Goal: Communication & Community: Answer question/provide support

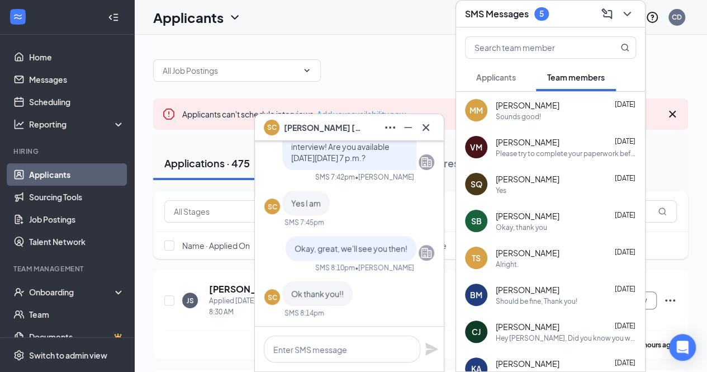
click at [495, 86] on button "Applicants" at bounding box center [496, 77] width 62 height 28
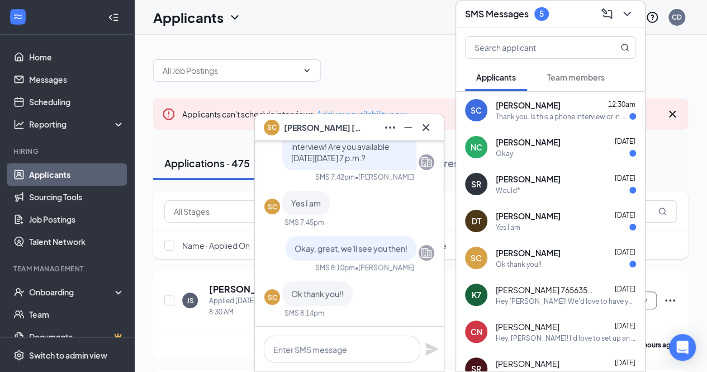
click at [568, 78] on span "Team members" at bounding box center [576, 77] width 58 height 10
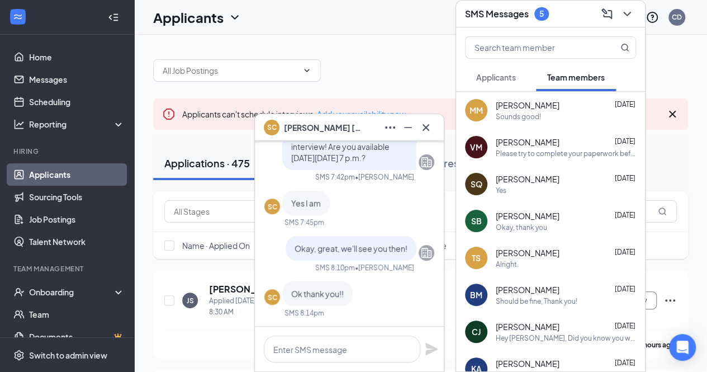
click at [515, 78] on span "Applicants" at bounding box center [496, 77] width 40 height 10
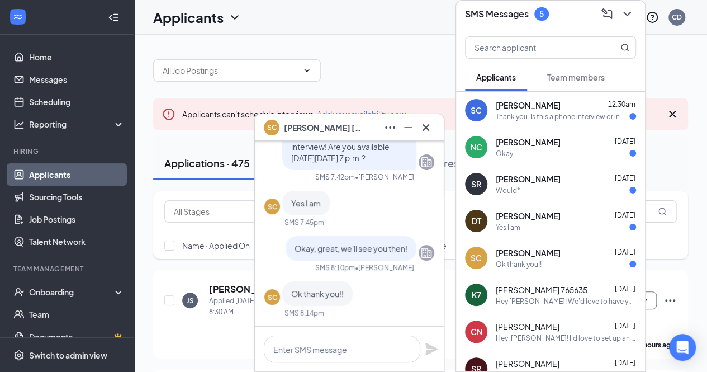
click at [547, 106] on span "[PERSON_NAME]" at bounding box center [528, 104] width 65 height 11
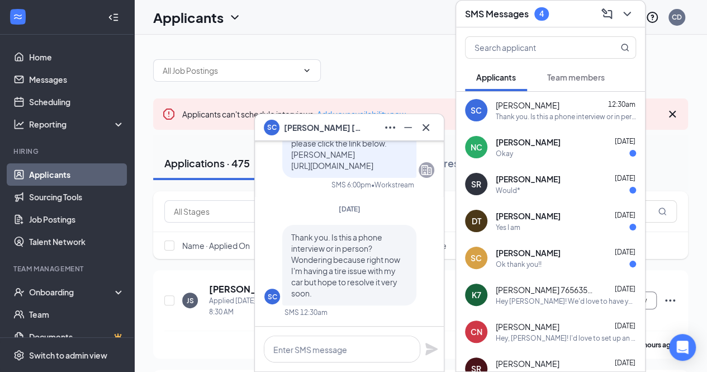
click at [366, 242] on span "Thank you. Is this a phone interview or in person? Wondering because right now …" at bounding box center [345, 265] width 109 height 66
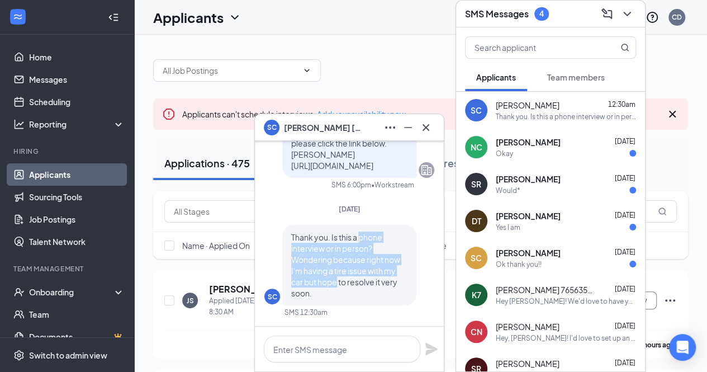
drag, startPoint x: 366, startPoint y: 242, endPoint x: 328, endPoint y: 278, distance: 52.2
click at [328, 278] on span "Thank you. Is this a phone interview or in person? Wondering because right now …" at bounding box center [345, 265] width 109 height 66
drag, startPoint x: 328, startPoint y: 278, endPoint x: 376, endPoint y: 252, distance: 55.0
click at [376, 252] on p "Thank you. Is this a phone interview or in person? Wondering because right now …" at bounding box center [349, 264] width 116 height 67
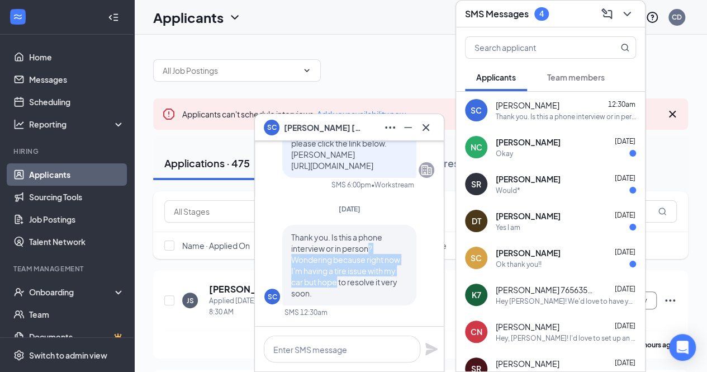
click at [376, 252] on p "Thank you. Is this a phone interview or in person? Wondering because right now …" at bounding box center [349, 264] width 116 height 67
drag, startPoint x: 376, startPoint y: 252, endPoint x: 303, endPoint y: 270, distance: 74.8
click at [303, 270] on p "Thank you. Is this a phone interview or in person? Wondering because right now …" at bounding box center [349, 264] width 116 height 67
click at [303, 270] on span "Thank you. Is this a phone interview or in person? Wondering because right now …" at bounding box center [345, 265] width 109 height 66
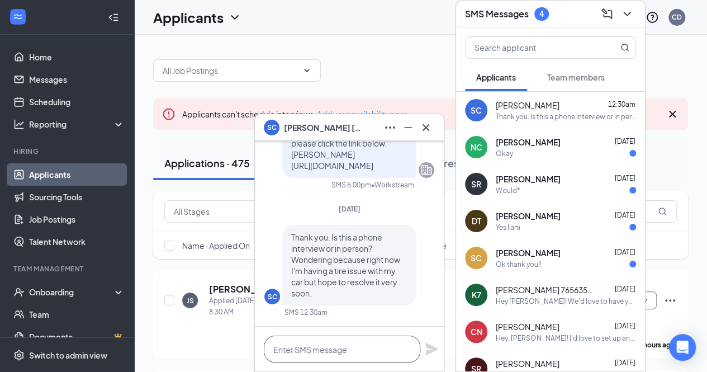
click at [319, 353] on textarea at bounding box center [342, 348] width 156 height 27
drag, startPoint x: 319, startPoint y: 353, endPoint x: 357, endPoint y: 359, distance: 38.5
click at [319, 353] on textarea "This will be in person" at bounding box center [342, 348] width 156 height 27
click at [404, 347] on textarea "This will be in-store and in-person" at bounding box center [342, 348] width 156 height 27
click at [546, 153] on div "Okay" at bounding box center [566, 154] width 140 height 10
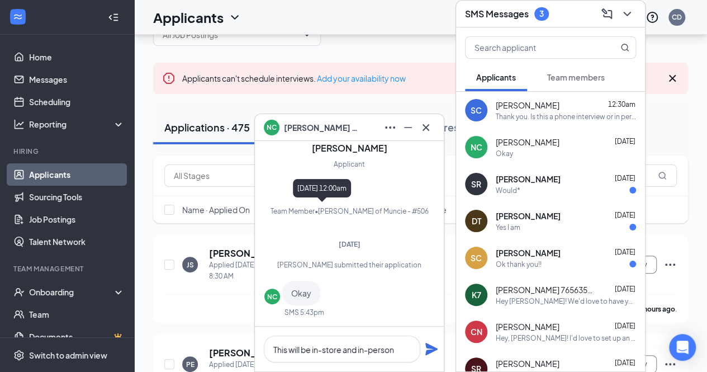
scroll to position [18, 0]
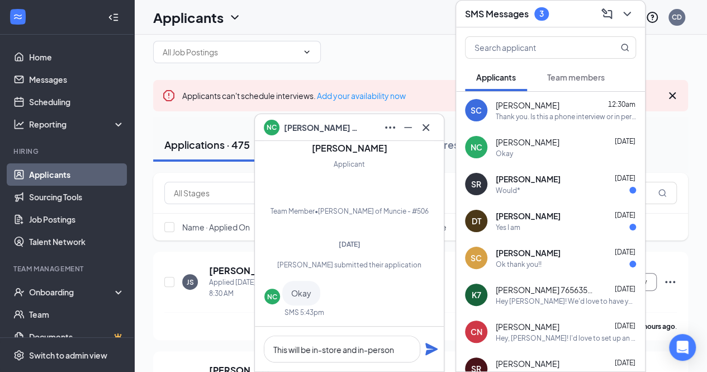
click at [529, 175] on span "[PERSON_NAME]" at bounding box center [528, 178] width 65 height 11
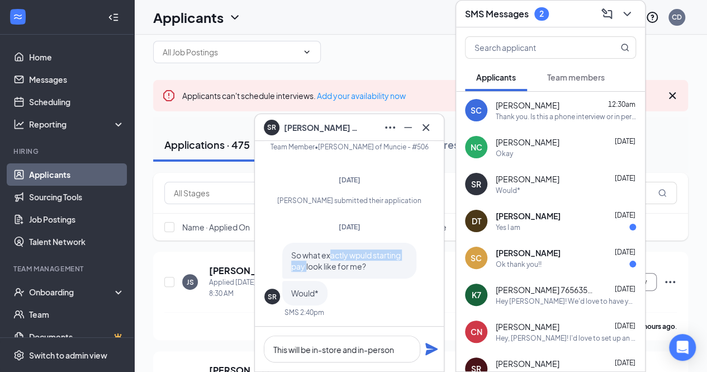
drag, startPoint x: 329, startPoint y: 257, endPoint x: 306, endPoint y: 270, distance: 26.6
click at [306, 270] on span "So what exactly wpuld starting pay look like for me?" at bounding box center [346, 260] width 110 height 21
click at [502, 112] on div "Thank you. Is this a phone interview or in person? Wondering because right now …" at bounding box center [566, 117] width 140 height 10
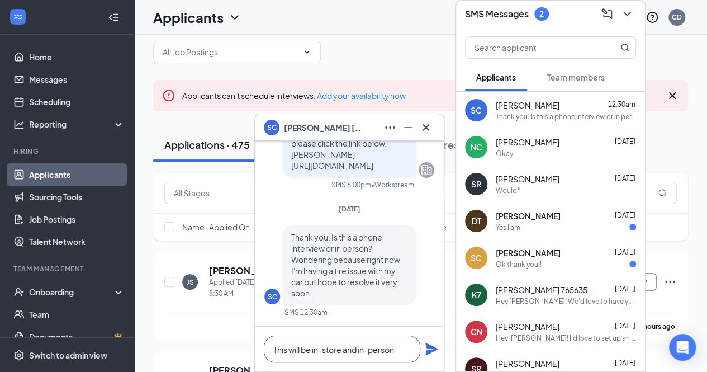
click at [398, 349] on textarea "This will be in-store and in-person" at bounding box center [342, 348] width 156 height 27
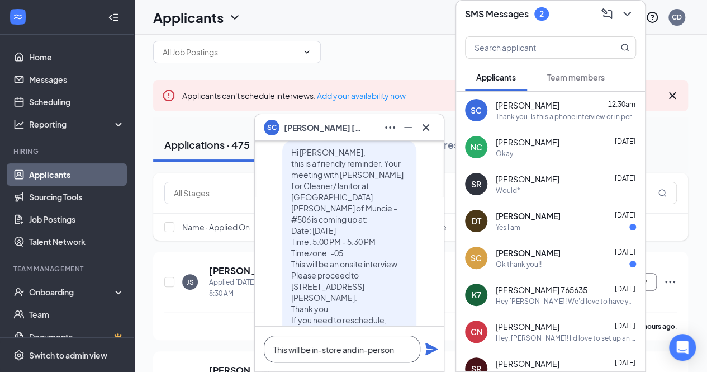
scroll to position [-188, 0]
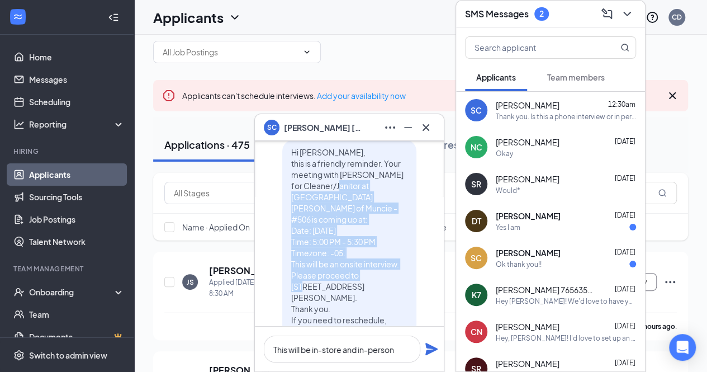
drag, startPoint x: 333, startPoint y: 207, endPoint x: 324, endPoint y: 284, distance: 77.1
click at [324, 284] on span "Hi [PERSON_NAME], this is a friendly reminder. Your meeting with [PERSON_NAME] …" at bounding box center [347, 252] width 112 height 211
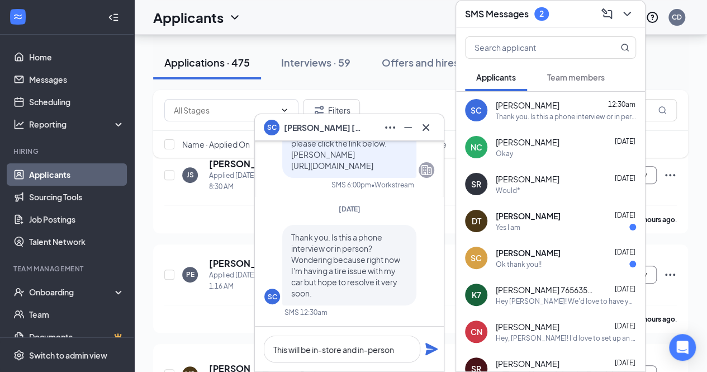
scroll to position [125, 0]
click at [396, 348] on textarea "This will be in-store and in-person" at bounding box center [342, 348] width 156 height 27
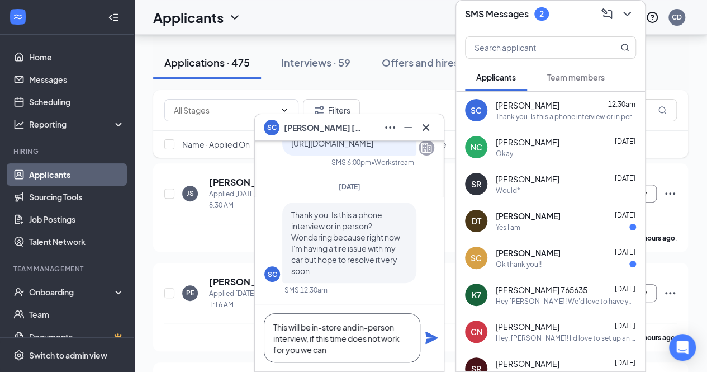
scroll to position [107, 0]
click at [344, 350] on textarea "This will be in-store and in-person interview, if this time does not work for y…" at bounding box center [342, 337] width 156 height 49
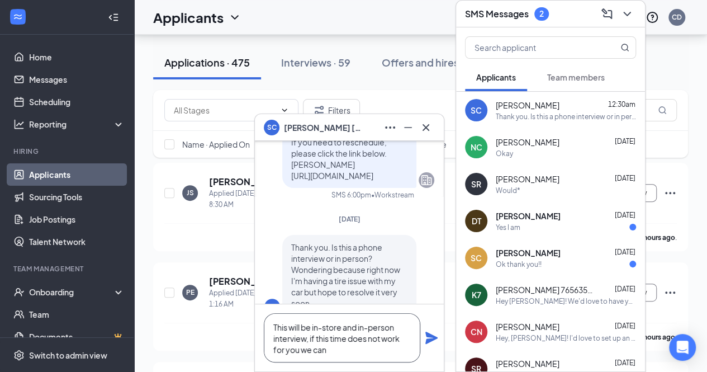
scroll to position [0, 0]
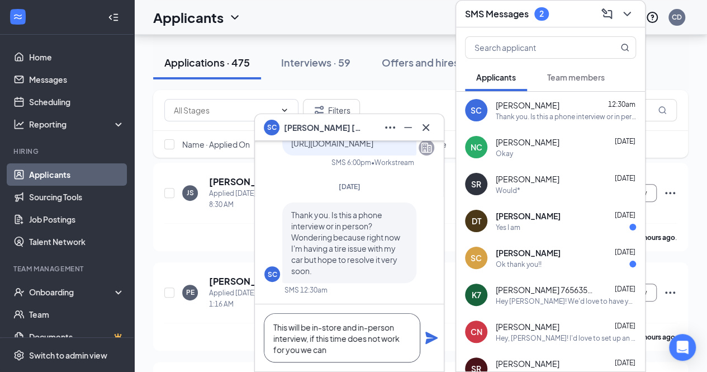
click at [347, 350] on textarea "This will be in-store and in-person interview, if this time does not work for y…" at bounding box center [342, 337] width 156 height 49
click at [324, 326] on textarea "This will be in-store and in-person interview, if this time does not work for y…" at bounding box center [342, 337] width 156 height 49
click at [312, 340] on textarea "This will be an in-store and in-person interview, if this time does not work fo…" at bounding box center [342, 337] width 156 height 49
click at [379, 350] on textarea "This will be an in-store and in-person interview, if this time does not work fo…" at bounding box center [342, 337] width 156 height 49
click at [287, 348] on textarea "This will be an in-store and in-person interview, if this time does not work fo…" at bounding box center [342, 337] width 156 height 49
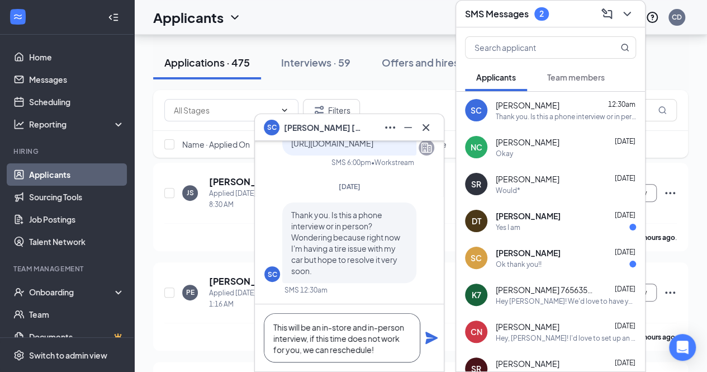
click at [312, 338] on textarea "This will be an in-store and in-person interview, if this time does not work fo…" at bounding box center [342, 337] width 156 height 49
click at [383, 352] on textarea "This will be an in-store and in-person interview. If this time does not work fo…" at bounding box center [342, 337] width 156 height 49
type textarea "This will be an in-store and in-person interview. If this time does not work fo…"
click at [430, 338] on icon "Plane" at bounding box center [431, 337] width 12 height 12
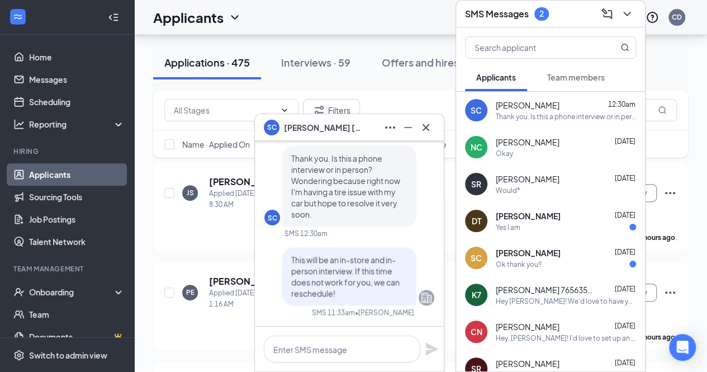
click at [567, 213] on div "[PERSON_NAME] [DATE]" at bounding box center [566, 215] width 140 height 11
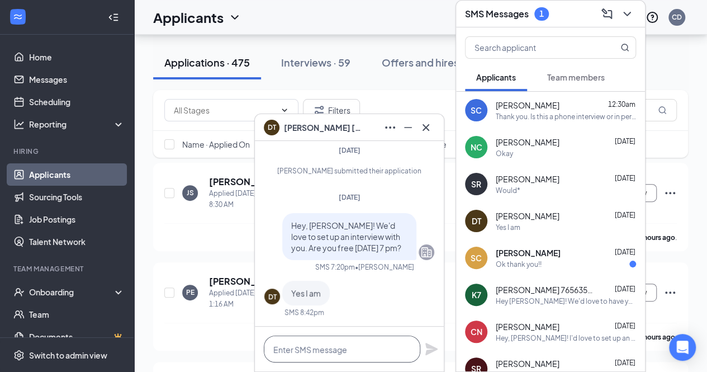
click at [313, 350] on textarea at bounding box center [342, 348] width 156 height 27
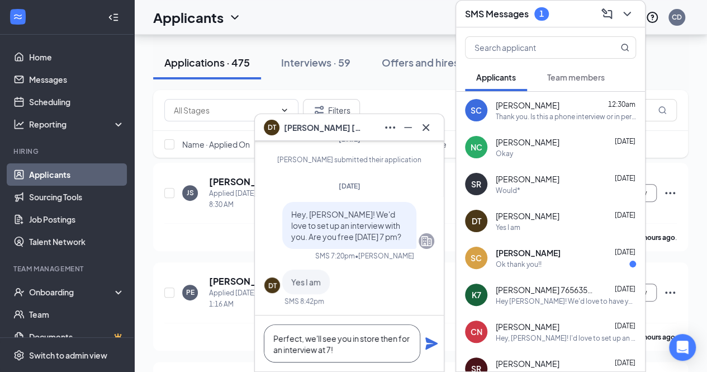
click at [372, 338] on textarea "Perfect, we'll see you in store then for an interview at 7!" at bounding box center [342, 343] width 156 height 38
click at [357, 354] on textarea "Perfect, we'll see you in the store then for an interview at 7!" at bounding box center [342, 343] width 156 height 38
type textarea "Perfect, we'll see you in the store then for an interview at 7!"
click at [430, 340] on icon "Plane" at bounding box center [431, 343] width 12 height 12
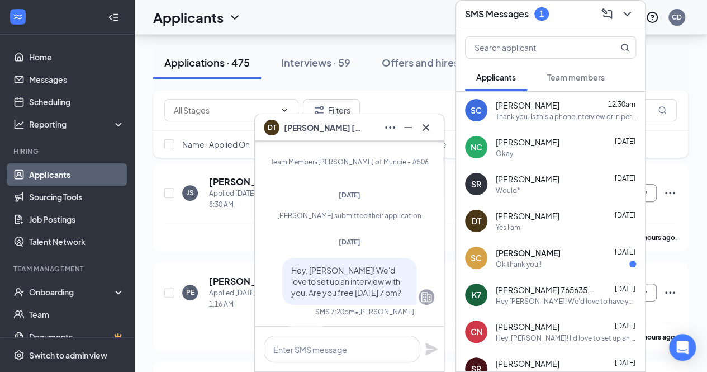
scroll to position [-130, 0]
click at [320, 229] on div "[PERSON_NAME] submitted their application" at bounding box center [349, 223] width 170 height 21
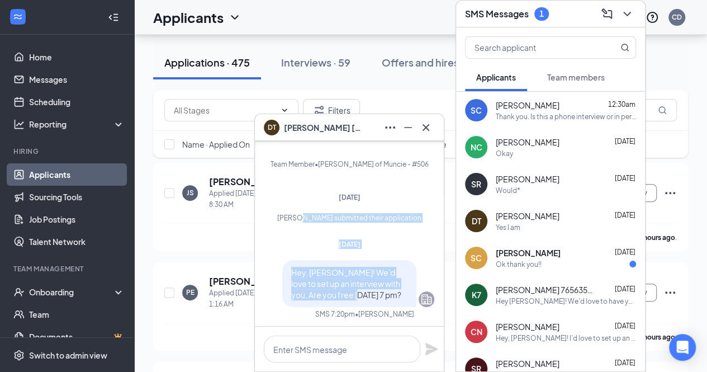
drag, startPoint x: 320, startPoint y: 229, endPoint x: 321, endPoint y: 293, distance: 64.8
click at [321, 293] on div "DT [PERSON_NAME] Applicant Team Member • [PERSON_NAME] of Muncie - #506 [DATE] …" at bounding box center [349, 250] width 189 height 409
click at [321, 293] on span "Hey, [PERSON_NAME]! We'd love to set up an interview with you. Are you free [DA…" at bounding box center [346, 283] width 110 height 32
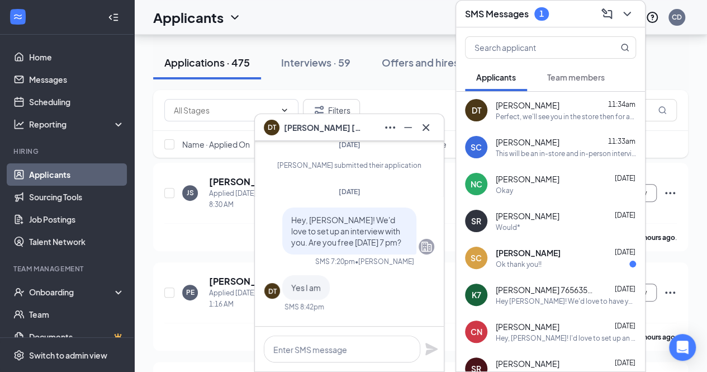
scroll to position [-115, 0]
click at [534, 262] on div "Ok thank you!!" at bounding box center [519, 264] width 46 height 10
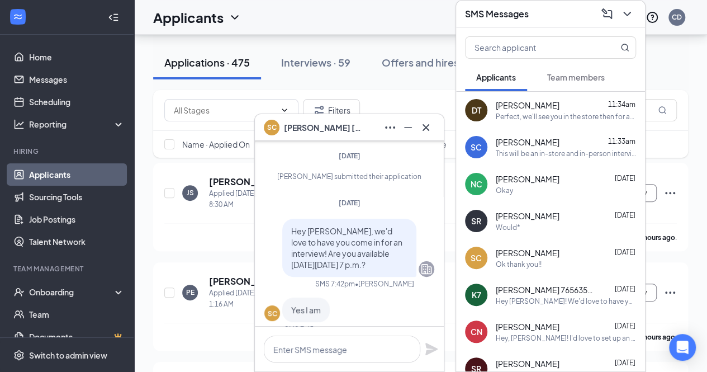
click at [378, 255] on span "Hey [PERSON_NAME], we'd love to have you come in for an interview! Are you avai…" at bounding box center [346, 248] width 111 height 44
drag, startPoint x: 378, startPoint y: 255, endPoint x: 325, endPoint y: 276, distance: 56.3
click at [325, 276] on div "Hey [PERSON_NAME], we'd love to have you come in for an interview! Are you avai…" at bounding box center [349, 248] width 134 height 58
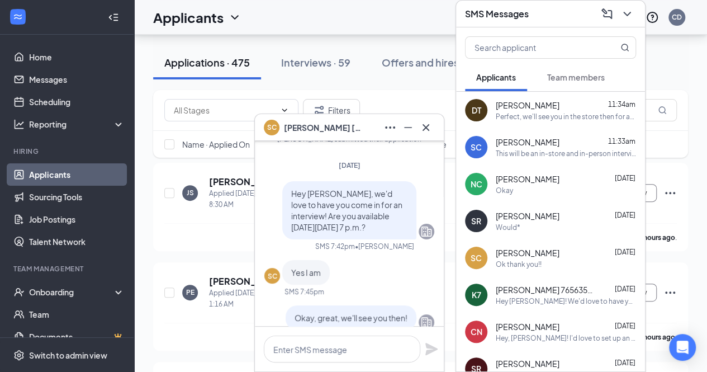
scroll to position [-70, 0]
click at [508, 188] on div "Okay" at bounding box center [504, 191] width 17 height 10
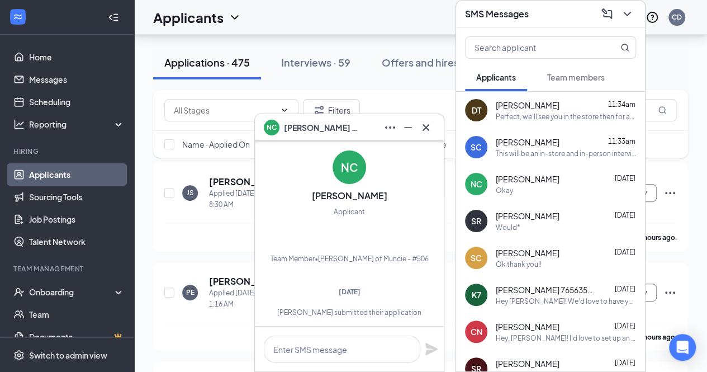
scroll to position [0, 0]
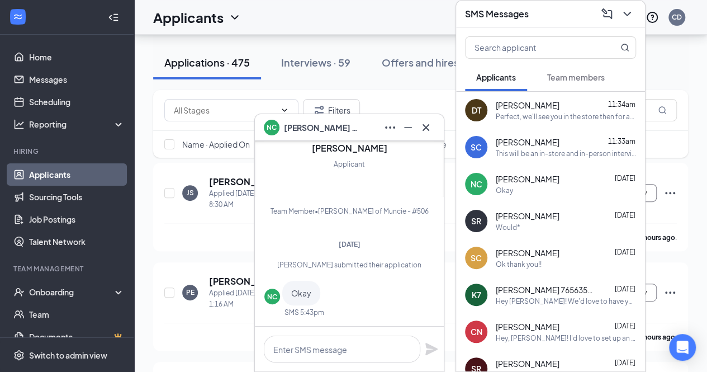
click at [552, 226] on div "Would*" at bounding box center [566, 227] width 140 height 10
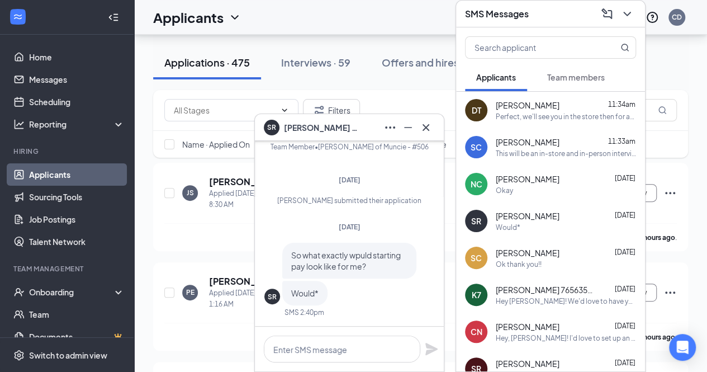
click at [546, 251] on span "[PERSON_NAME]" at bounding box center [528, 252] width 64 height 11
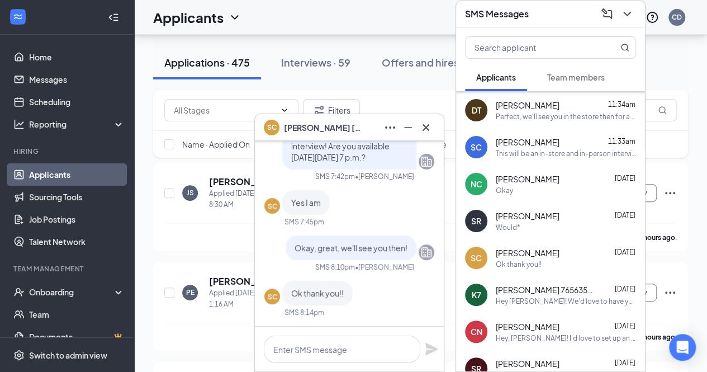
scroll to position [64, 0]
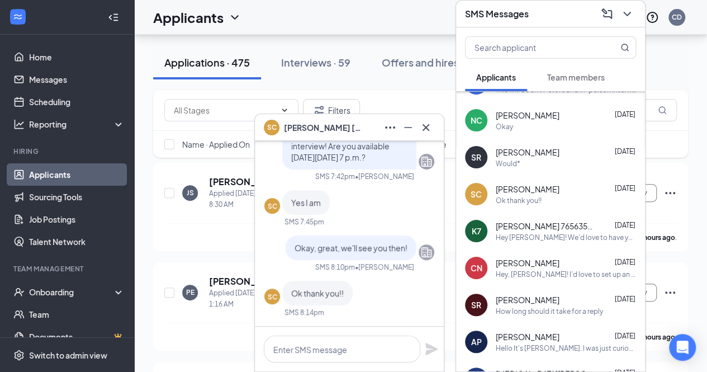
click at [530, 238] on div "Hey [PERSON_NAME]! We'd love to have you come in for an interview. Are you free…" at bounding box center [566, 238] width 140 height 10
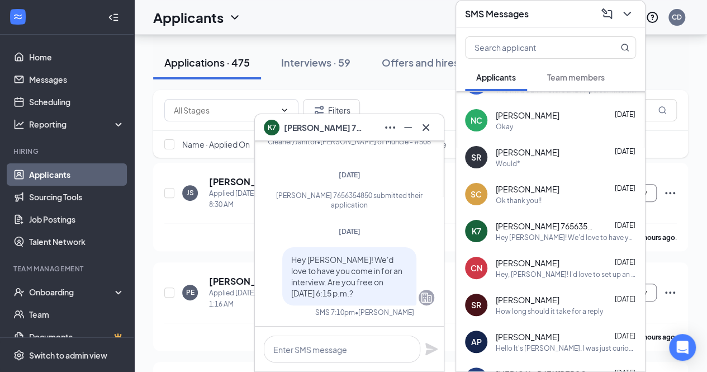
click at [540, 252] on div "CN [PERSON_NAME] [DATE] Hey, [PERSON_NAME]! I'd love to set up an interview. Ar…" at bounding box center [550, 267] width 189 height 37
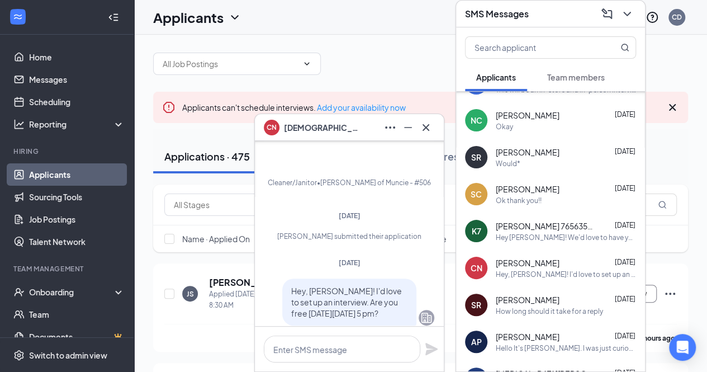
scroll to position [0, 0]
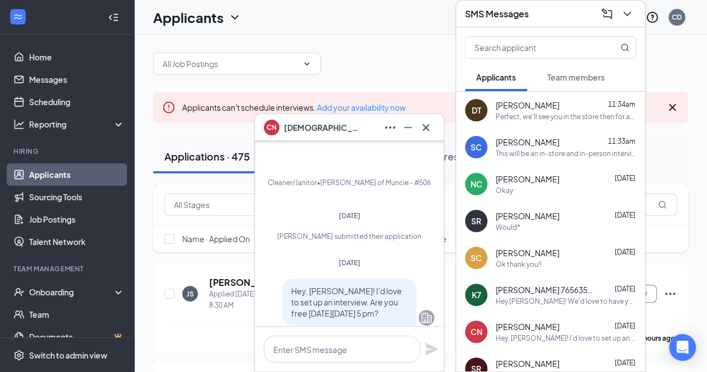
click at [398, 197] on div "CN [PERSON_NAME] Applicant Cleaner/[PERSON_NAME] of Muncie - #506 [DATE] [PERSO…" at bounding box center [349, 205] width 189 height 281
drag, startPoint x: 398, startPoint y: 197, endPoint x: 361, endPoint y: 284, distance: 94.7
click at [361, 284] on div "CN [PERSON_NAME] Applicant Cleaner/[PERSON_NAME] of Muncie - #506 [DATE] [PERSO…" at bounding box center [349, 205] width 189 height 281
click at [361, 285] on p "Hey, [PERSON_NAME]! I'd love to set up an interview. Are you free [DATE][DATE] …" at bounding box center [349, 302] width 116 height 34
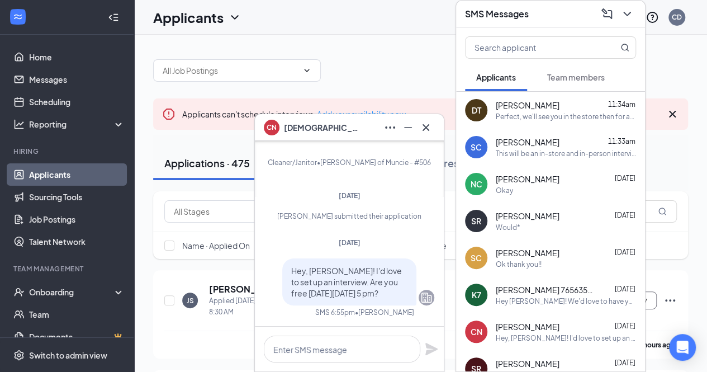
click at [515, 140] on span "[PERSON_NAME]" at bounding box center [528, 141] width 64 height 11
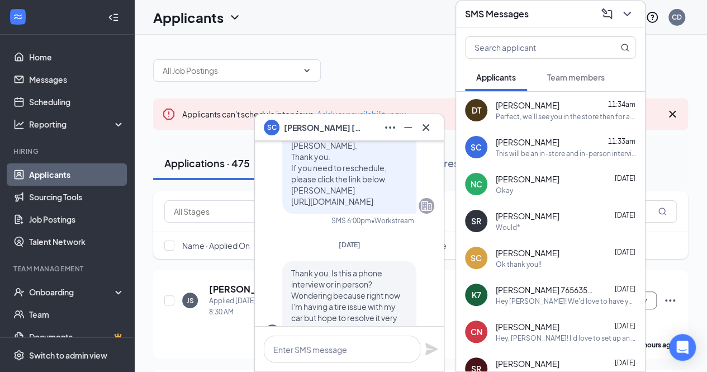
scroll to position [-192, 0]
click at [360, 281] on span "Thank you. Is this a phone interview or in person? Wondering because right now …" at bounding box center [345, 300] width 109 height 66
drag, startPoint x: 360, startPoint y: 281, endPoint x: 334, endPoint y: 309, distance: 38.3
click at [334, 309] on span "Thank you. Is this a phone interview or in person? Wondering because right now …" at bounding box center [345, 300] width 109 height 66
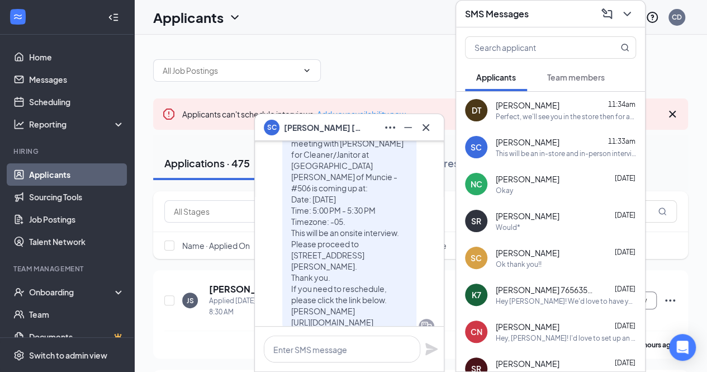
scroll to position [-314, 0]
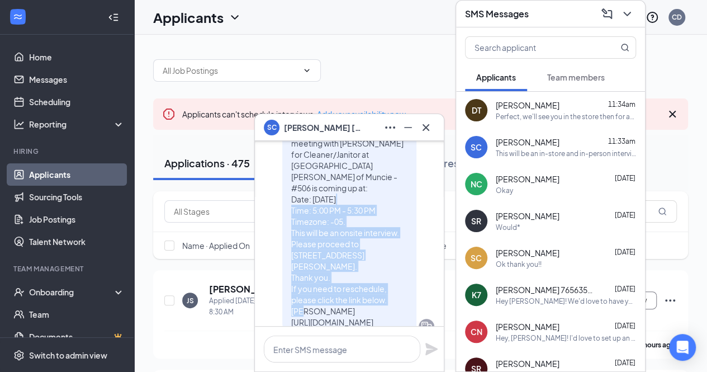
drag, startPoint x: 334, startPoint y: 309, endPoint x: 333, endPoint y: 212, distance: 96.1
click at [333, 212] on p "Hi [PERSON_NAME], this is a friendly reminder. Your meeting with [PERSON_NAME] …" at bounding box center [349, 221] width 116 height 212
click at [333, 212] on span "Hi [PERSON_NAME], this is a friendly reminder. Your meeting with [PERSON_NAME] …" at bounding box center [347, 221] width 112 height 211
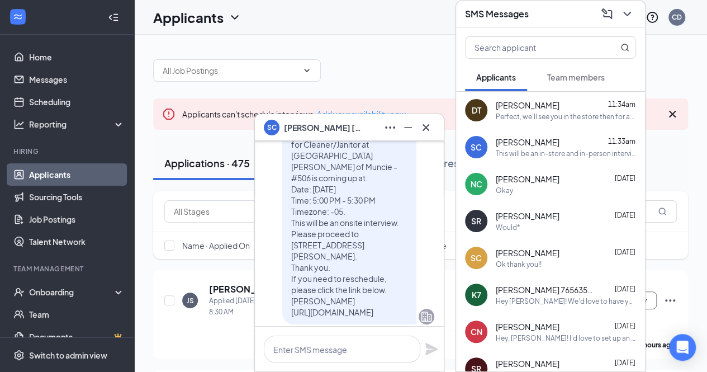
scroll to position [-316, 0]
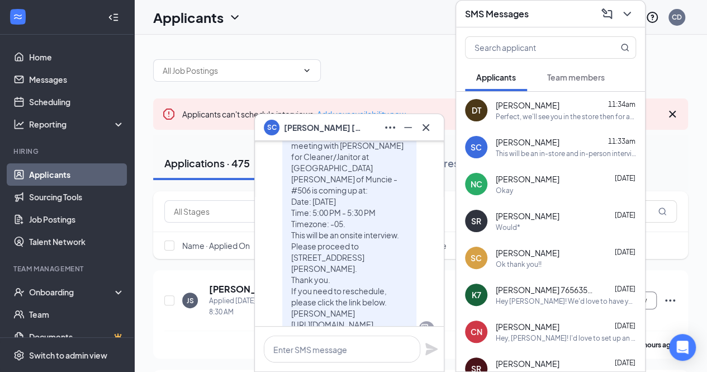
click at [333, 212] on span "Hi [PERSON_NAME], this is a friendly reminder. Your meeting with [PERSON_NAME] …" at bounding box center [347, 223] width 112 height 211
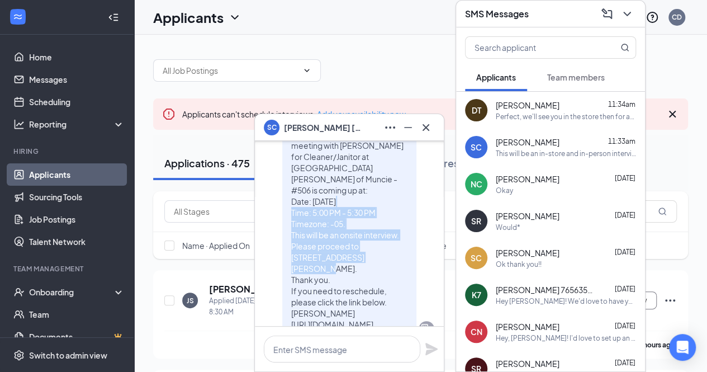
drag, startPoint x: 333, startPoint y: 212, endPoint x: 318, endPoint y: 268, distance: 57.9
click at [318, 268] on p "Hi [PERSON_NAME], this is a friendly reminder. Your meeting with [PERSON_NAME] …" at bounding box center [349, 223] width 116 height 212
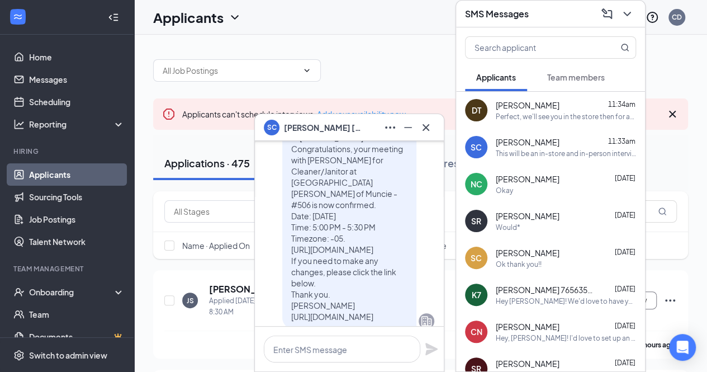
scroll to position [-581, 0]
click at [318, 268] on span "Hi [PERSON_NAME]. Congratulations, your meeting with [PERSON_NAME] for Cleaner/…" at bounding box center [347, 226] width 112 height 189
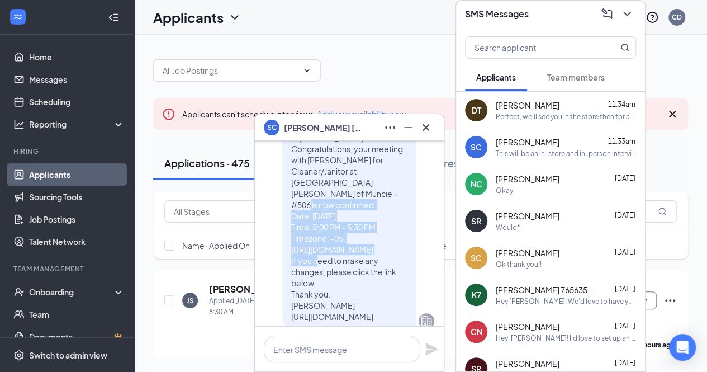
drag, startPoint x: 318, startPoint y: 268, endPoint x: 310, endPoint y: 213, distance: 55.3
click at [310, 213] on span "Hi [PERSON_NAME]. Congratulations, your meeting with [PERSON_NAME] for Cleaner/…" at bounding box center [347, 226] width 112 height 189
drag, startPoint x: 310, startPoint y: 213, endPoint x: 303, endPoint y: 238, distance: 25.0
click at [303, 238] on span "Hi [PERSON_NAME]. Congratulations, your meeting with [PERSON_NAME] for Cleaner/…" at bounding box center [347, 226] width 112 height 189
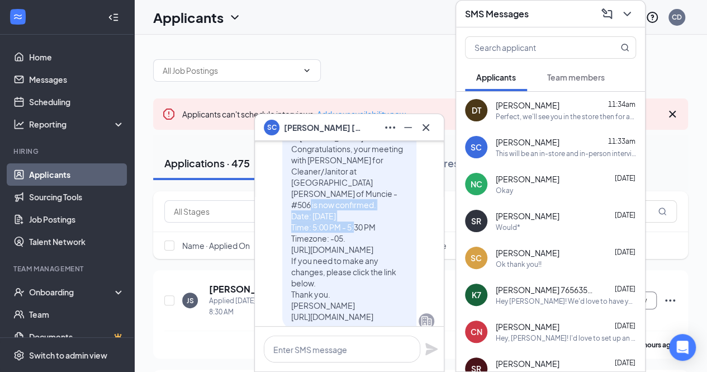
click at [303, 238] on span "Hi [PERSON_NAME]. Congratulations, your meeting with [PERSON_NAME] for Cleaner/…" at bounding box center [347, 226] width 112 height 189
click at [528, 115] on div "Perfect, we'll see you in the store then for an interview at 7!" at bounding box center [566, 117] width 140 height 10
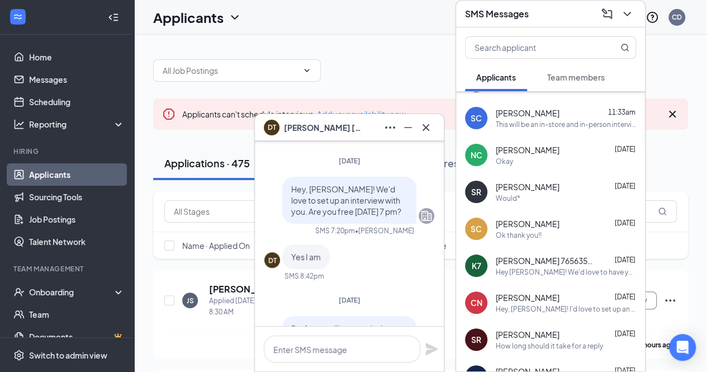
scroll to position [30, 0]
click at [586, 141] on div "NC [PERSON_NAME] [DATE] Okay" at bounding box center [550, 154] width 189 height 37
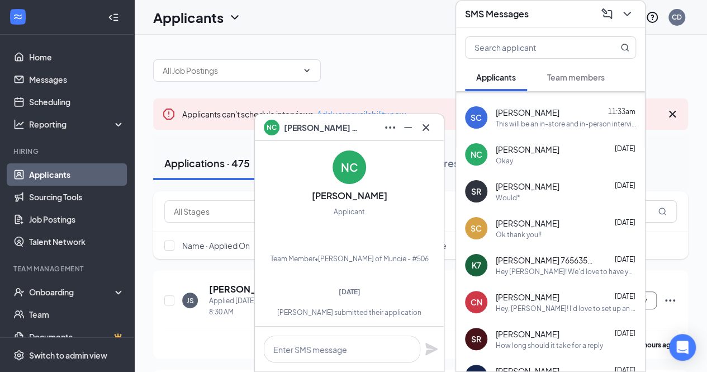
scroll to position [-47, 0]
click at [568, 260] on div "[PERSON_NAME] 7656354850 [DATE]" at bounding box center [566, 259] width 140 height 11
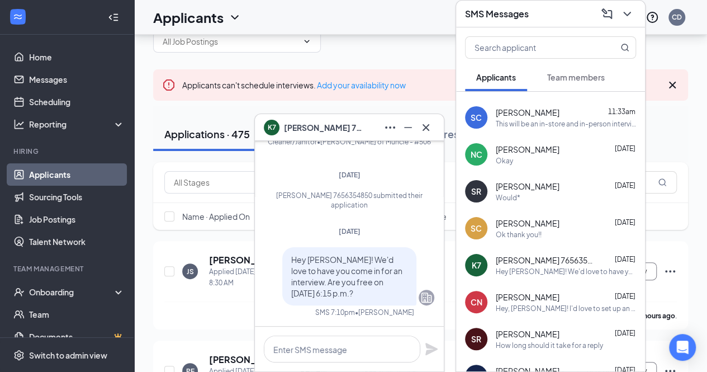
scroll to position [0, 0]
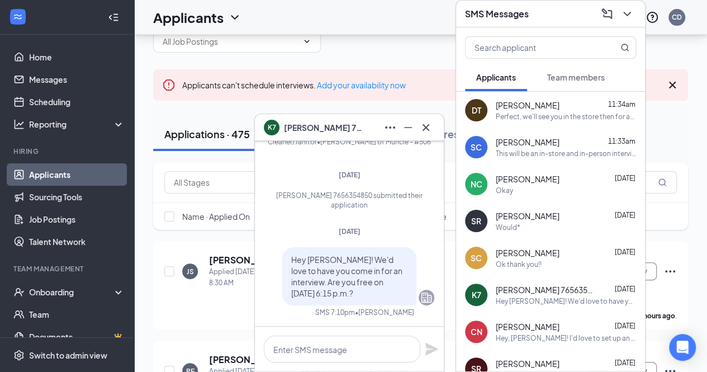
click at [558, 77] on span "Team members" at bounding box center [576, 77] width 58 height 10
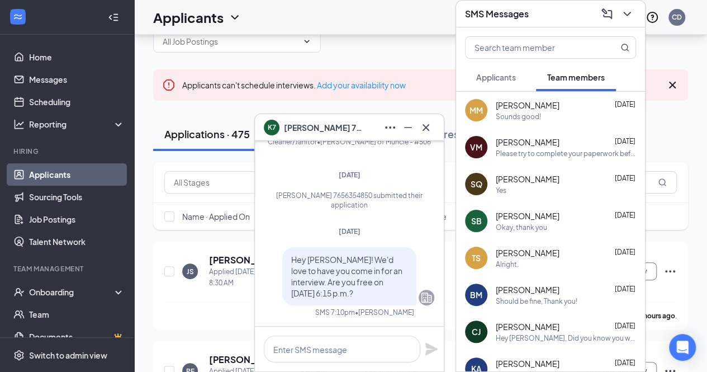
click at [505, 73] on span "Applicants" at bounding box center [496, 77] width 40 height 10
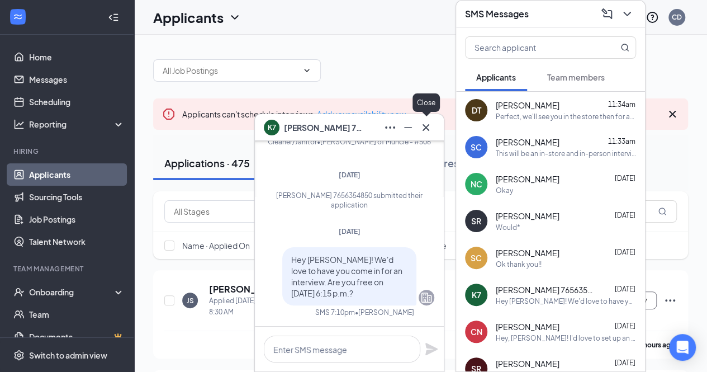
click at [425, 129] on icon "Cross" at bounding box center [425, 127] width 13 height 13
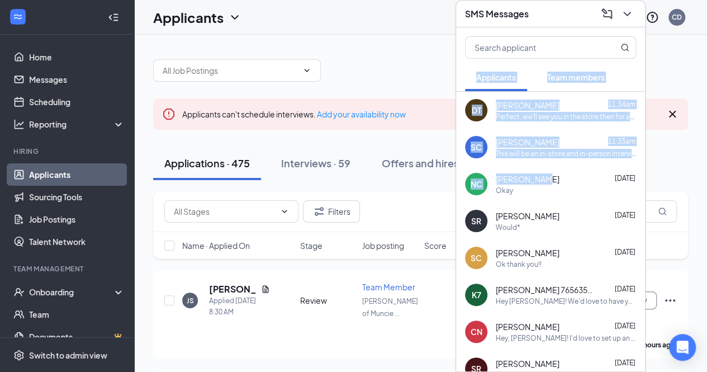
drag, startPoint x: 577, startPoint y: 19, endPoint x: 578, endPoint y: 150, distance: 131.3
click at [564, 175] on div "SMS Messages Applicants Team members DT [PERSON_NAME] 11:34am Perfect, we'll se…" at bounding box center [550, 186] width 190 height 372
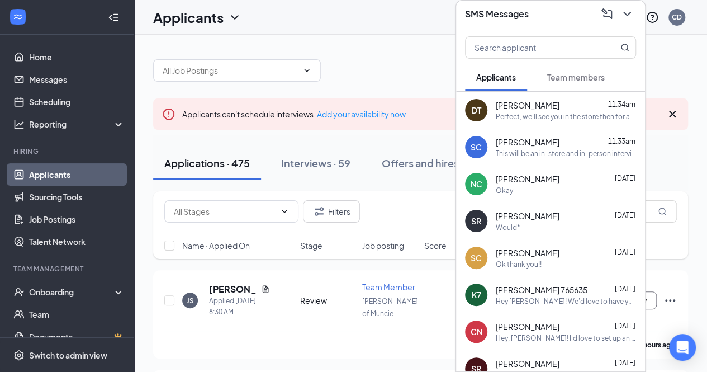
click at [668, 70] on div at bounding box center [420, 65] width 535 height 34
click at [630, 12] on icon "ChevronDown" at bounding box center [626, 14] width 7 height 4
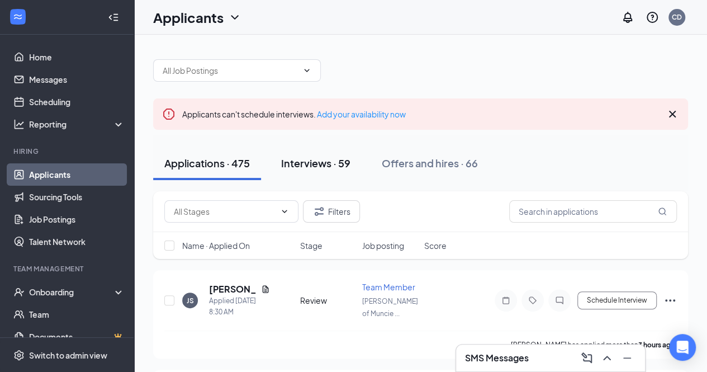
click at [323, 160] on div "Interviews · 59" at bounding box center [315, 163] width 69 height 14
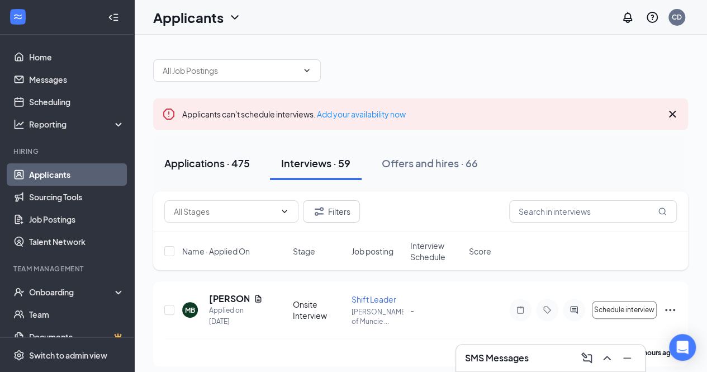
click at [179, 174] on button "Applications · 475" at bounding box center [207, 163] width 108 height 34
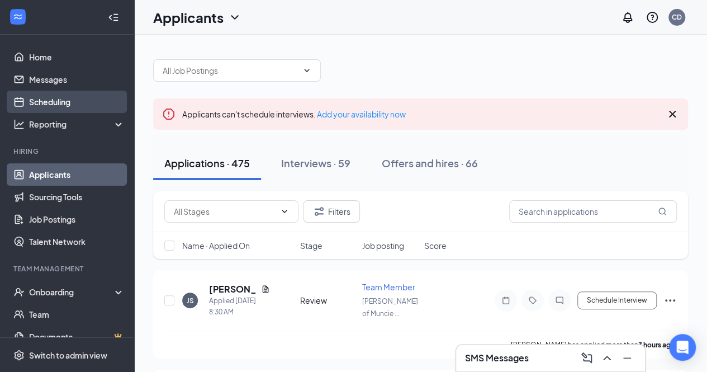
click at [48, 94] on link "Scheduling" at bounding box center [77, 102] width 96 height 22
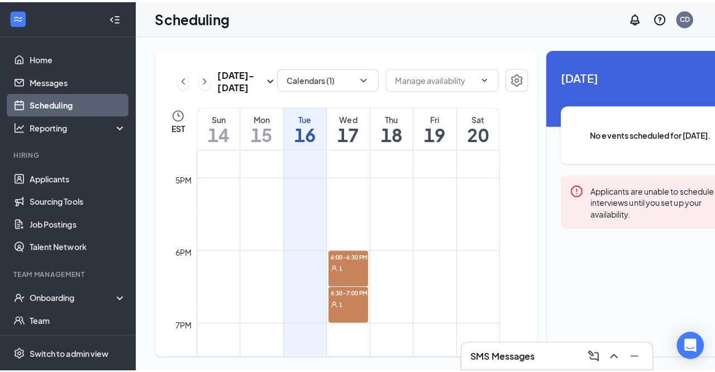
scroll to position [1191, 0]
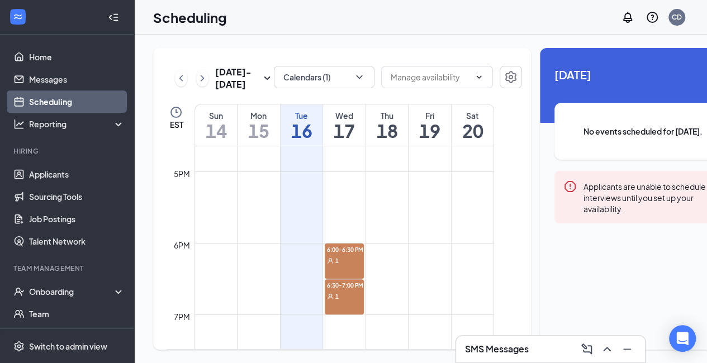
click at [344, 266] on div "1" at bounding box center [344, 260] width 39 height 11
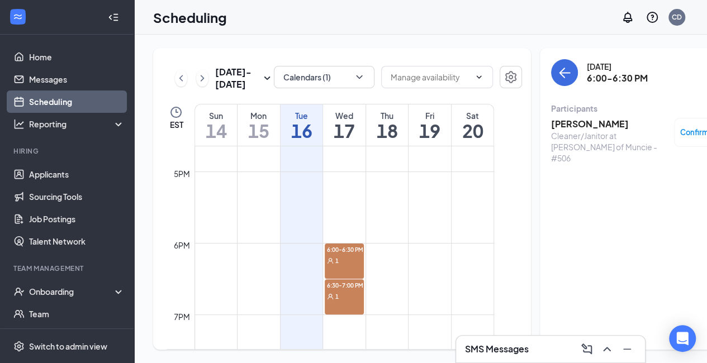
click at [350, 302] on div "1" at bounding box center [344, 296] width 39 height 11
click at [340, 266] on div "1" at bounding box center [344, 260] width 39 height 11
click at [70, 77] on link "Messages" at bounding box center [77, 79] width 96 height 22
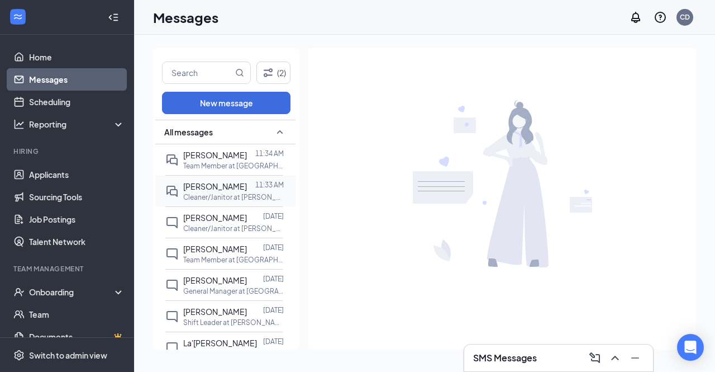
click at [217, 202] on div "[PERSON_NAME] 11:33 AM Cleaner/Janitor at [PERSON_NAME] of Muncie - #506" at bounding box center [223, 190] width 117 height 31
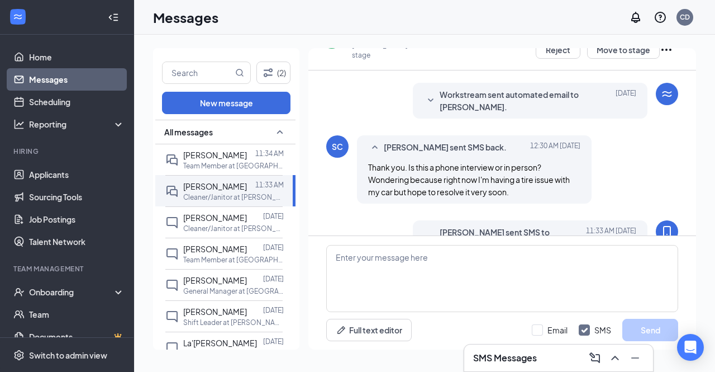
scroll to position [182, 0]
click at [494, 100] on span "Workstream sent automated email to [PERSON_NAME]." at bounding box center [513, 101] width 146 height 25
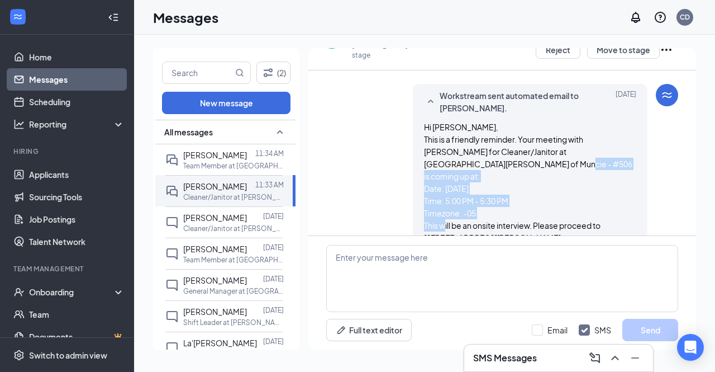
drag, startPoint x: 444, startPoint y: 169, endPoint x: 435, endPoint y: 217, distance: 49.4
click at [435, 217] on span "Hi [PERSON_NAME], This is a friendly reminder. Your meeting with [PERSON_NAME] …" at bounding box center [530, 207] width 212 height 172
click at [435, 219] on p "This will be an onsite interview. Please proceed to [STREET_ADDRESS][PERSON_NAM…" at bounding box center [530, 231] width 212 height 25
drag, startPoint x: 435, startPoint y: 217, endPoint x: 486, endPoint y: 183, distance: 61.5
click at [486, 183] on span "Hi [PERSON_NAME], This is a friendly reminder. Your meeting with [PERSON_NAME] …" at bounding box center [530, 207] width 212 height 172
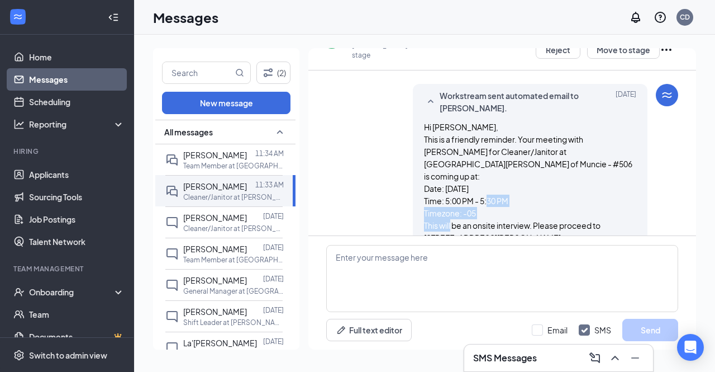
click at [486, 183] on p "Date: [DATE] Time: 5:00 PM - 5:30 PM Timezone: -05" at bounding box center [530, 200] width 212 height 37
drag, startPoint x: 486, startPoint y: 183, endPoint x: 425, endPoint y: 214, distance: 69.0
click at [425, 214] on span "Hi [PERSON_NAME], This is a friendly reminder. Your meeting with [PERSON_NAME] …" at bounding box center [530, 207] width 212 height 172
click at [425, 219] on p "This will be an onsite interview. Please proceed to [STREET_ADDRESS][PERSON_NAM…" at bounding box center [530, 231] width 212 height 25
drag, startPoint x: 425, startPoint y: 214, endPoint x: 478, endPoint y: 190, distance: 58.3
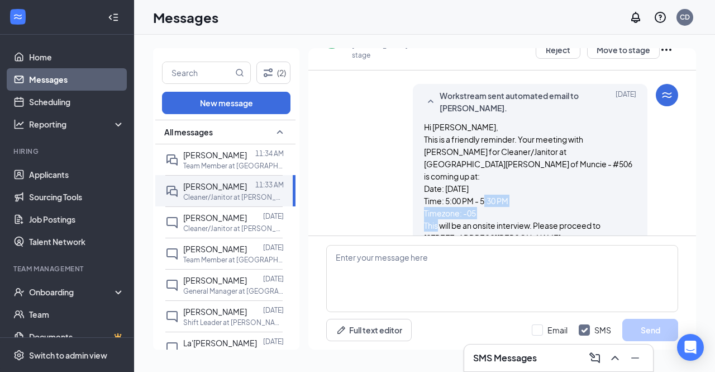
click at [478, 190] on span "Hi [PERSON_NAME], This is a friendly reminder. Your meeting with [PERSON_NAME] …" at bounding box center [530, 207] width 212 height 172
click at [478, 190] on p "Date: [DATE] Time: 5:00 PM - 5:30 PM Timezone: -05" at bounding box center [530, 200] width 212 height 37
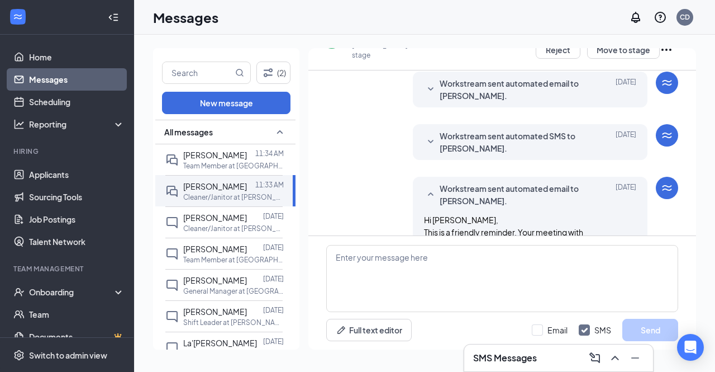
scroll to position [80, 0]
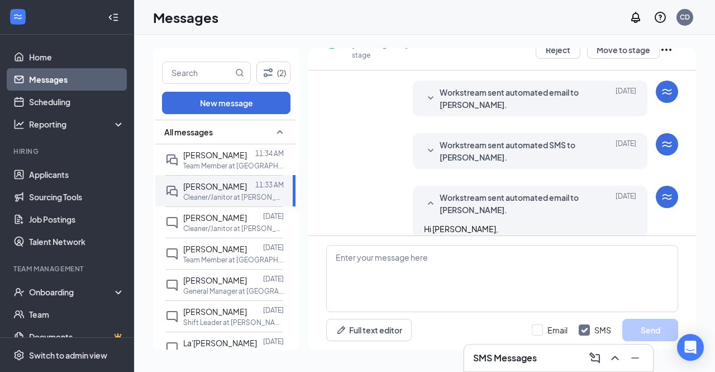
click at [435, 128] on div "Applicant System Update (4) Workstream sent automated SMS to [PERSON_NAME]. [DA…" at bounding box center [502, 285] width 352 height 590
click at [445, 140] on span "Workstream sent automated SMS to [PERSON_NAME]." at bounding box center [513, 151] width 146 height 25
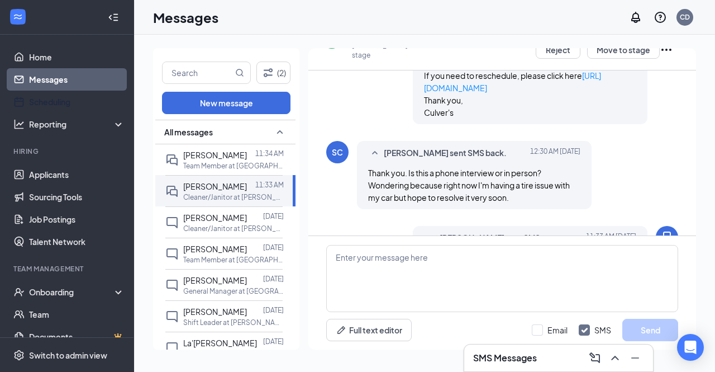
scroll to position [524, 0]
click at [201, 227] on p "Cleaner/Janitor at [PERSON_NAME] of Muncie - #506" at bounding box center [233, 229] width 101 height 10
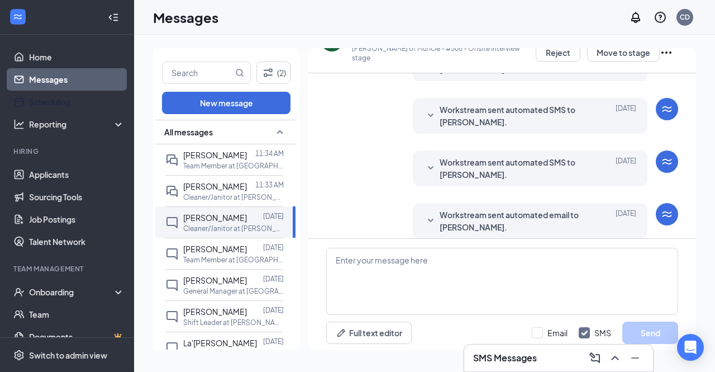
scroll to position [36, 0]
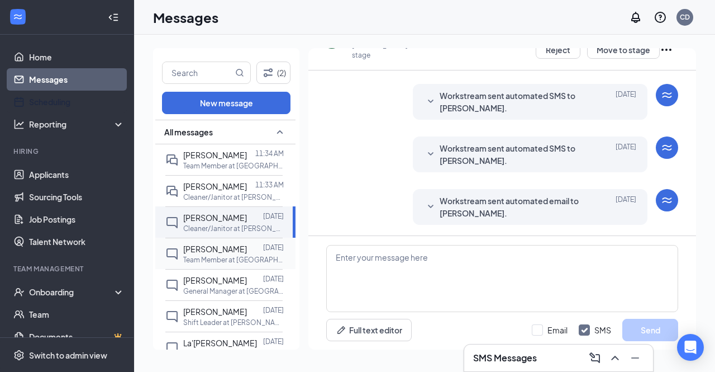
click at [205, 255] on p "Team Member at [GEOGRAPHIC_DATA][PERSON_NAME] of Muncie - #506" at bounding box center [233, 260] width 101 height 10
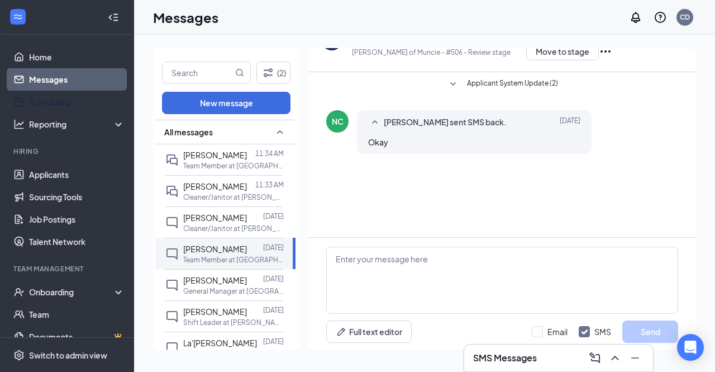
scroll to position [36, 0]
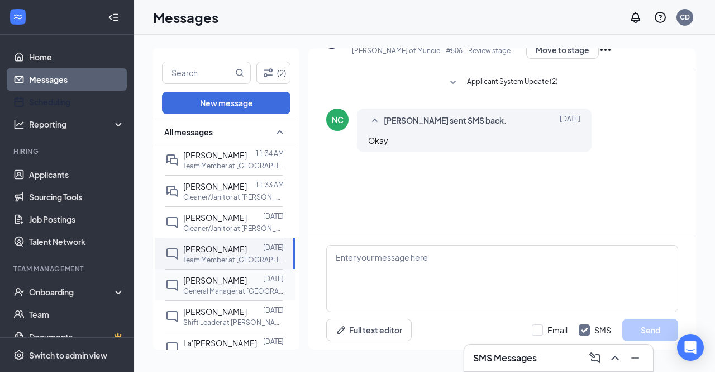
click at [179, 298] on div "[PERSON_NAME] [DATE] General Manager at [GEOGRAPHIC_DATA][PERSON_NAME] of Munci…" at bounding box center [223, 284] width 117 height 31
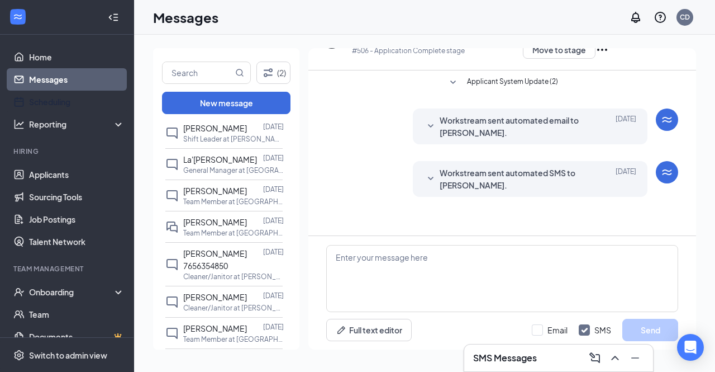
scroll to position [198, 0]
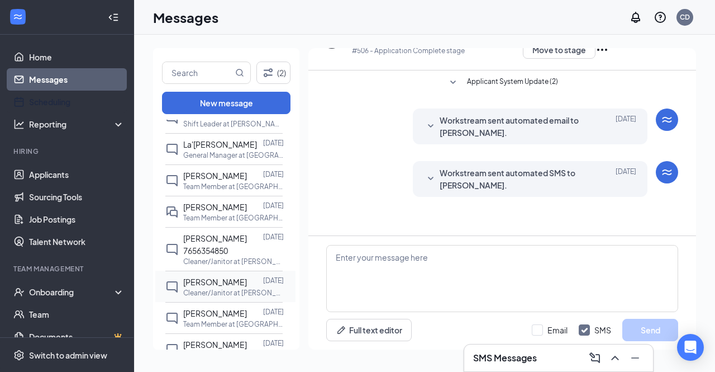
click at [212, 288] on p "Cleaner/Janitor at [PERSON_NAME] of Muncie - #506" at bounding box center [233, 293] width 101 height 10
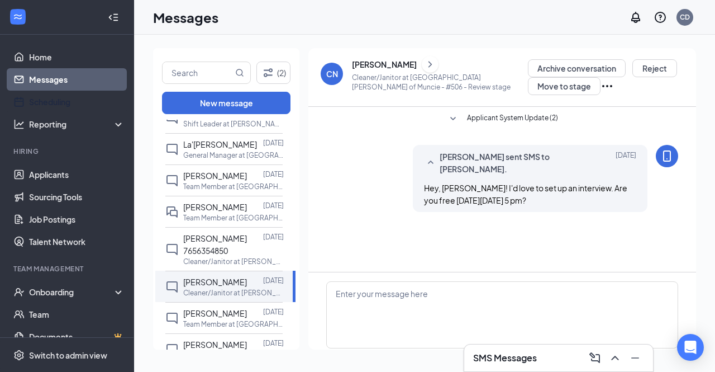
scroll to position [36, 0]
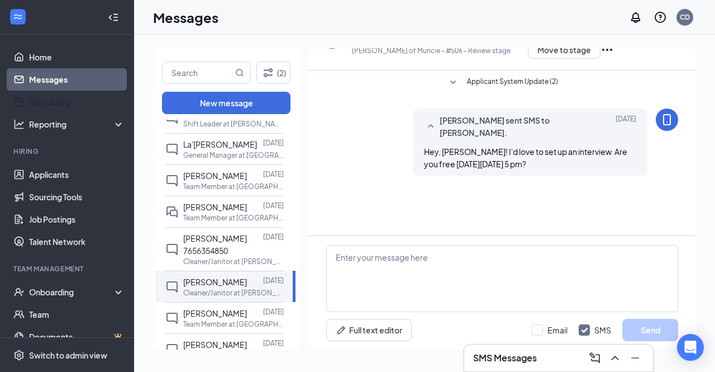
click at [561, 167] on span "Hey, [PERSON_NAME]! I'd love to set up an interview. Are you free [DATE][DATE] …" at bounding box center [525, 157] width 203 height 22
drag, startPoint x: 561, startPoint y: 167, endPoint x: 549, endPoint y: 149, distance: 21.4
click at [549, 149] on span "Hey, [PERSON_NAME]! I'd love to set up an interview. Are you free [DATE][DATE] …" at bounding box center [525, 157] width 203 height 22
drag, startPoint x: 549, startPoint y: 149, endPoint x: 473, endPoint y: 164, distance: 77.5
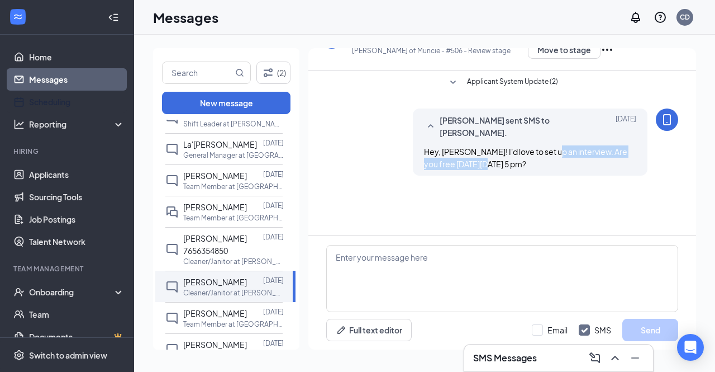
click at [473, 164] on span "Hey, [PERSON_NAME]! I'd love to set up an interview. Are you free [DATE][DATE] …" at bounding box center [525, 157] width 203 height 22
click at [207, 257] on p "Cleaner/Janitor at [PERSON_NAME] of Muncie - #506" at bounding box center [233, 262] width 101 height 10
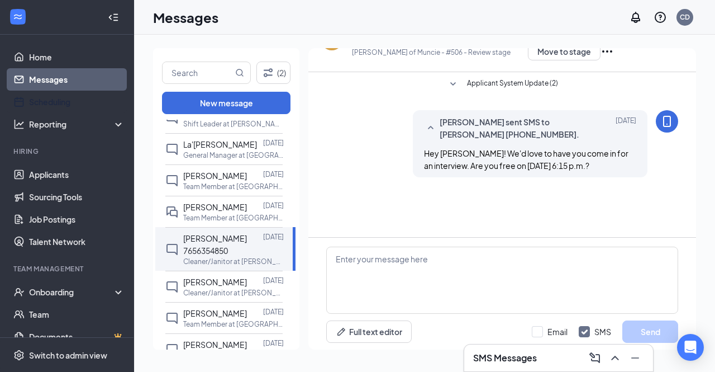
scroll to position [36, 0]
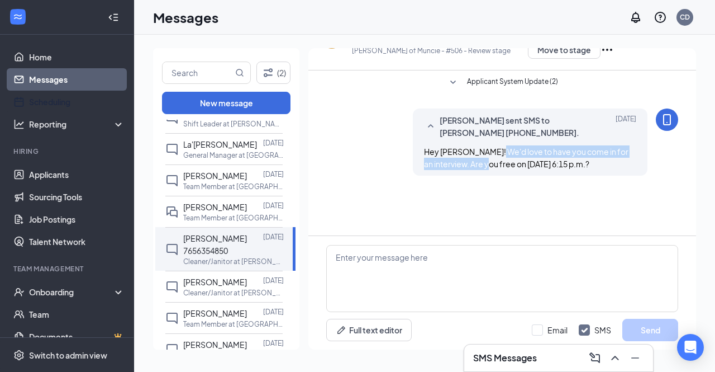
drag, startPoint x: 492, startPoint y: 155, endPoint x: 468, endPoint y: 168, distance: 26.8
click at [468, 168] on span "Hey [PERSON_NAME]! We'd love to have you come in for an interview. Are you free…" at bounding box center [526, 157] width 205 height 22
click at [194, 207] on span "[PERSON_NAME]" at bounding box center [215, 207] width 64 height 10
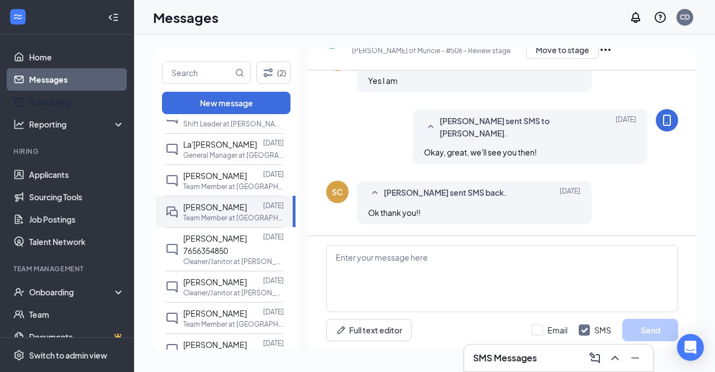
scroll to position [155, 0]
click at [193, 182] on p "Team Member at [GEOGRAPHIC_DATA][PERSON_NAME] of Muncie - #506" at bounding box center [233, 187] width 101 height 10
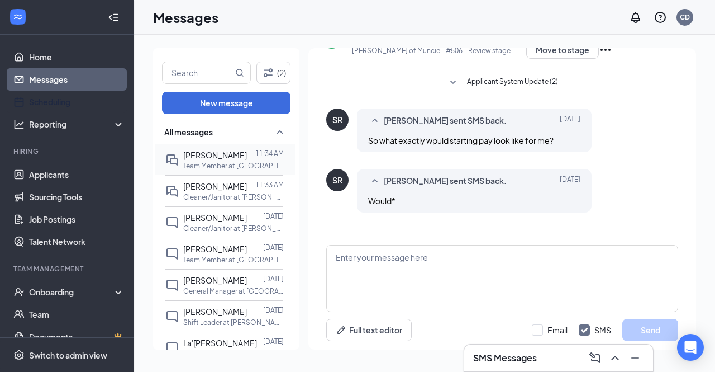
click at [220, 166] on p "Team Member at [GEOGRAPHIC_DATA][PERSON_NAME] of Muncie - #506" at bounding box center [233, 166] width 101 height 10
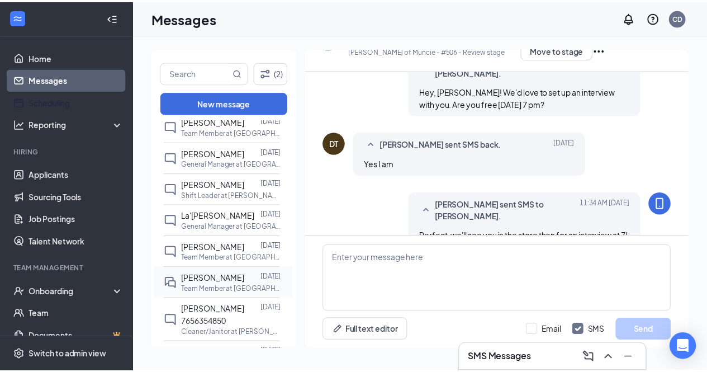
scroll to position [127, 0]
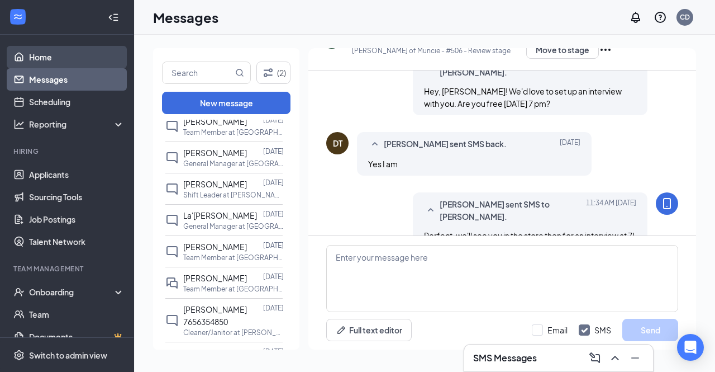
click at [39, 61] on link "Home" at bounding box center [77, 57] width 96 height 22
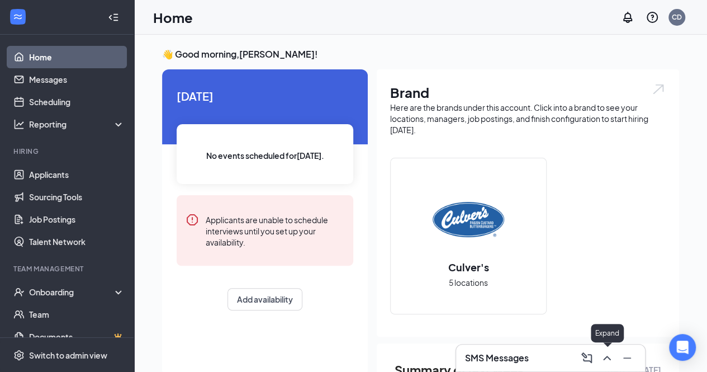
click at [604, 357] on icon "ChevronUp" at bounding box center [606, 357] width 13 height 13
click at [29, 179] on link "Applicants" at bounding box center [77, 174] width 96 height 22
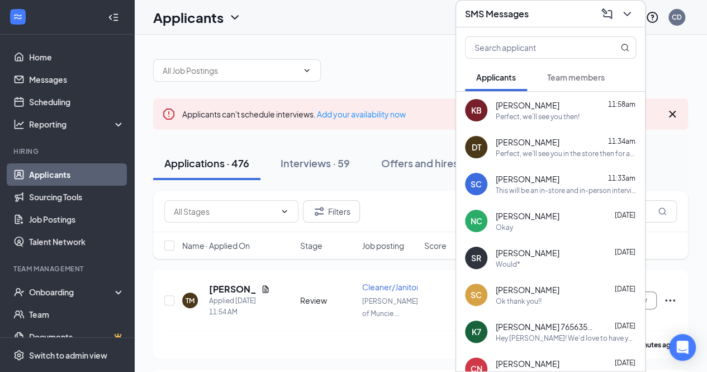
click at [380, 58] on div at bounding box center [420, 65] width 535 height 34
click at [626, 11] on icon "ChevronDown" at bounding box center [626, 13] width 13 height 13
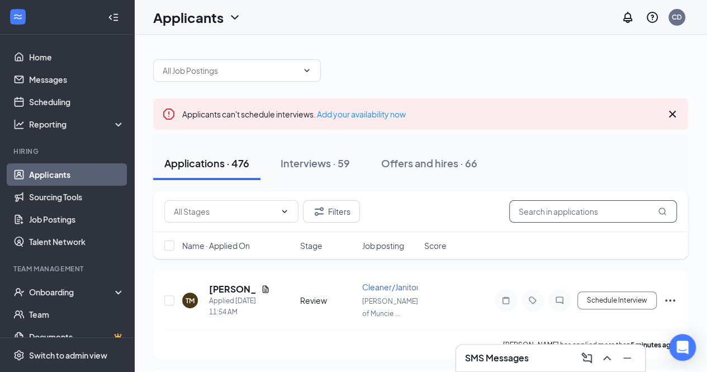
click at [585, 207] on input "text" at bounding box center [593, 211] width 168 height 22
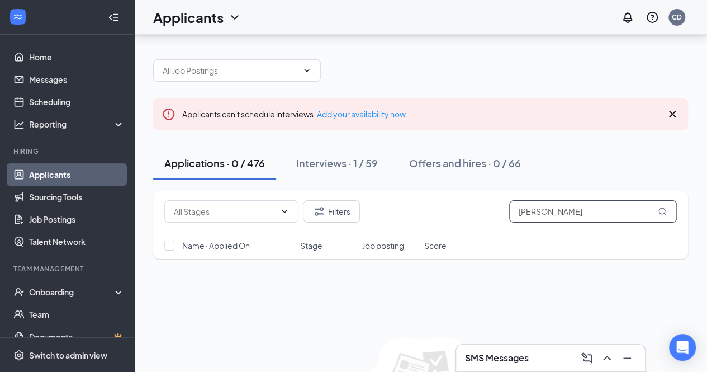
scroll to position [86, 0]
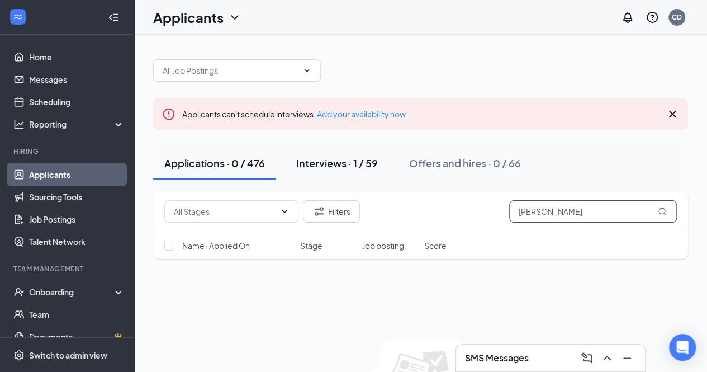
type input "[PERSON_NAME]"
click at [324, 173] on button "Interviews · 1 / 59" at bounding box center [337, 163] width 104 height 34
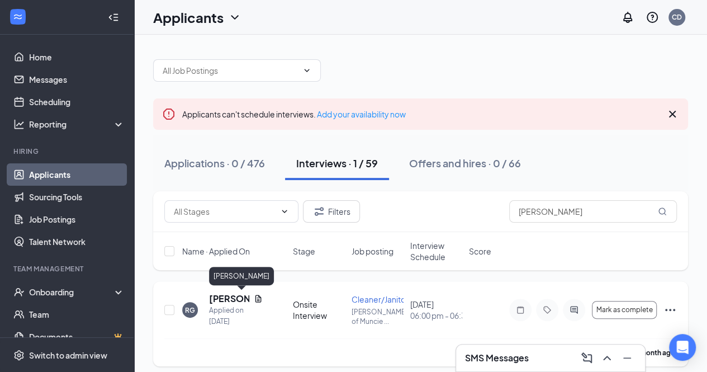
click at [216, 296] on h5 "[PERSON_NAME]" at bounding box center [229, 298] width 40 height 12
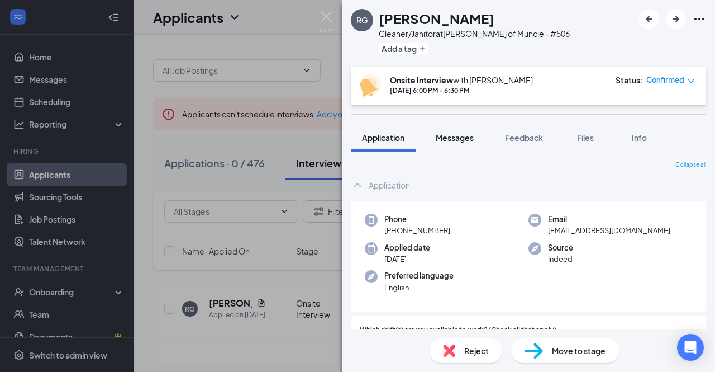
click at [456, 137] on span "Messages" at bounding box center [455, 137] width 38 height 10
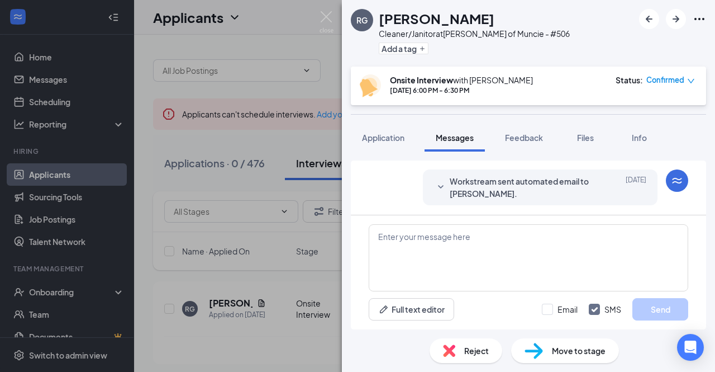
scroll to position [83, 0]
click at [434, 178] on div at bounding box center [440, 186] width 13 height 25
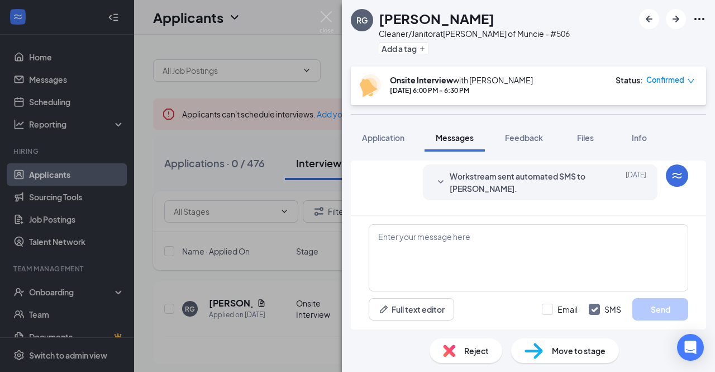
scroll to position [9, 0]
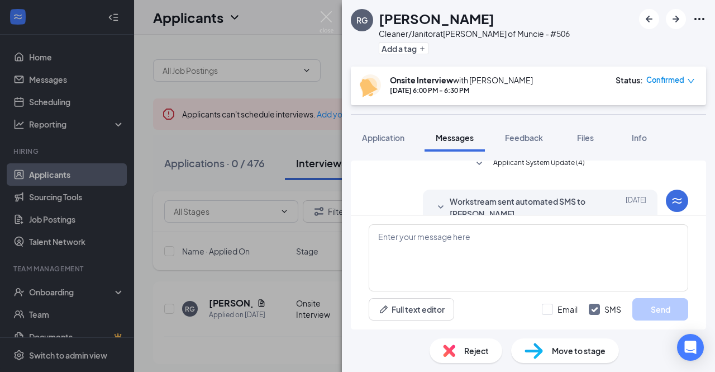
click at [434, 205] on icon "SmallChevronDown" at bounding box center [440, 207] width 13 height 13
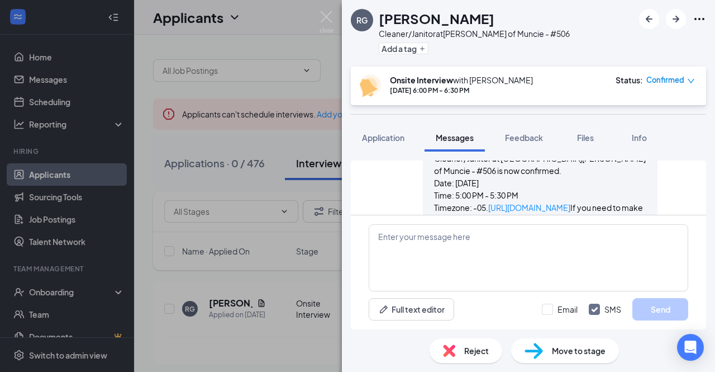
scroll to position [0, 0]
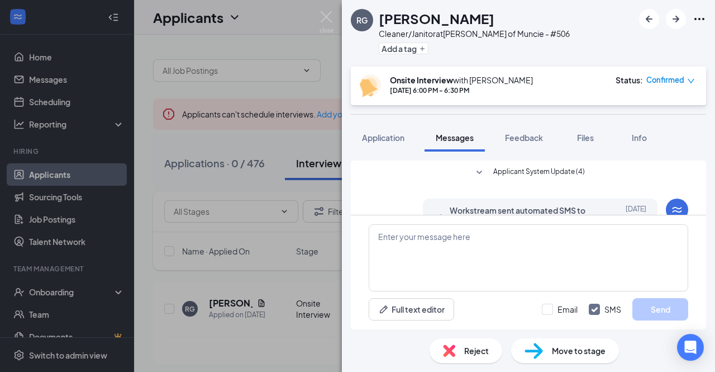
click at [475, 173] on icon "SmallChevronDown" at bounding box center [479, 172] width 13 height 13
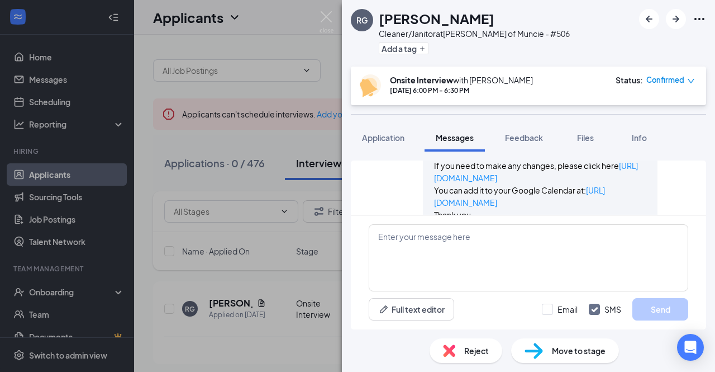
scroll to position [495, 0]
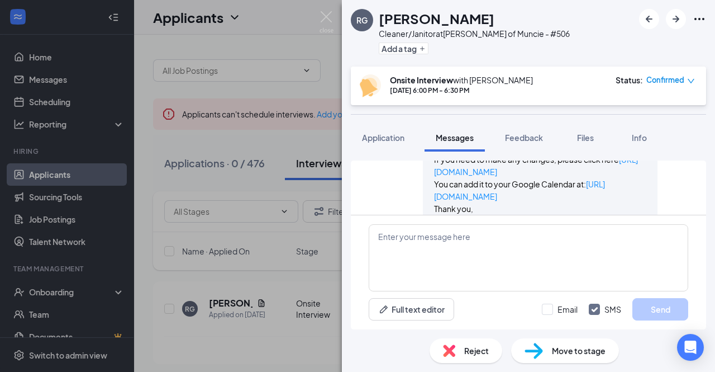
click at [516, 153] on p "This will be an onsite interview. Please proceed to [STREET_ADDRESS][PERSON_NAM…" at bounding box center [540, 141] width 212 height 25
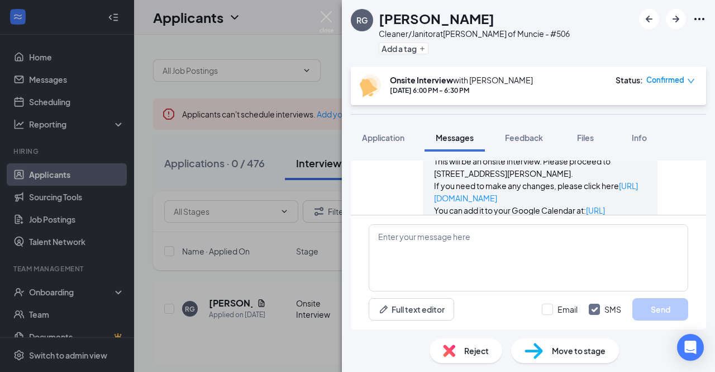
scroll to position [461, 0]
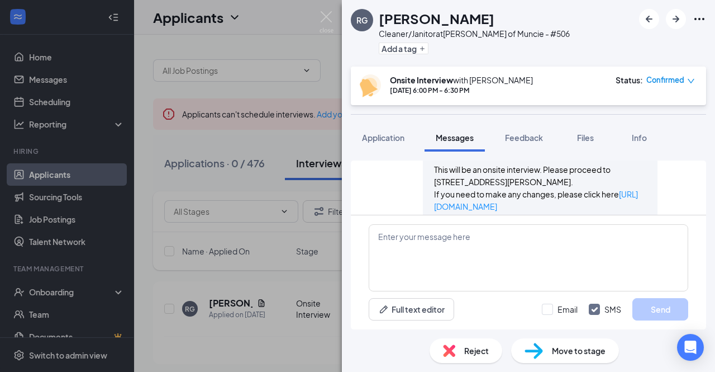
click at [516, 163] on p "Date: [DATE] Time: 5:00 PM - 5:30 PM Timezone: -05" at bounding box center [540, 144] width 212 height 37
click at [322, 17] on img at bounding box center [327, 22] width 14 height 22
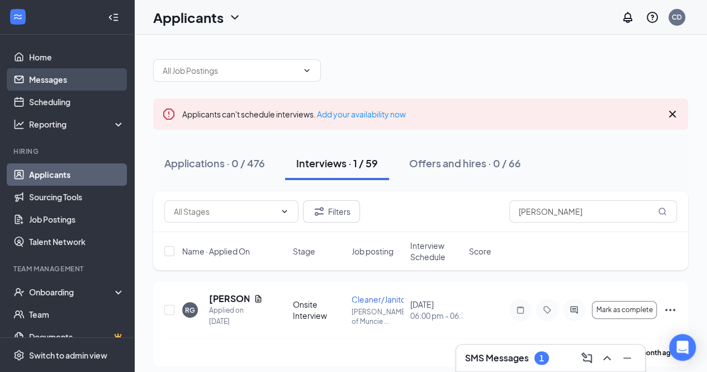
click at [64, 82] on link "Messages" at bounding box center [77, 79] width 96 height 22
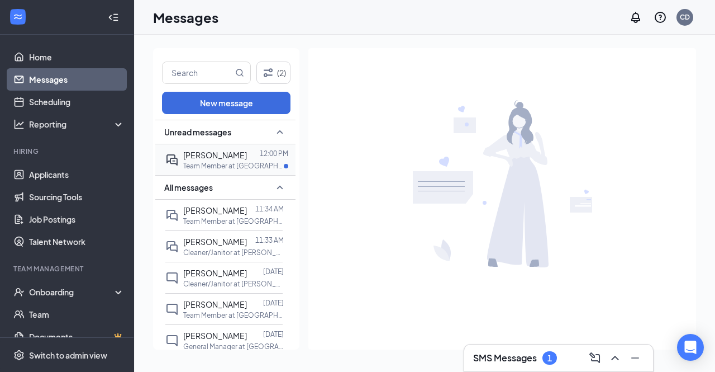
click at [227, 158] on span "[PERSON_NAME]" at bounding box center [215, 155] width 64 height 10
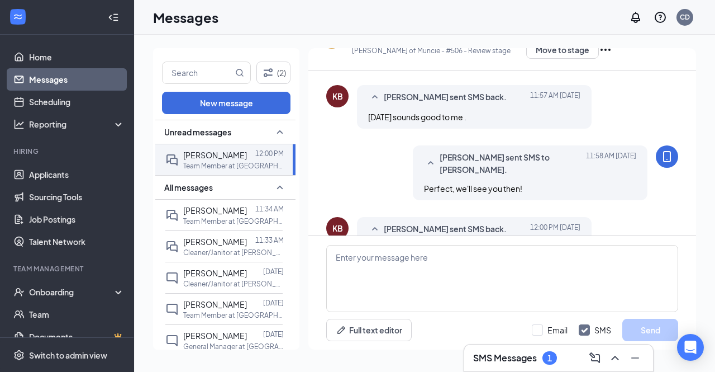
scroll to position [133, 0]
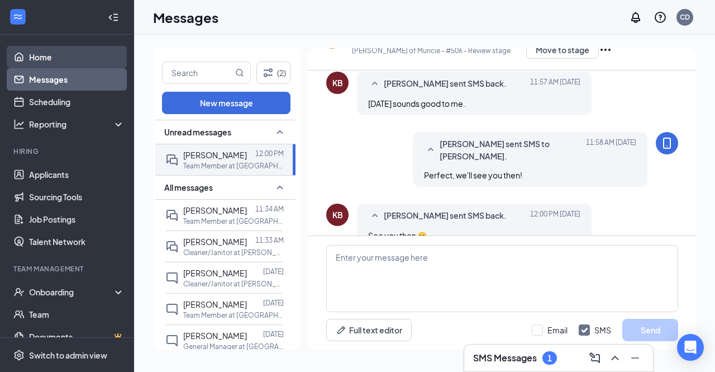
click at [74, 56] on link "Home" at bounding box center [77, 57] width 96 height 22
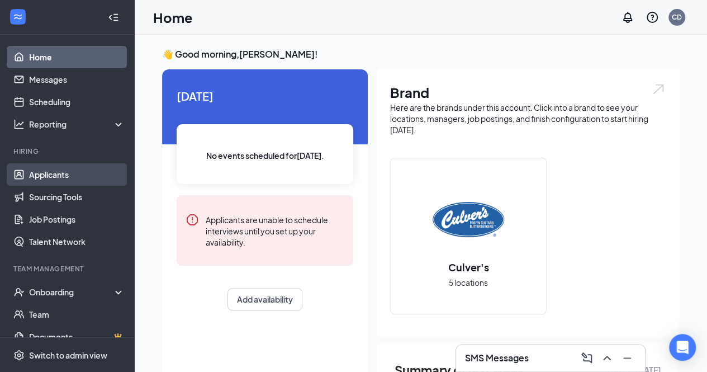
click at [51, 177] on link "Applicants" at bounding box center [77, 174] width 96 height 22
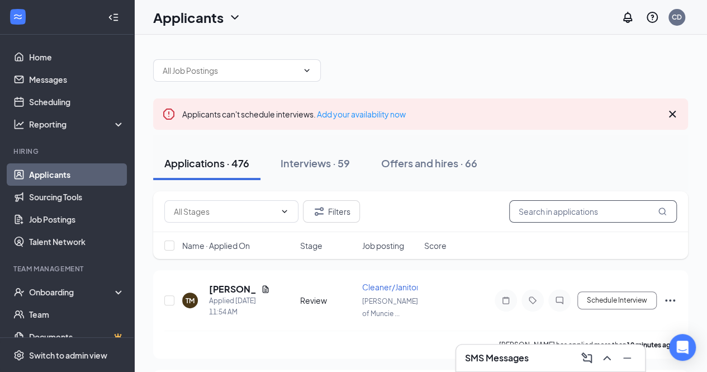
click at [560, 216] on input "text" at bounding box center [593, 211] width 168 height 22
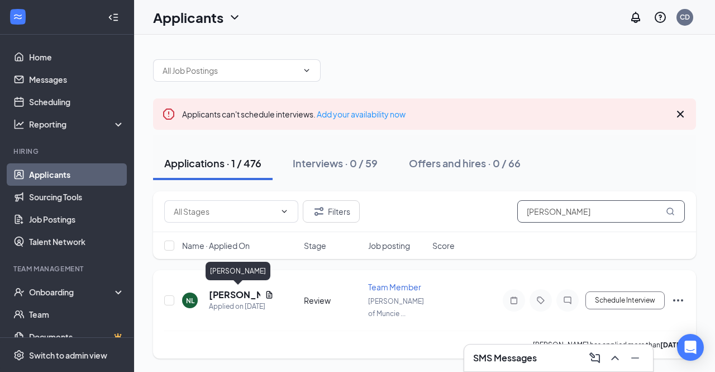
type input "[PERSON_NAME]"
click at [221, 295] on h5 "[PERSON_NAME]" at bounding box center [234, 294] width 51 height 12
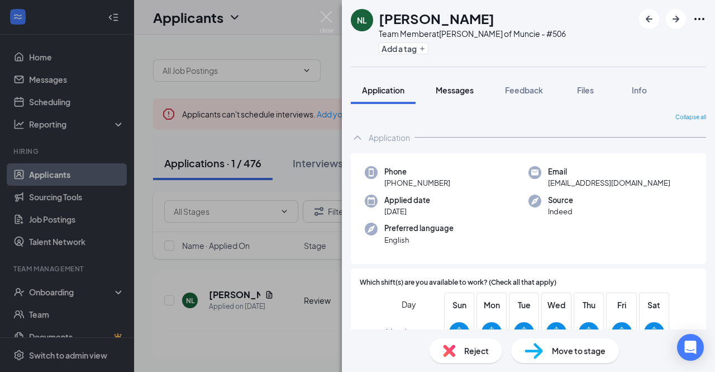
click at [451, 89] on span "Messages" at bounding box center [455, 90] width 38 height 10
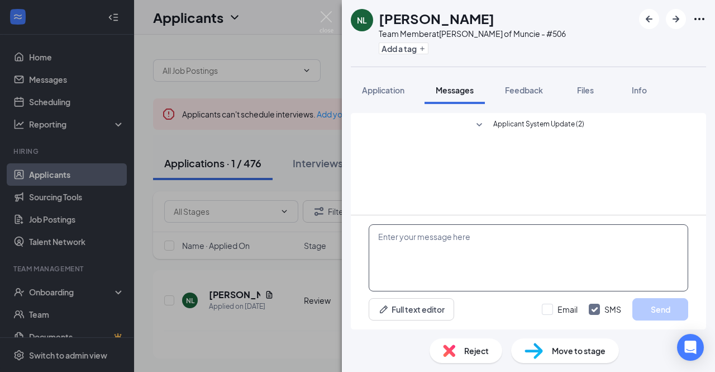
click at [446, 248] on textarea at bounding box center [529, 257] width 320 height 67
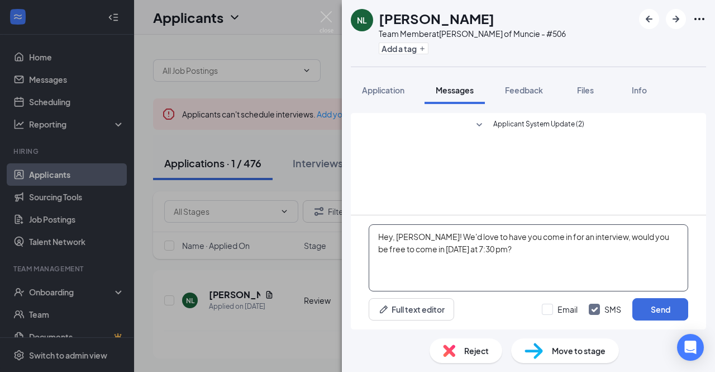
paste textarea "[PERSON_NAME]! We'd love to have you come in for an interview. Would you be fre…"
click at [550, 251] on textarea "Hey [PERSON_NAME]! We'd love to have you come in for an interview. Would you be…" at bounding box center [529, 257] width 320 height 67
click at [490, 249] on textarea "Hey [PERSON_NAME]! We'd love to have you come in for an interview. Would you be…" at bounding box center [529, 257] width 320 height 67
click at [551, 250] on textarea "Hey [PERSON_NAME]! We'd love to have you come in for an interview. Would you be…" at bounding box center [529, 257] width 320 height 67
click at [406, 248] on textarea "Hey [PERSON_NAME]! We'd love to have you come in for an interview. Would you be…" at bounding box center [529, 257] width 320 height 67
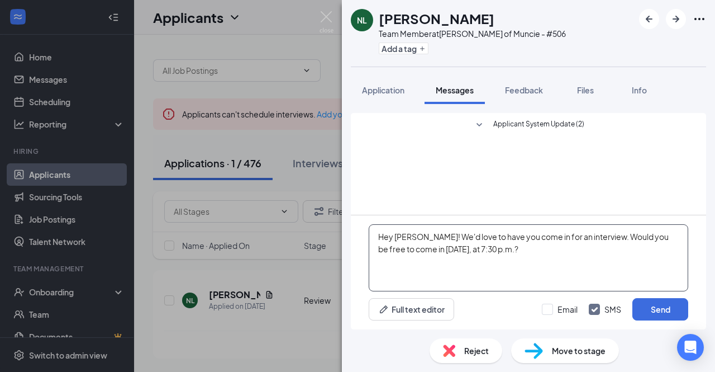
click at [546, 243] on textarea "Hey [PERSON_NAME]! We'd love to have you come in for an interview. Would you be…" at bounding box center [529, 257] width 320 height 67
click at [563, 254] on textarea "Hey [PERSON_NAME]! We'd love to have you come in for an interview. Would you be…" at bounding box center [529, 257] width 320 height 67
drag, startPoint x: 563, startPoint y: 254, endPoint x: 495, endPoint y: 236, distance: 70.5
click at [495, 236] on textarea "Hey [PERSON_NAME]! We'd love to have you come in for an interview. Would you be…" at bounding box center [529, 257] width 320 height 67
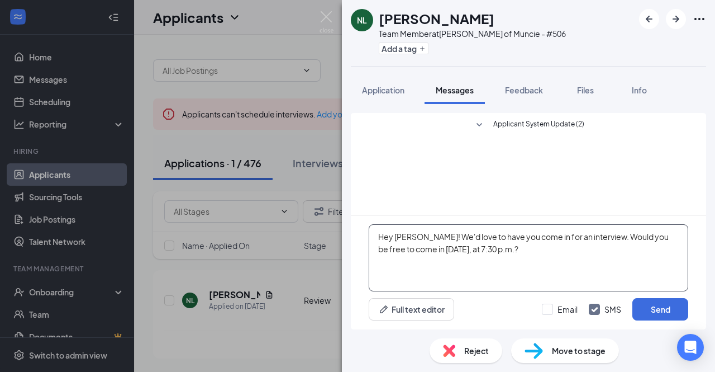
drag, startPoint x: 495, startPoint y: 236, endPoint x: 441, endPoint y: 258, distance: 58.4
click at [441, 258] on textarea "Hey [PERSON_NAME]! We'd love to have you come in for an interview. Would you be…" at bounding box center [529, 257] width 320 height 67
click at [534, 267] on textarea "Hey [PERSON_NAME]! We'd love to have you come in for an interview. Would you be…" at bounding box center [529, 257] width 320 height 67
click at [559, 258] on textarea "Hey [PERSON_NAME]! We'd love to have you come in for an interview. Would you be…" at bounding box center [529, 257] width 320 height 67
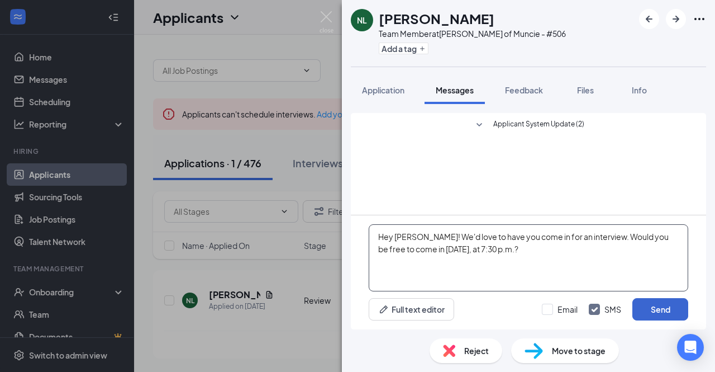
type textarea "Hey [PERSON_NAME]! We'd love to have you come in for an interview. Would you be…"
click at [647, 308] on button "Send" at bounding box center [661, 309] width 56 height 22
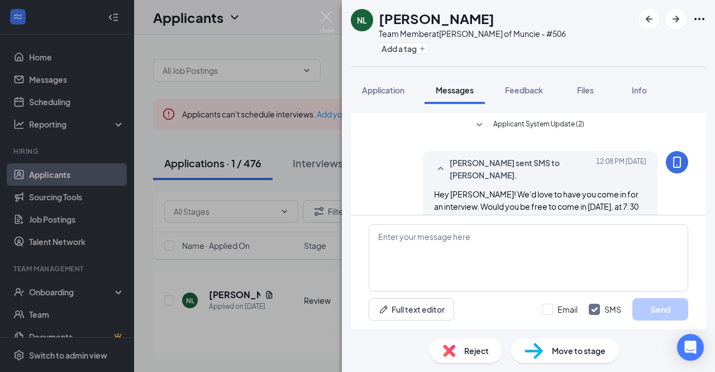
scroll to position [26, 0]
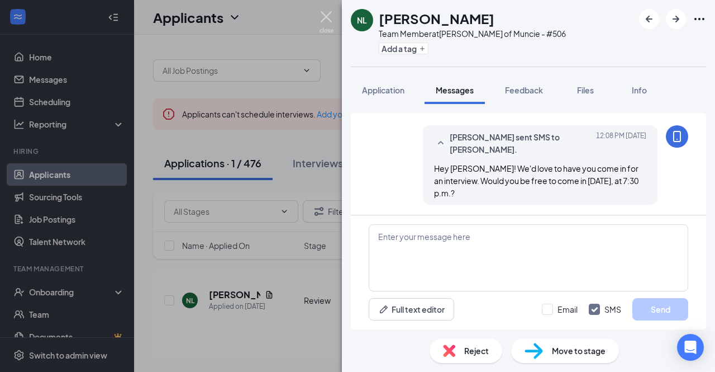
click at [330, 15] on img at bounding box center [327, 22] width 14 height 22
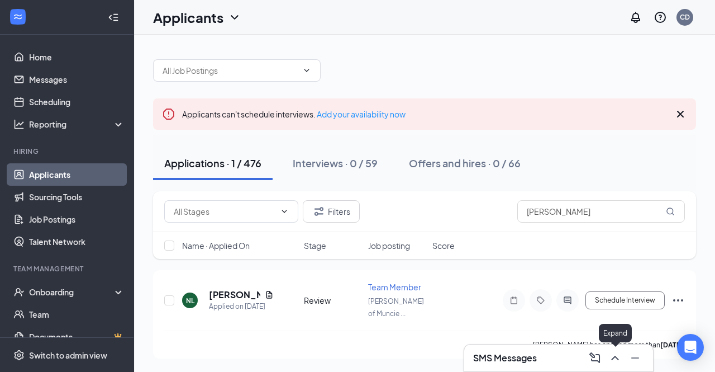
click at [622, 360] on button at bounding box center [615, 358] width 18 height 18
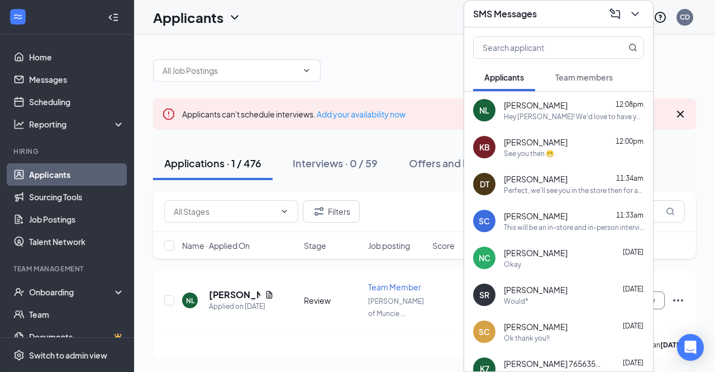
click at [571, 110] on div "[PERSON_NAME] 12:08pm Hey [PERSON_NAME]! We'd love to have you come in for an i…" at bounding box center [574, 110] width 140 height 22
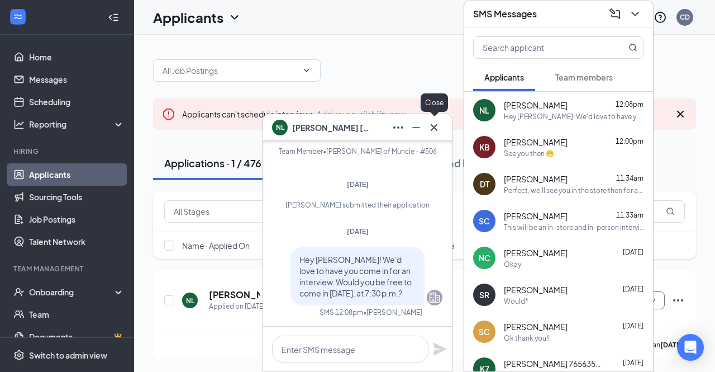
click at [438, 126] on icon "Cross" at bounding box center [434, 127] width 13 height 13
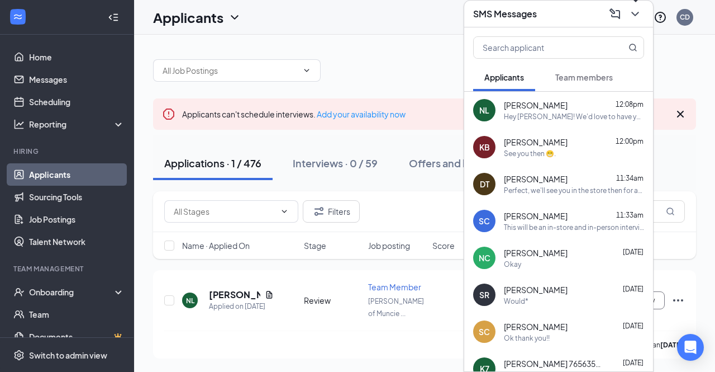
click at [640, 16] on icon "ChevronDown" at bounding box center [635, 13] width 13 height 13
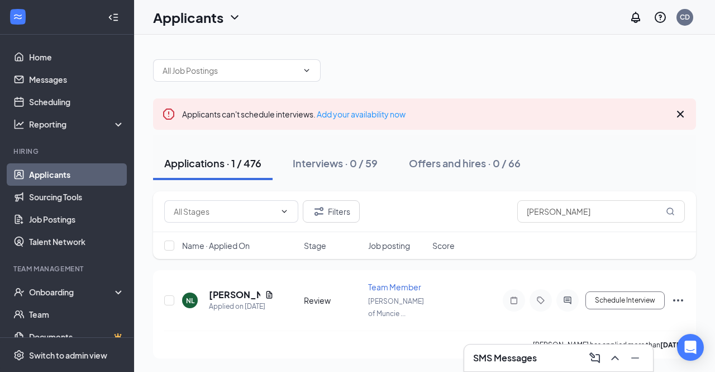
click at [44, 172] on link "Applicants" at bounding box center [77, 174] width 96 height 22
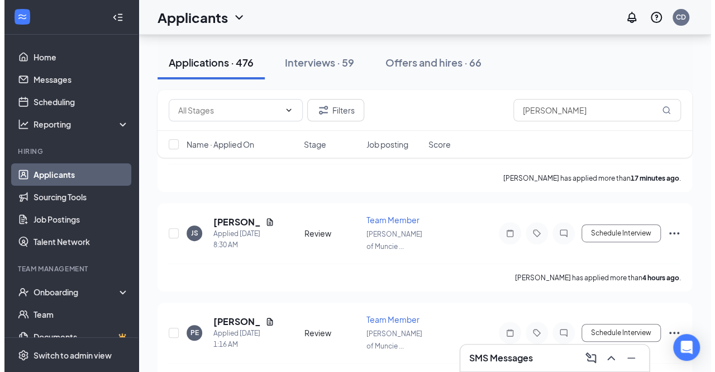
scroll to position [169, 0]
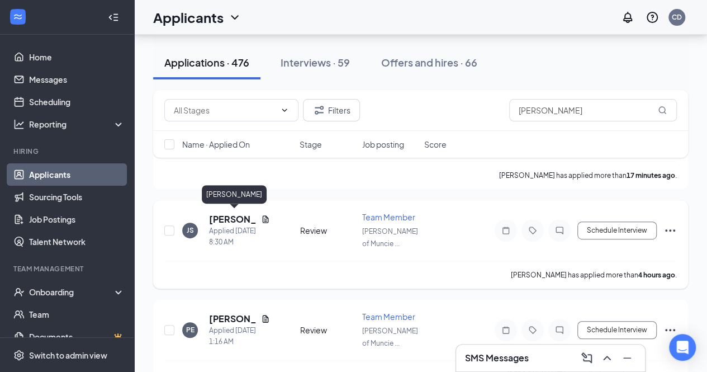
click at [213, 219] on h5 "[PERSON_NAME]" at bounding box center [233, 219] width 48 height 12
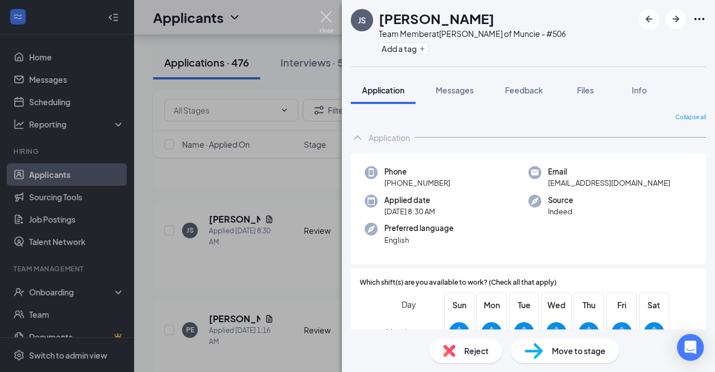
click at [328, 21] on img at bounding box center [327, 22] width 14 height 22
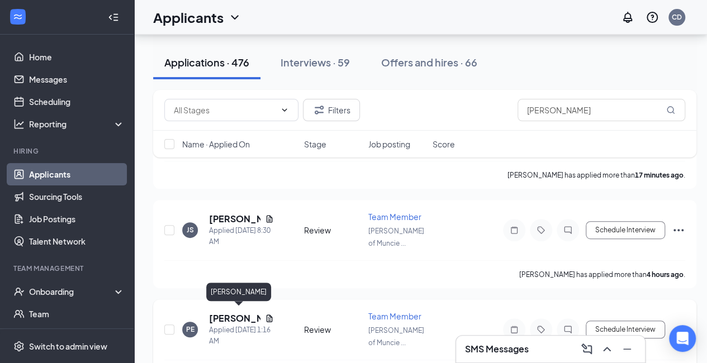
click at [218, 312] on h5 "[PERSON_NAME]" at bounding box center [234, 318] width 51 height 12
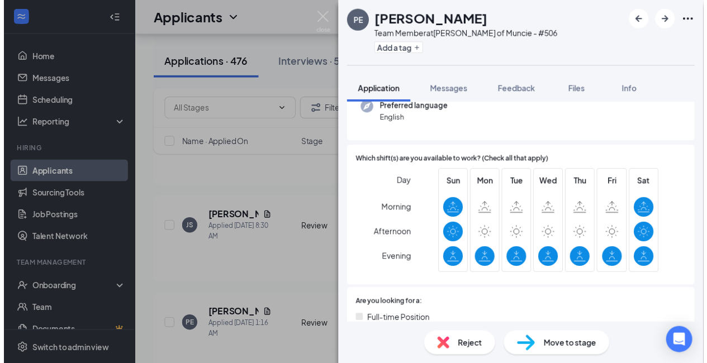
scroll to position [130, 0]
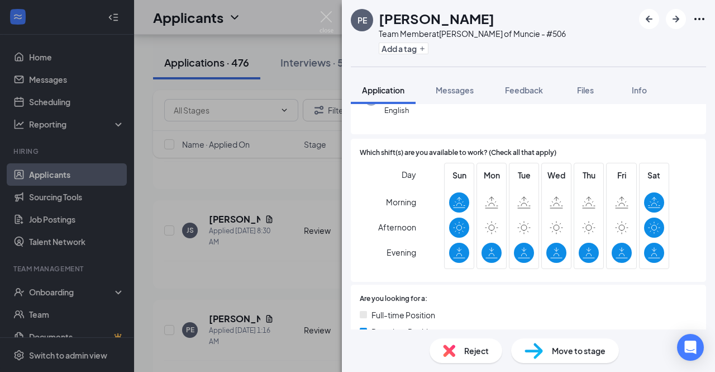
click at [311, 13] on div "PE Peighton [PERSON_NAME] Team Member at [PERSON_NAME] of Muncie - #506 Add a t…" at bounding box center [357, 186] width 715 height 372
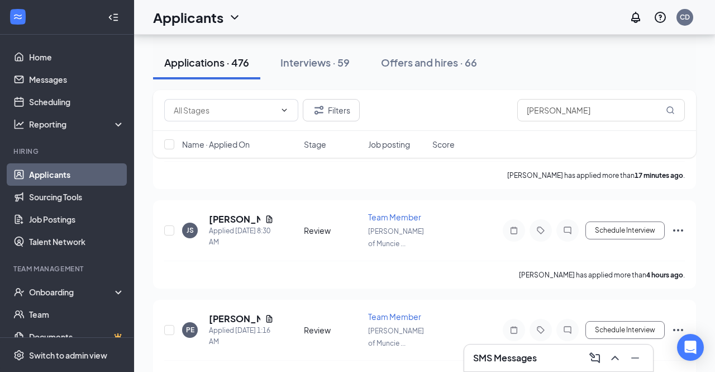
click at [326, 16] on div "Applicants CD" at bounding box center [424, 17] width 581 height 35
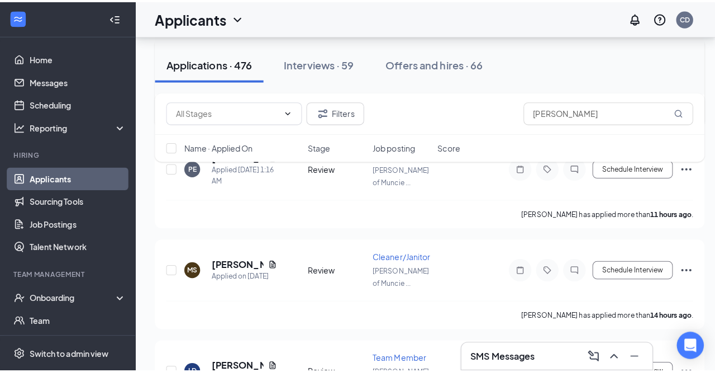
scroll to position [335, 0]
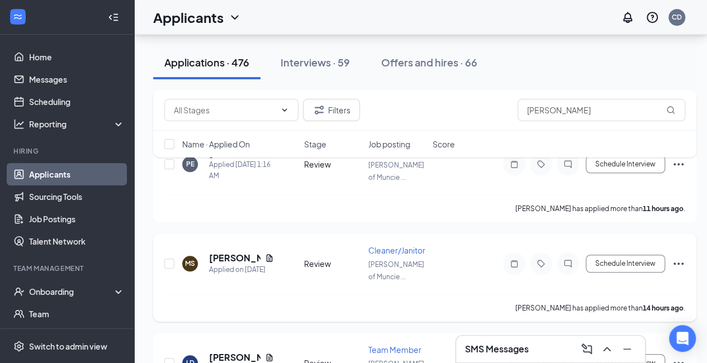
click at [244, 245] on div "[PERSON_NAME] Applied on [DATE] Review Cleaner/[PERSON_NAME] of Muncie ... Sche…" at bounding box center [424, 269] width 521 height 49
click at [224, 257] on h5 "[PERSON_NAME]" at bounding box center [234, 258] width 51 height 12
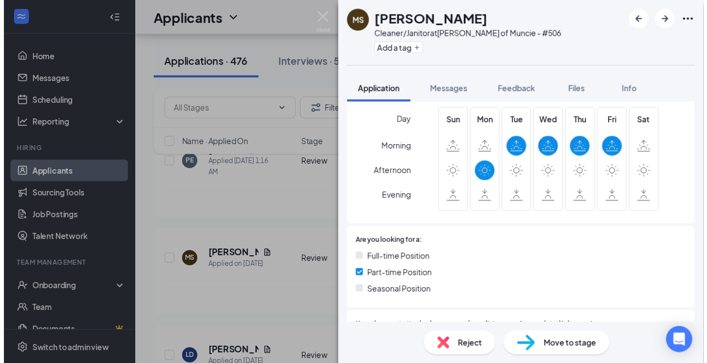
scroll to position [188, 0]
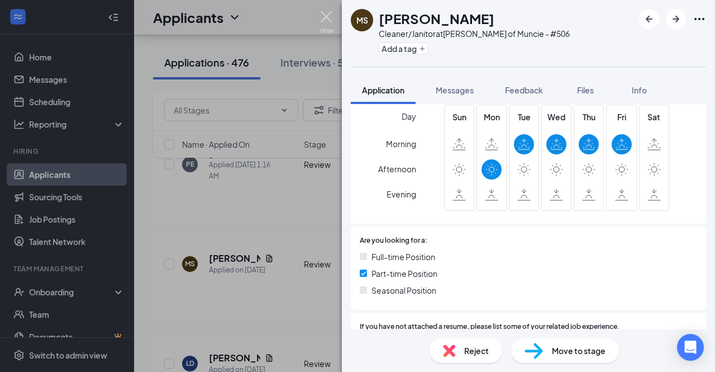
click at [329, 17] on img at bounding box center [327, 22] width 14 height 22
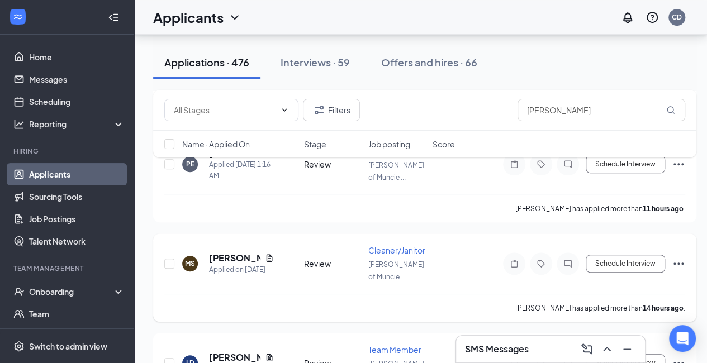
scroll to position [200, 6]
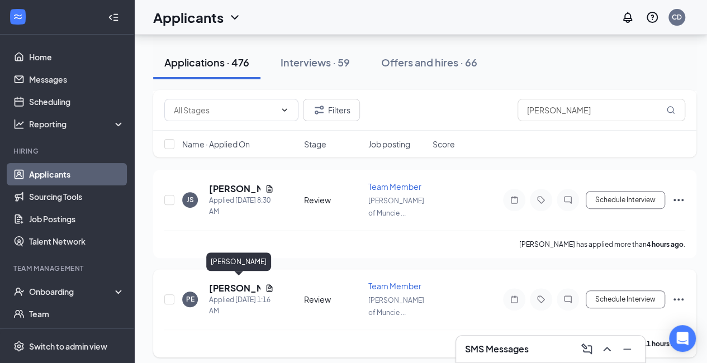
click at [210, 282] on h5 "[PERSON_NAME]" at bounding box center [234, 288] width 51 height 12
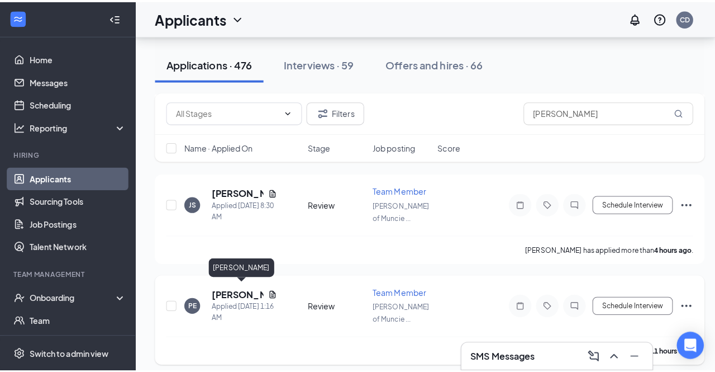
scroll to position [200, 0]
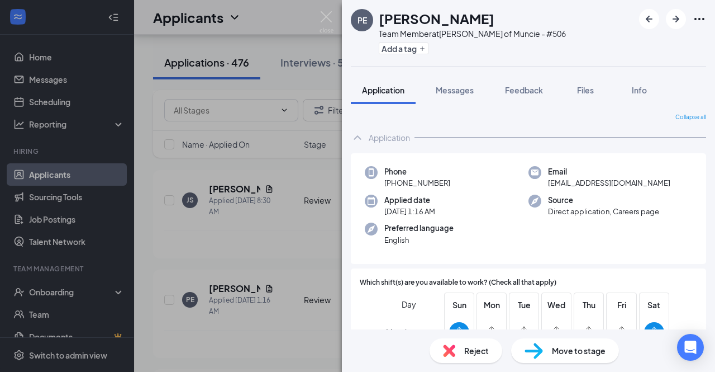
click at [566, 197] on span "Source" at bounding box center [603, 199] width 111 height 11
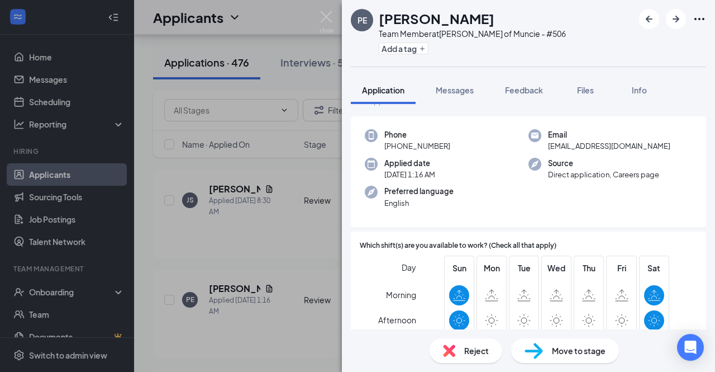
scroll to position [37, 0]
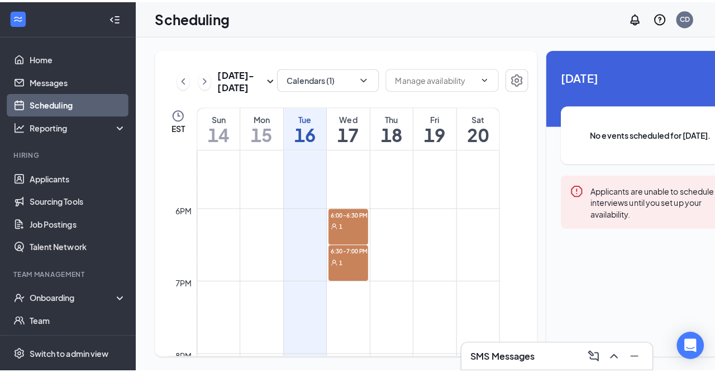
scroll to position [1236, 0]
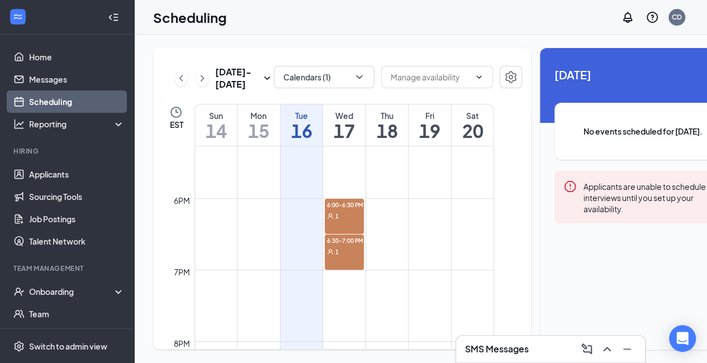
click at [339, 270] on div "6:30-7:00 PM 1" at bounding box center [344, 252] width 39 height 35
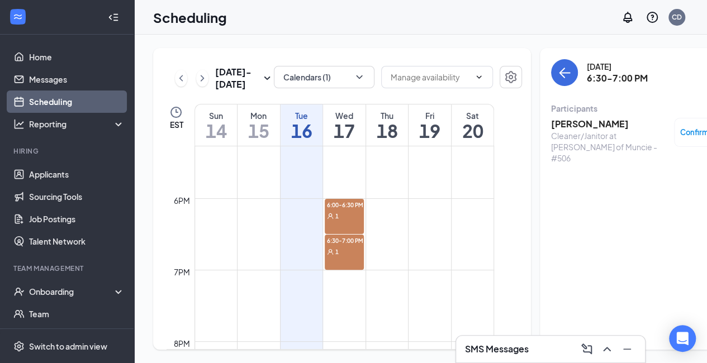
click at [607, 131] on div "Cleaner/Janitor at [PERSON_NAME] of Muncie - #506" at bounding box center [609, 147] width 117 height 34
click at [692, 129] on span "Confirmed" at bounding box center [699, 132] width 38 height 11
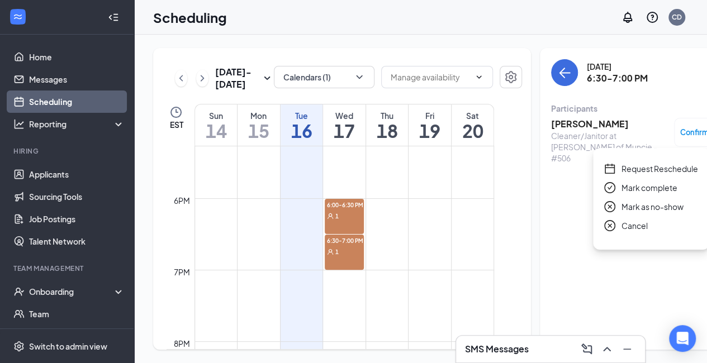
click at [691, 129] on span "Confirmed" at bounding box center [699, 132] width 38 height 11
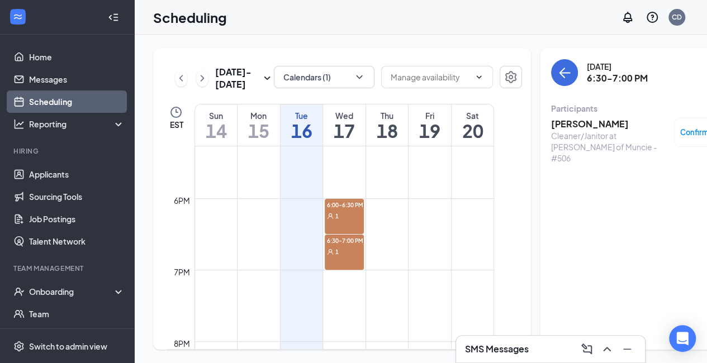
click at [551, 124] on h3 "[PERSON_NAME]" at bounding box center [609, 124] width 117 height 12
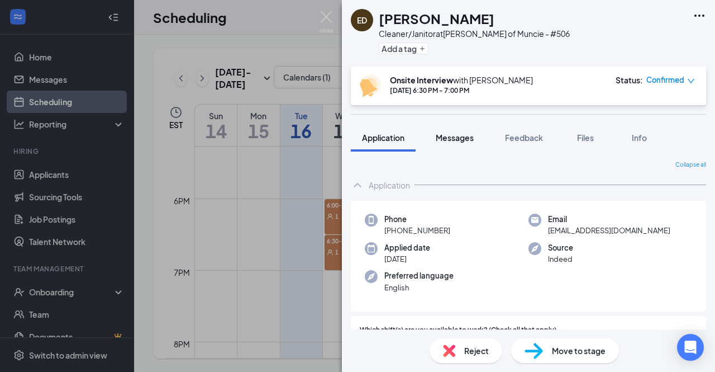
click at [454, 137] on span "Messages" at bounding box center [455, 137] width 38 height 10
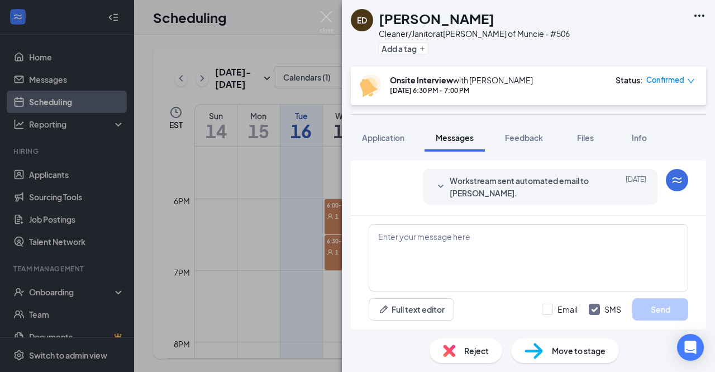
scroll to position [188, 0]
click at [500, 196] on span "Workstream sent automated email to Elexis Davis." at bounding box center [523, 186] width 146 height 25
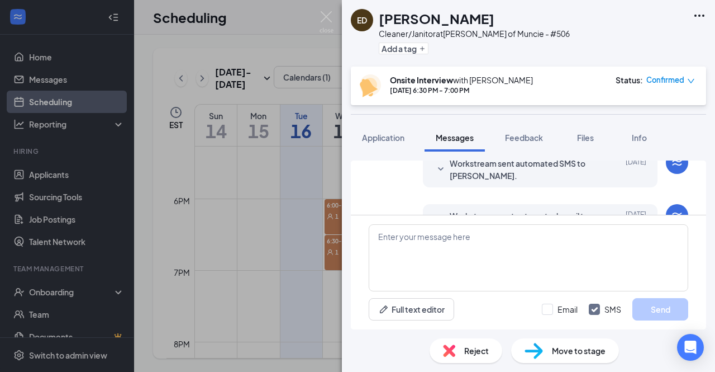
scroll to position [151, 0]
click at [437, 177] on icon "SmallChevronDown" at bounding box center [440, 170] width 13 height 13
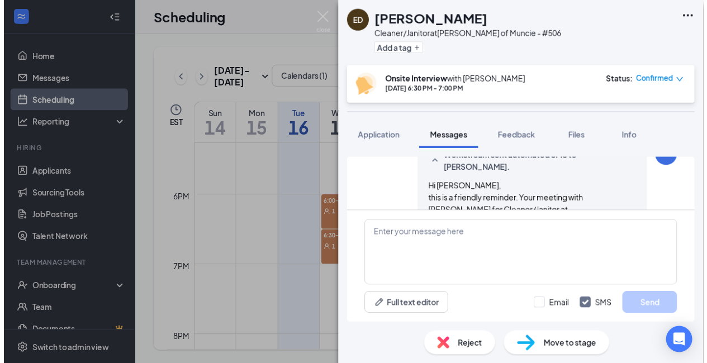
scroll to position [0, 0]
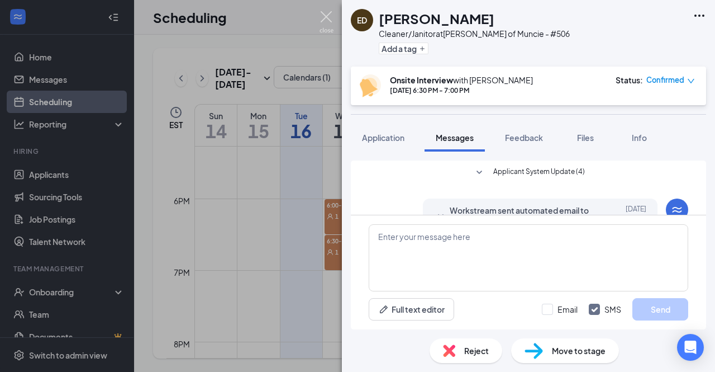
drag, startPoint x: 325, startPoint y: 26, endPoint x: 324, endPoint y: 16, distance: 10.1
click at [324, 16] on img at bounding box center [327, 22] width 14 height 22
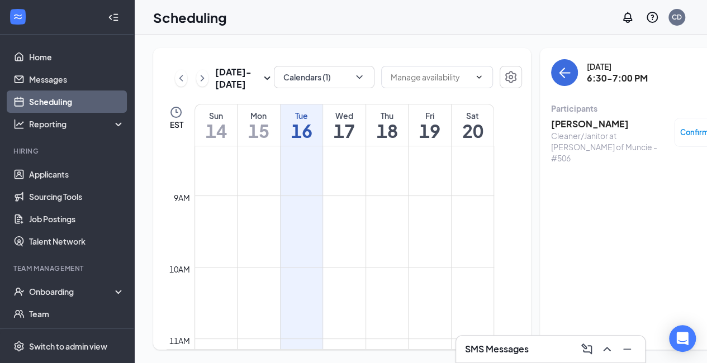
scroll to position [519, 0]
click at [202, 85] on icon "ChevronRight" at bounding box center [202, 78] width 11 height 13
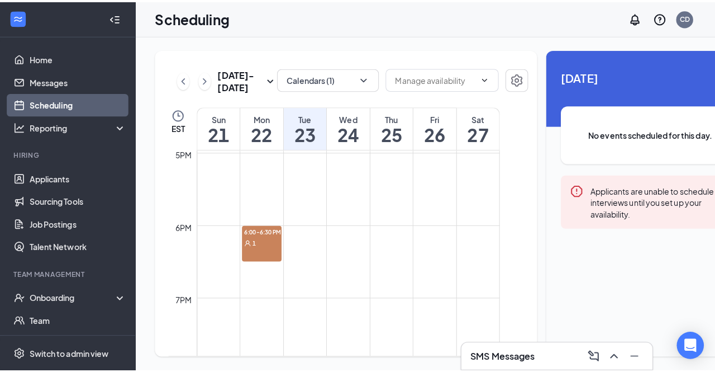
scroll to position [1214, 0]
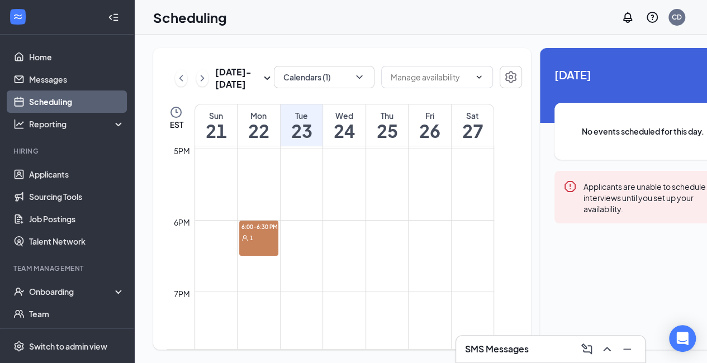
click at [259, 243] on div "1" at bounding box center [258, 237] width 39 height 11
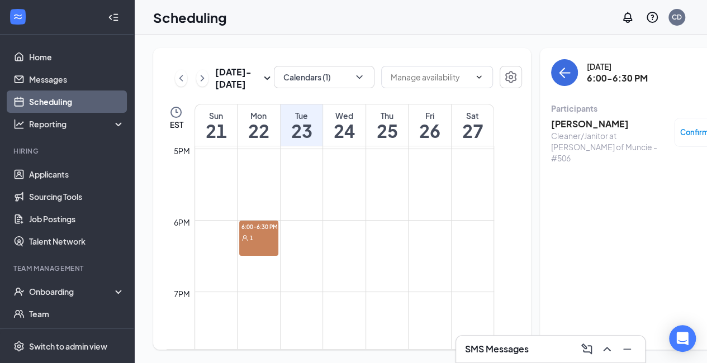
click at [602, 243] on div "Monday, Sep 22 6:00-6:30 PM Participants Ryan Goff Cleaner/Janitor at Culver's …" at bounding box center [643, 199] width 206 height 302
click at [553, 128] on h3 "[PERSON_NAME]" at bounding box center [609, 124] width 117 height 12
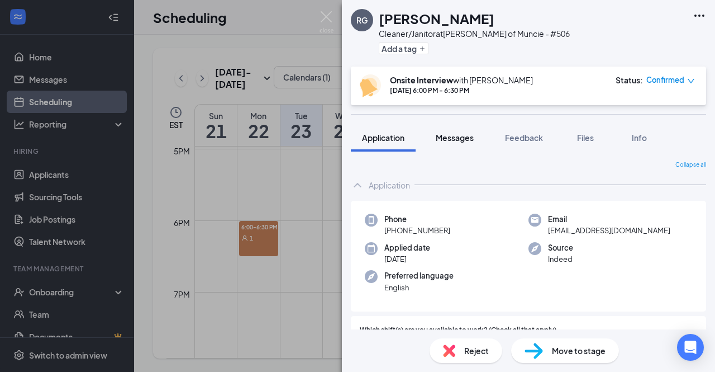
click at [461, 136] on span "Messages" at bounding box center [455, 137] width 38 height 10
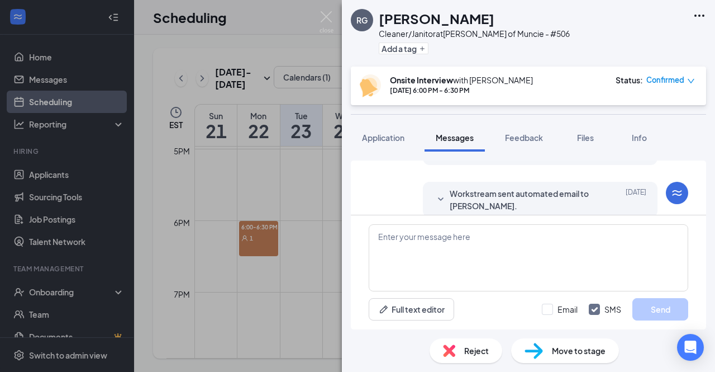
scroll to position [83, 0]
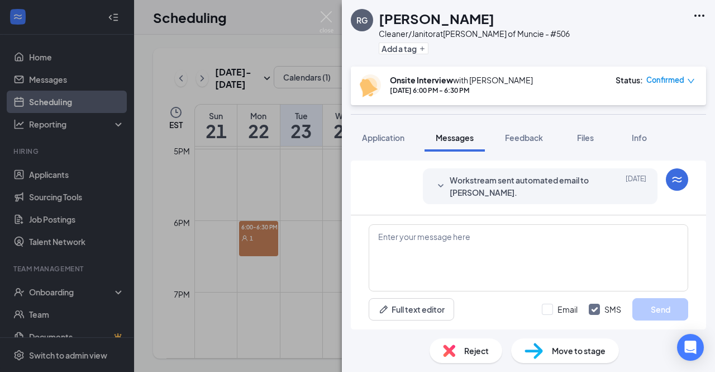
click at [526, 197] on span "Workstream sent automated email to [PERSON_NAME]." at bounding box center [523, 186] width 146 height 25
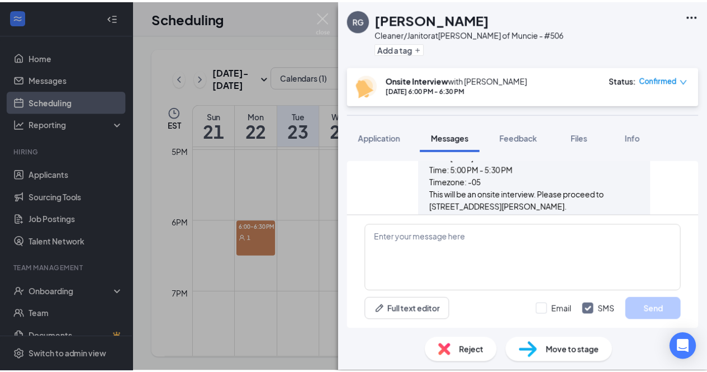
scroll to position [187, 0]
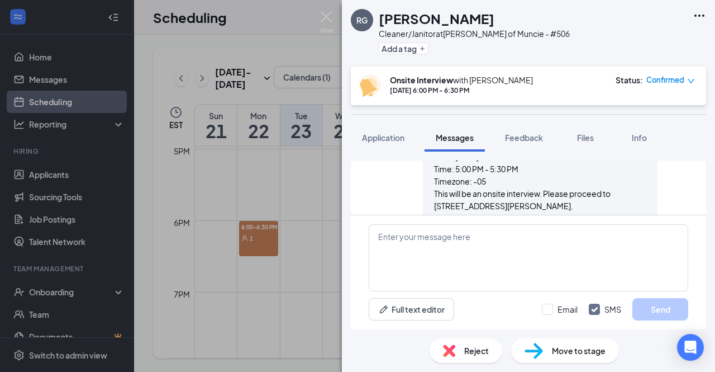
click at [319, 27] on div "[PERSON_NAME] Cleaner/Janitor at [PERSON_NAME] of Muncie - #506 Add a tag Onsit…" at bounding box center [357, 186] width 715 height 372
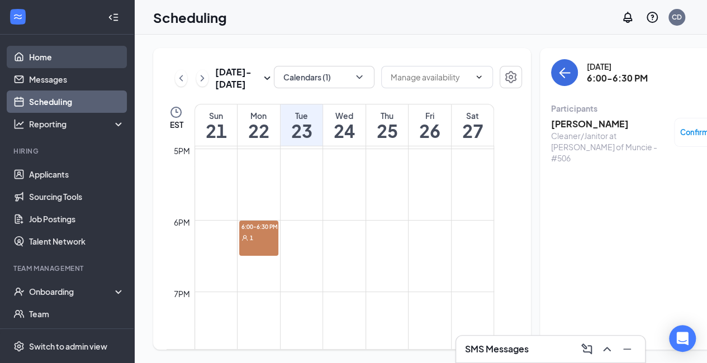
click at [80, 60] on link "Home" at bounding box center [77, 57] width 96 height 22
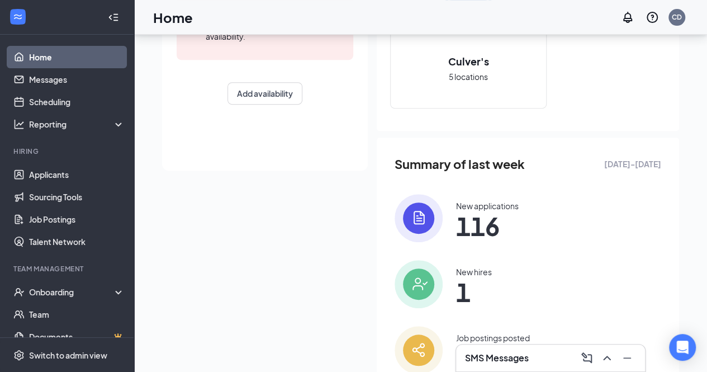
scroll to position [251, 0]
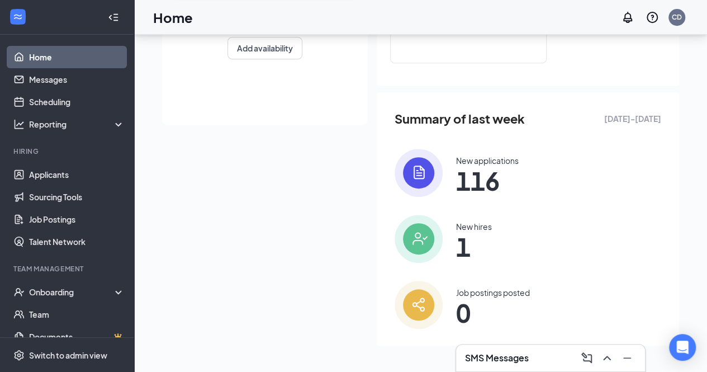
click at [413, 230] on img at bounding box center [419, 239] width 48 height 48
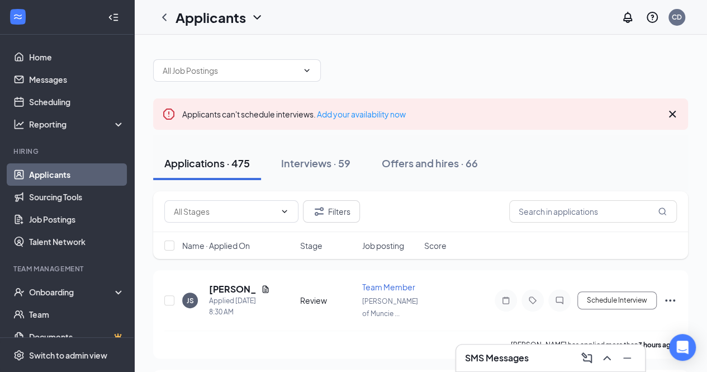
click at [671, 108] on icon "Cross" at bounding box center [672, 113] width 13 height 13
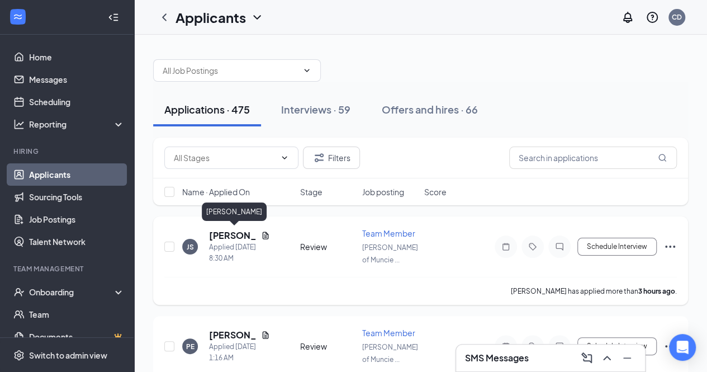
click at [221, 231] on h5 "[PERSON_NAME]" at bounding box center [233, 235] width 48 height 12
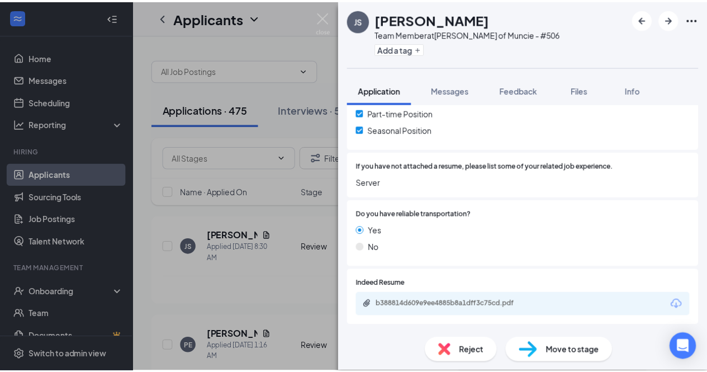
scroll to position [344, 0]
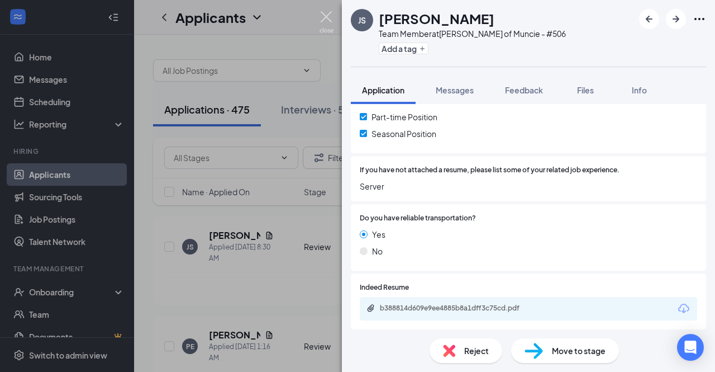
click at [324, 20] on img at bounding box center [327, 22] width 14 height 22
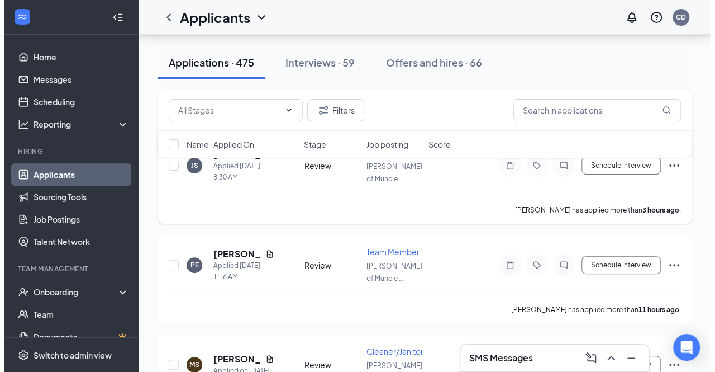
scroll to position [83, 0]
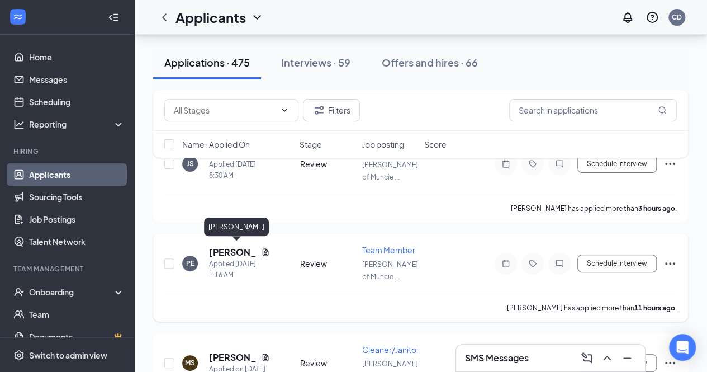
click at [225, 249] on h5 "[PERSON_NAME]" at bounding box center [233, 252] width 48 height 12
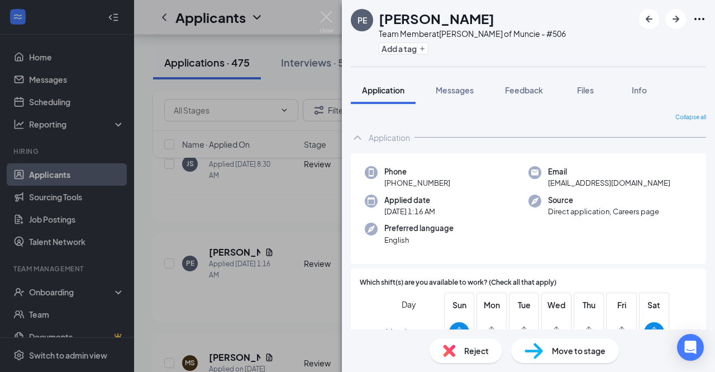
click at [308, 31] on div "PE Peighton [PERSON_NAME] Team Member at [PERSON_NAME] of Muncie - #506 Add a t…" at bounding box center [357, 186] width 715 height 372
click at [333, 20] on div "Applicants CD" at bounding box center [424, 17] width 581 height 35
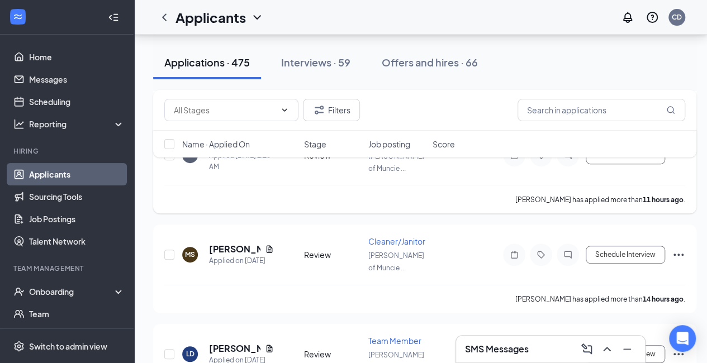
scroll to position [191, 8]
click at [211, 247] on h5 "[PERSON_NAME]" at bounding box center [234, 249] width 51 height 12
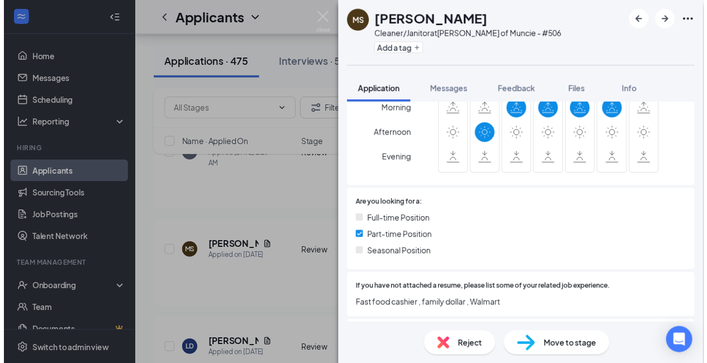
scroll to position [221, 0]
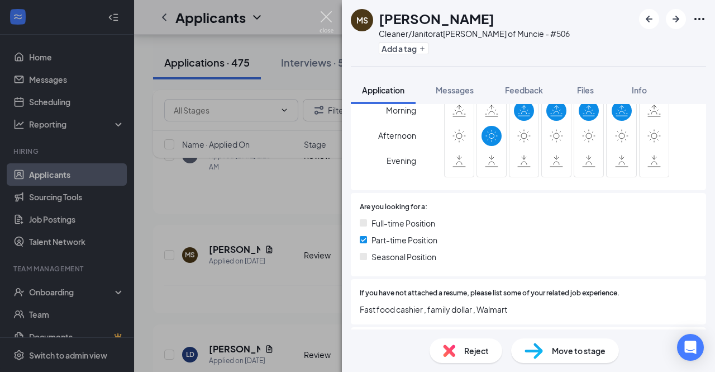
click at [326, 14] on img at bounding box center [327, 22] width 14 height 22
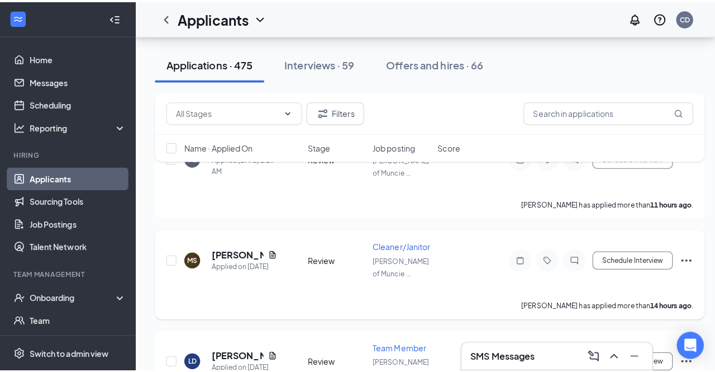
scroll to position [352, 0]
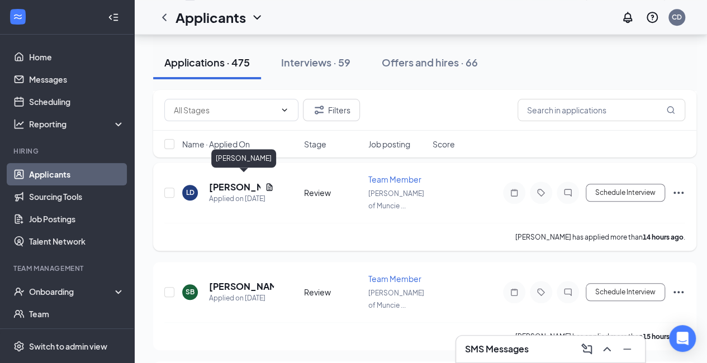
click at [214, 182] on h5 "[PERSON_NAME]" at bounding box center [234, 187] width 51 height 12
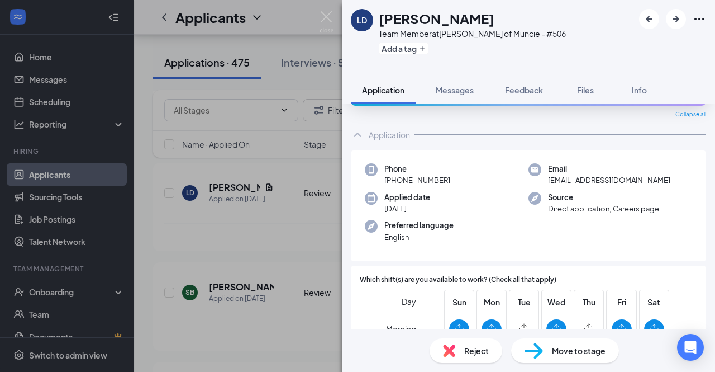
scroll to position [35, 0]
click at [331, 19] on img at bounding box center [327, 22] width 14 height 22
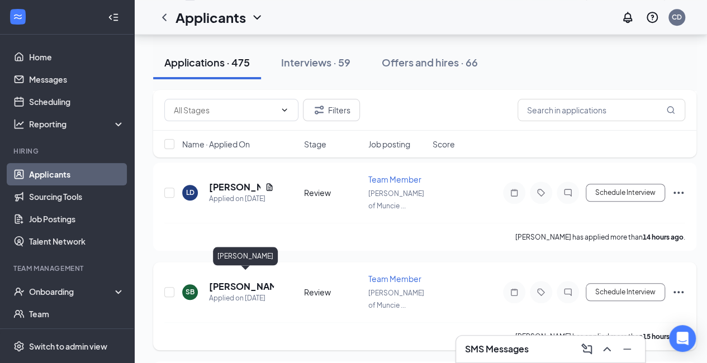
click at [212, 281] on h5 "[PERSON_NAME]" at bounding box center [241, 287] width 65 height 12
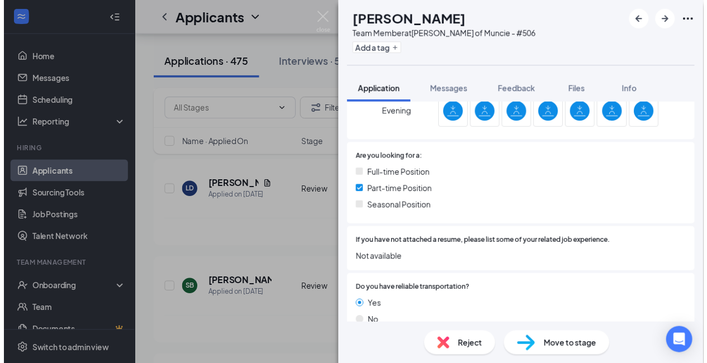
scroll to position [287, 0]
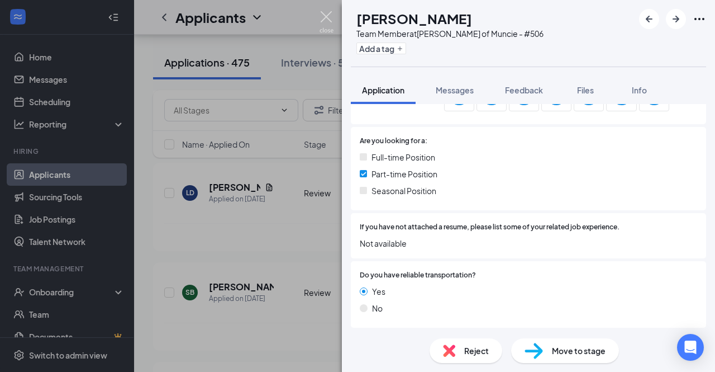
click at [320, 15] on img at bounding box center [327, 22] width 14 height 22
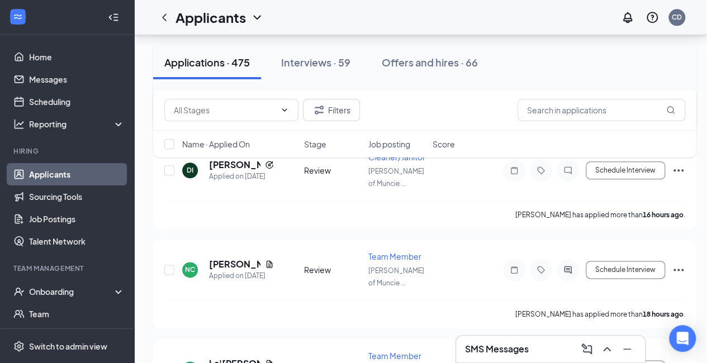
scroll to position [571, 0]
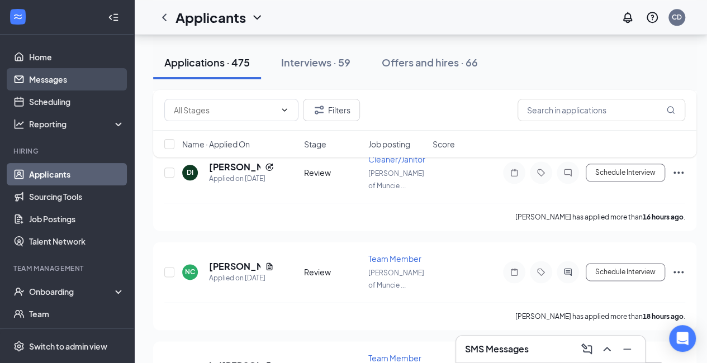
click at [32, 81] on link "Messages" at bounding box center [77, 79] width 96 height 22
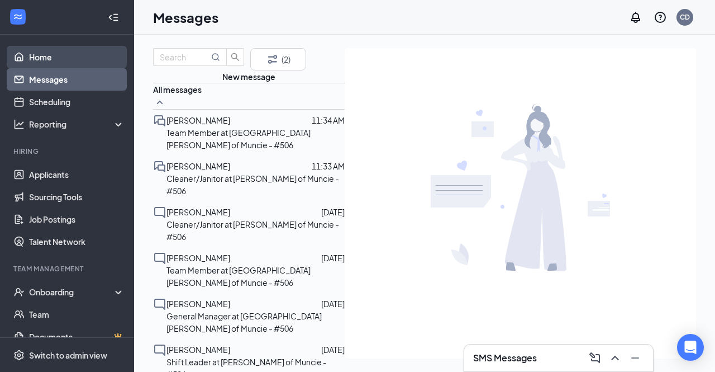
click at [37, 59] on link "Home" at bounding box center [77, 57] width 96 height 22
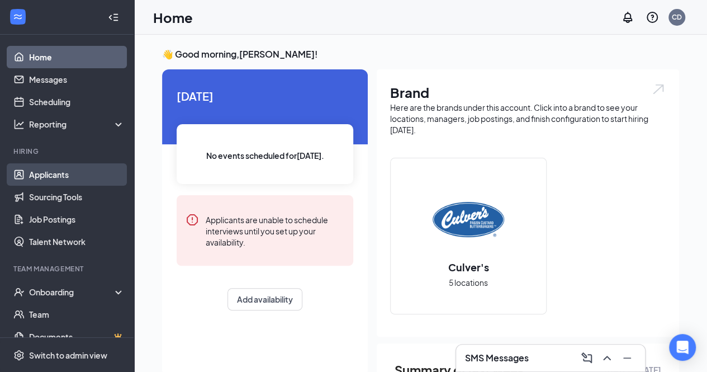
click at [29, 178] on link "Applicants" at bounding box center [77, 174] width 96 height 22
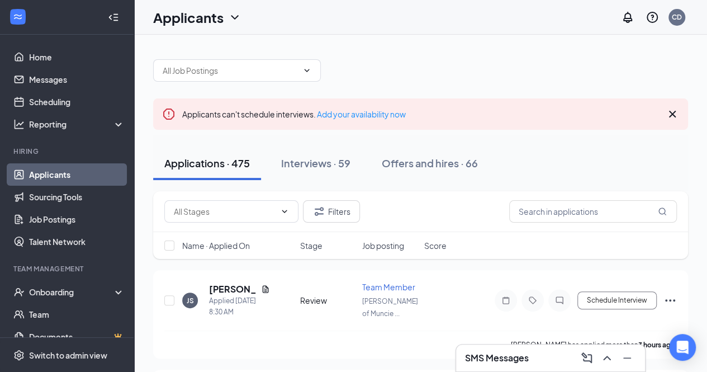
scroll to position [1, 0]
click at [568, 212] on input "text" at bounding box center [593, 211] width 168 height 22
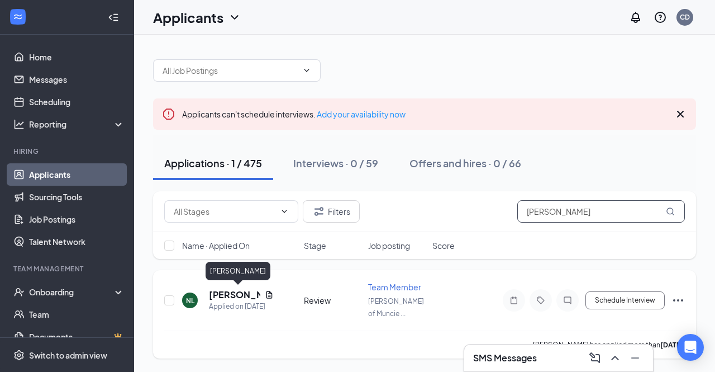
type input "[PERSON_NAME]"
click at [221, 292] on h5 "[PERSON_NAME]" at bounding box center [234, 294] width 51 height 12
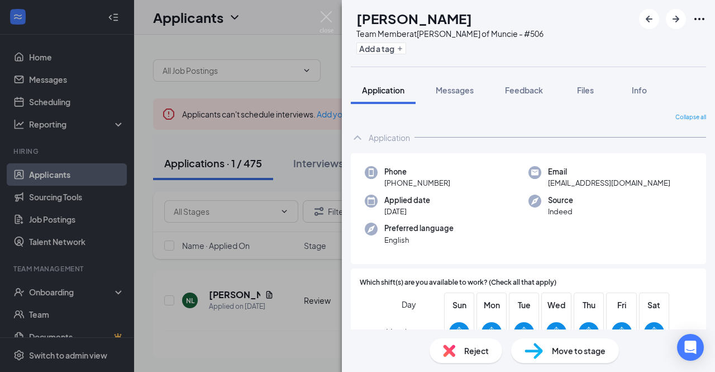
click at [451, 220] on div "Phone +1 (805) 341-6882 Email nigelkingsington@gmail.com Applied date Sep 8 Sou…" at bounding box center [528, 208] width 355 height 111
drag, startPoint x: 451, startPoint y: 220, endPoint x: 416, endPoint y: 192, distance: 44.5
click at [416, 192] on div "Phone +1 (805) 341-6882 Email nigelkingsington@gmail.com Applied date Sep 8 Sou…" at bounding box center [528, 208] width 355 height 111
drag, startPoint x: 416, startPoint y: 192, endPoint x: 387, endPoint y: 243, distance: 59.3
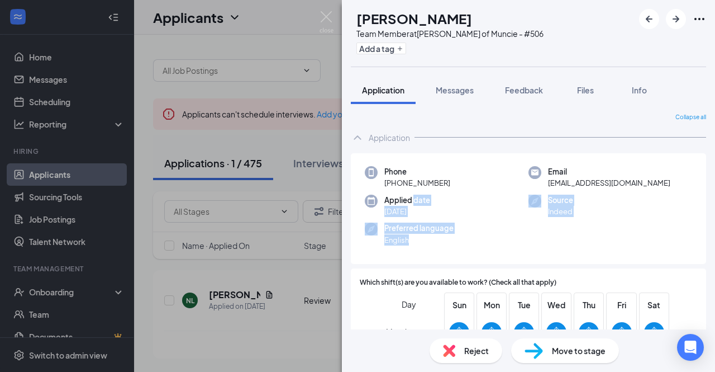
click at [387, 243] on div "Phone +1 (805) 341-6882 Email nigelkingsington@gmail.com Applied date Sep 8 Sou…" at bounding box center [528, 208] width 355 height 111
click at [387, 243] on span "English" at bounding box center [419, 239] width 69 height 11
drag, startPoint x: 387, startPoint y: 243, endPoint x: 537, endPoint y: 191, distance: 159.3
click at [537, 191] on div "Phone +1 (805) 341-6882 Email nigelkingsington@gmail.com Applied date Sep 8 Sou…" at bounding box center [528, 208] width 355 height 111
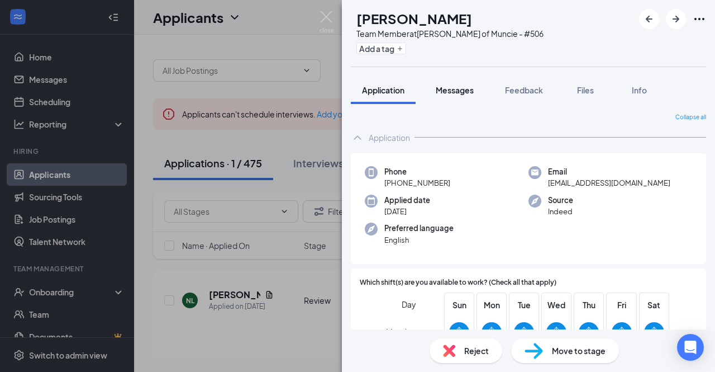
click at [458, 91] on span "Messages" at bounding box center [455, 90] width 38 height 10
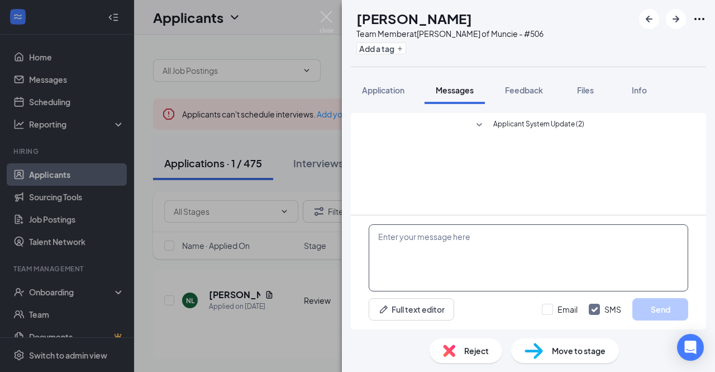
click at [423, 250] on textarea at bounding box center [529, 257] width 320 height 67
click at [325, 15] on img at bounding box center [327, 22] width 14 height 22
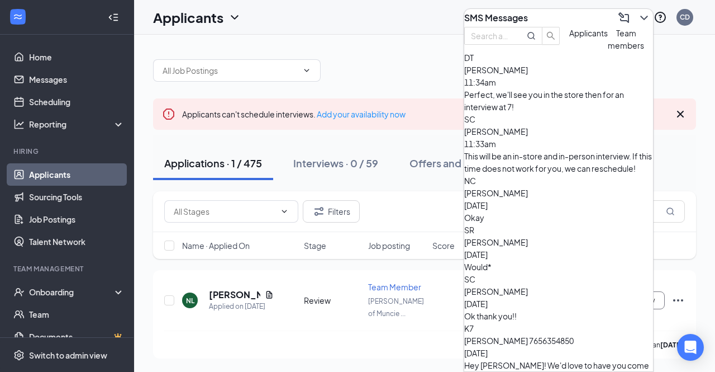
click at [282, 28] on div "Applicants CD" at bounding box center [424, 17] width 581 height 35
click at [638, 17] on icon "ChevronDown" at bounding box center [644, 17] width 13 height 13
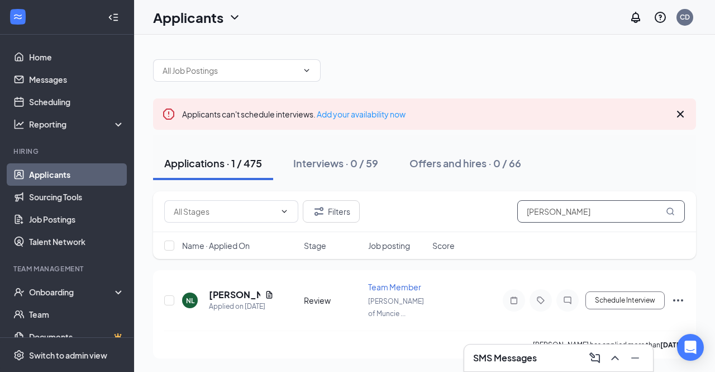
click at [559, 210] on input "[PERSON_NAME]" at bounding box center [602, 211] width 168 height 22
type input "krystal"
click at [232, 293] on h5 "[PERSON_NAME]" at bounding box center [234, 294] width 51 height 12
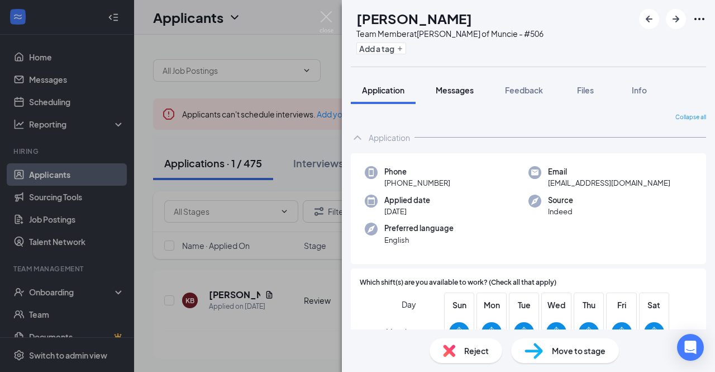
click at [452, 85] on span "Messages" at bounding box center [455, 90] width 38 height 10
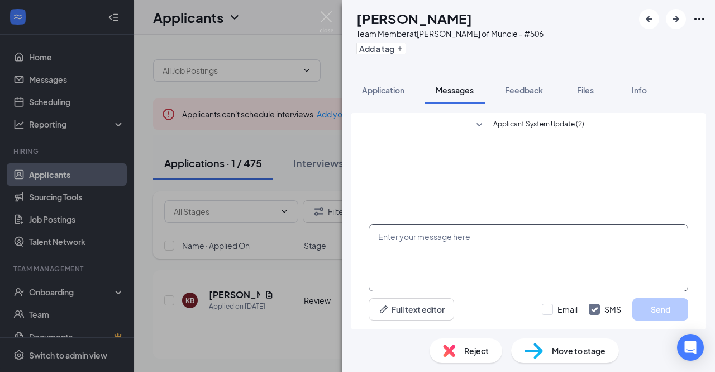
click at [468, 243] on textarea at bounding box center [529, 257] width 320 height 67
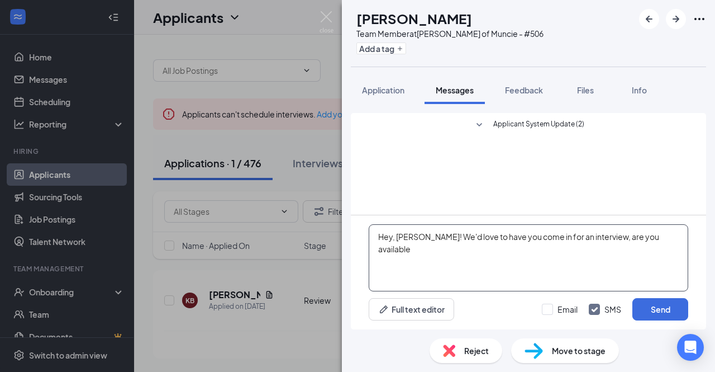
click at [673, 246] on textarea "Hey, Krystal! We'd love to have you come in for an interview, are you available" at bounding box center [529, 257] width 320 height 67
click at [596, 239] on textarea "Hey, Krystal! We'd love to have you come in for an interview, are you available…" at bounding box center [529, 257] width 320 height 67
paste textarea "Krystal! We'd love to have you come in for an interview. Are you available to c…"
click at [595, 262] on textarea "Hey [PERSON_NAME]! We'd love to have you come in for an interview. Are you avai…" at bounding box center [529, 257] width 320 height 67
type textarea "Hey [PERSON_NAME]! We'd love to have you come in for an interview. Are you avai…"
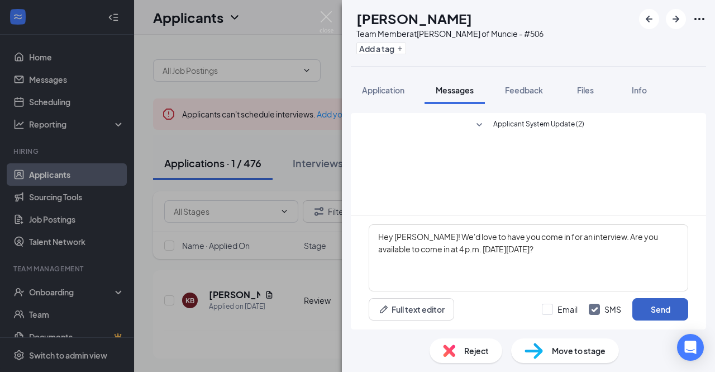
click at [649, 310] on button "Send" at bounding box center [661, 309] width 56 height 22
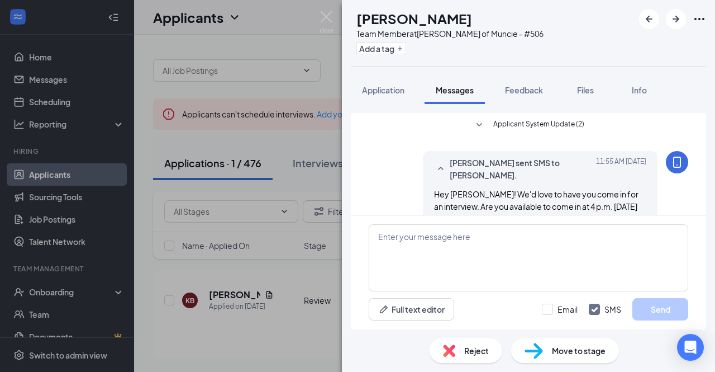
scroll to position [15, 0]
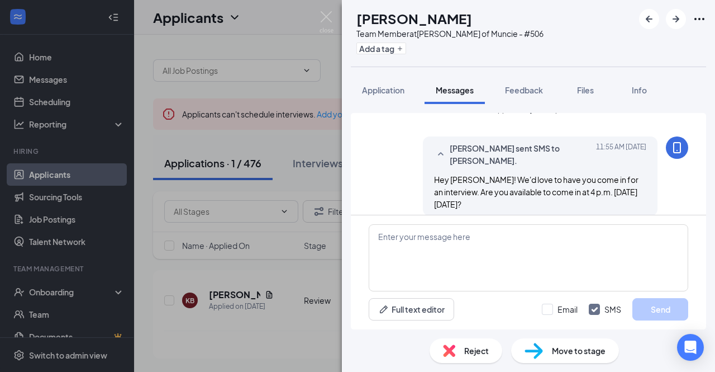
click at [582, 179] on span "Hey [PERSON_NAME]! We'd love to have you come in for an interview. Are you avai…" at bounding box center [536, 191] width 205 height 35
click at [324, 18] on img at bounding box center [327, 22] width 14 height 22
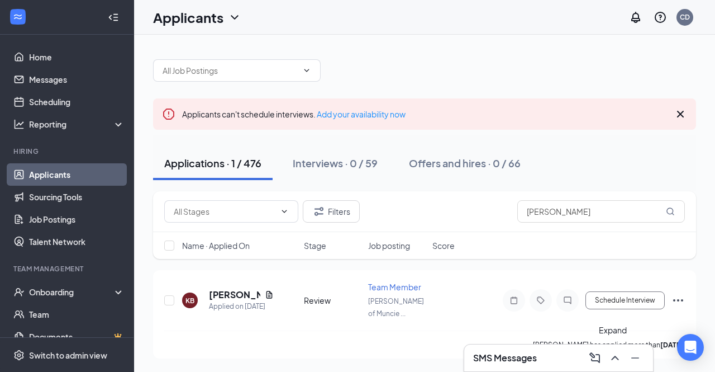
click at [610, 360] on icon "ChevronUp" at bounding box center [615, 357] width 13 height 13
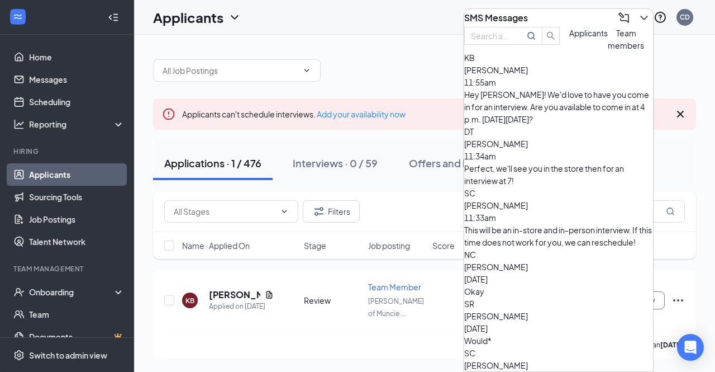
click at [544, 162] on div "Perfect, we'll see you in the store then for an interview at 7!" at bounding box center [558, 174] width 189 height 25
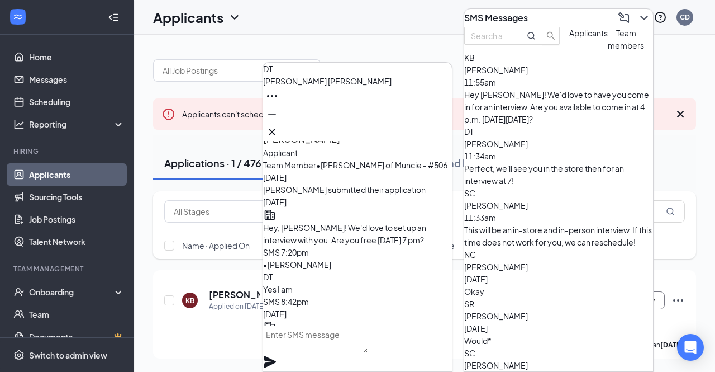
scroll to position [-55, 0]
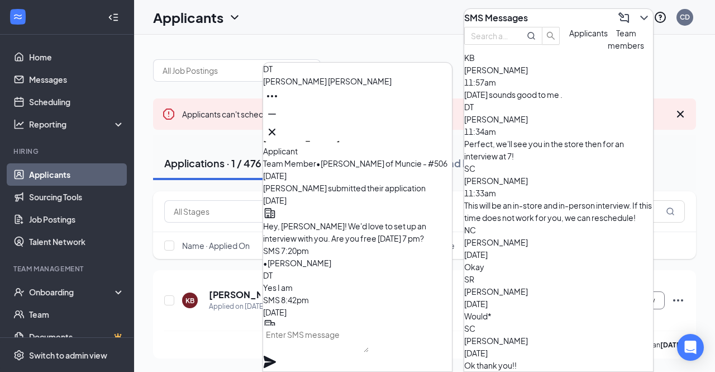
click at [525, 101] on div "[DATE] sounds good to me ." at bounding box center [558, 94] width 189 height 12
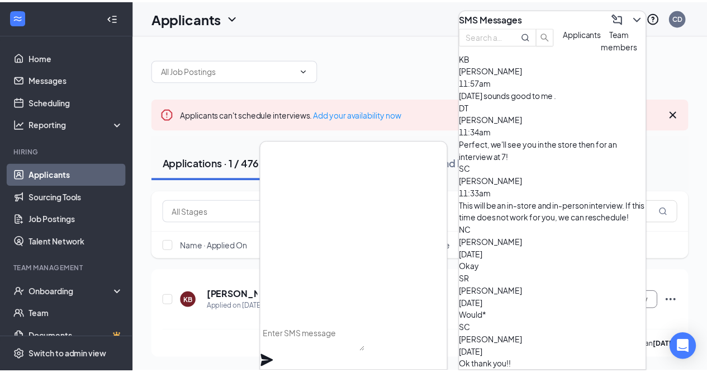
scroll to position [0, 0]
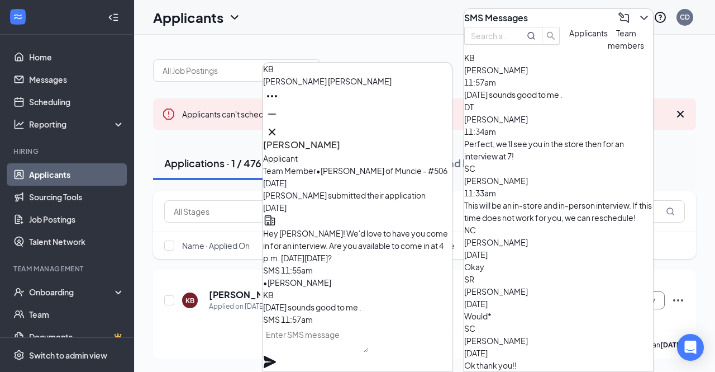
click at [336, 340] on textarea at bounding box center [316, 338] width 106 height 27
type textarea "Perfect, we'll see you then!"
click at [276, 355] on icon "Plane" at bounding box center [270, 361] width 12 height 12
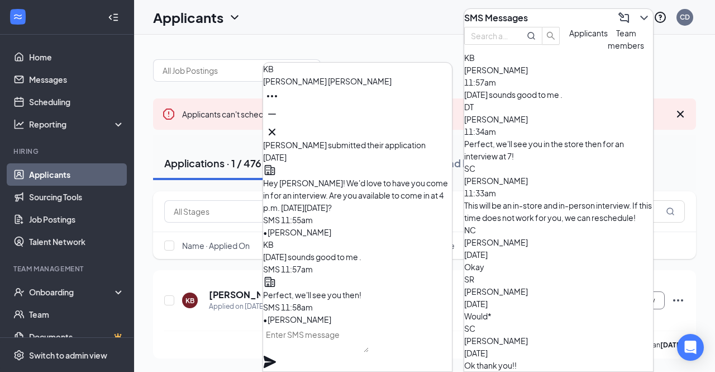
click at [386, 213] on div "Hey [PERSON_NAME]! We'd love to have you come in for an interview. Are you avai…" at bounding box center [357, 195] width 189 height 37
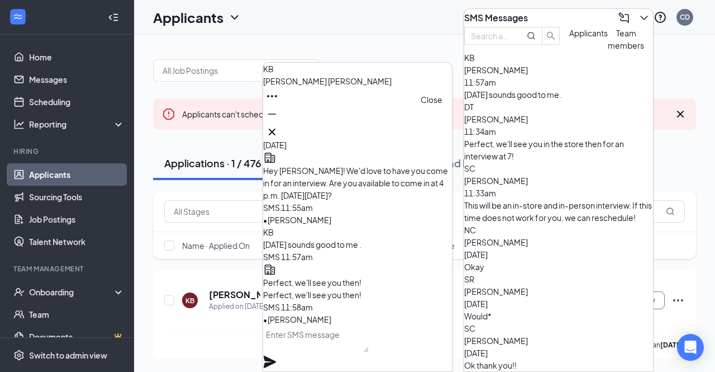
click at [279, 133] on icon "Cross" at bounding box center [271, 131] width 13 height 13
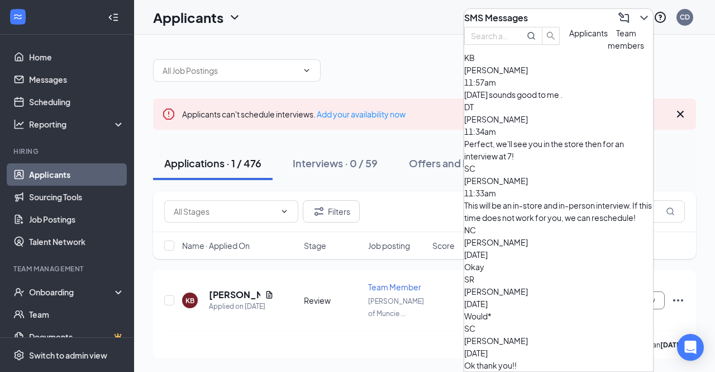
click at [638, 15] on icon "ChevronDown" at bounding box center [644, 17] width 13 height 13
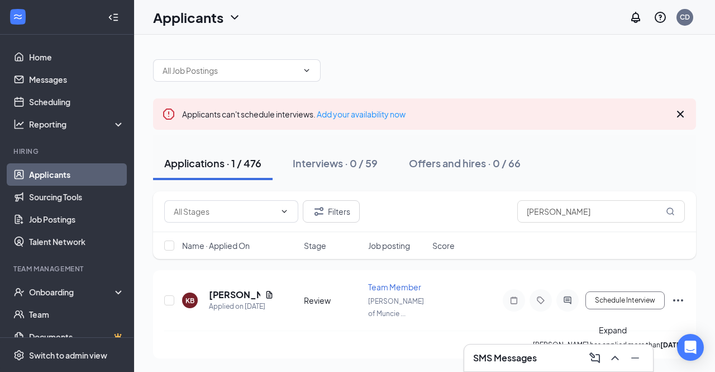
click at [616, 357] on icon "ChevronUp" at bounding box center [614, 357] width 7 height 4
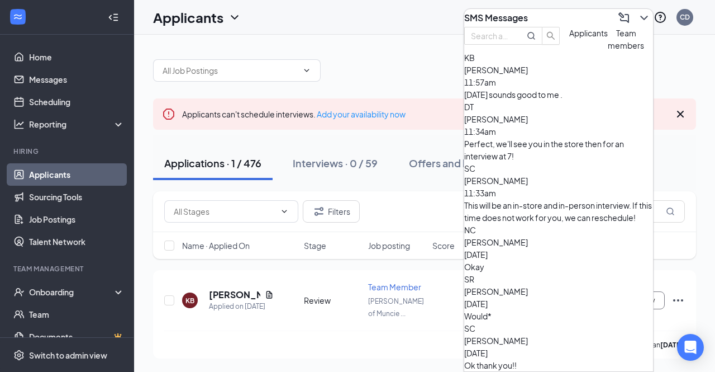
click at [526, 101] on div "[DATE] sounds good to me ." at bounding box center [558, 94] width 189 height 12
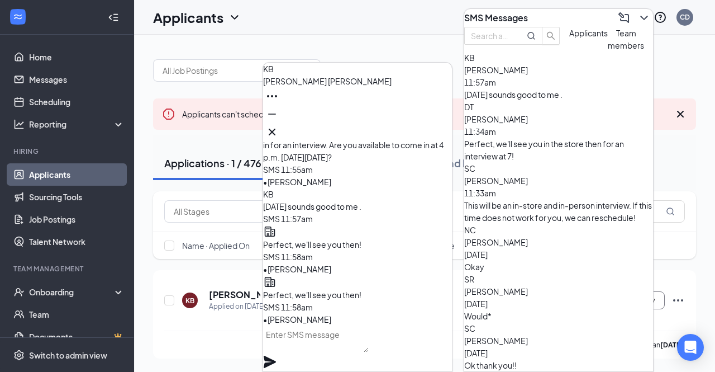
click at [528, 124] on span "[PERSON_NAME]" at bounding box center [496, 119] width 64 height 10
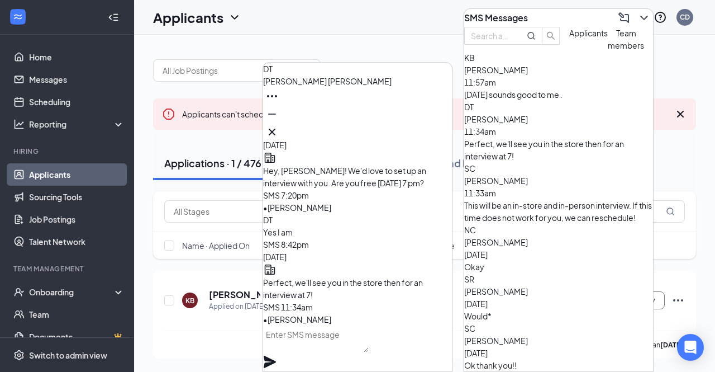
click at [548, 197] on div "SC Sarah Caldwell 11:33am This will be an in-store and in-person interview. If …" at bounding box center [558, 192] width 189 height 61
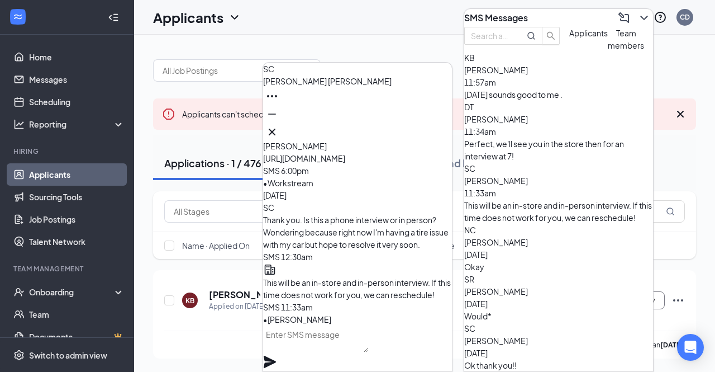
click at [528, 75] on span "[PERSON_NAME]" at bounding box center [496, 70] width 64 height 10
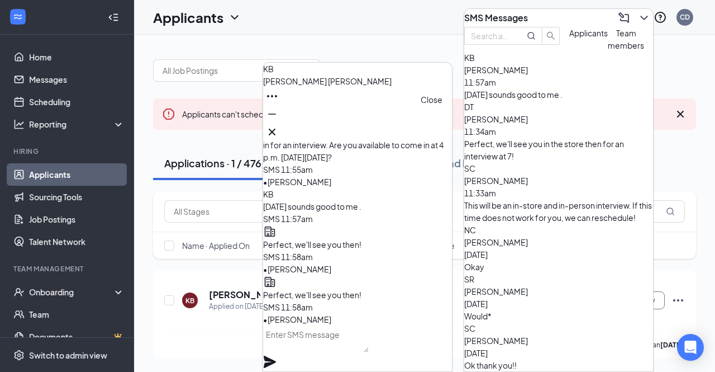
click at [279, 130] on icon "Cross" at bounding box center [271, 131] width 13 height 13
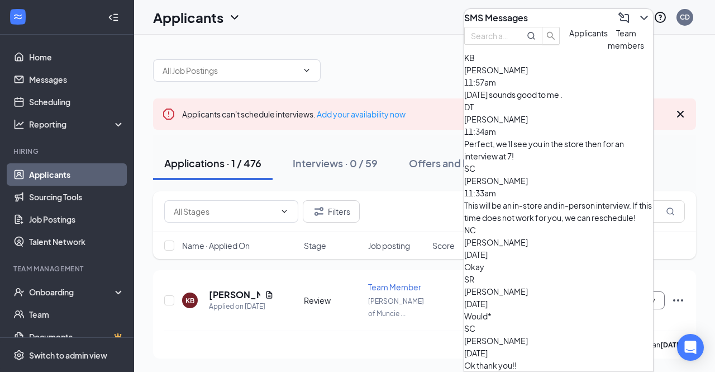
click at [608, 50] on span "Team members" at bounding box center [626, 39] width 36 height 22
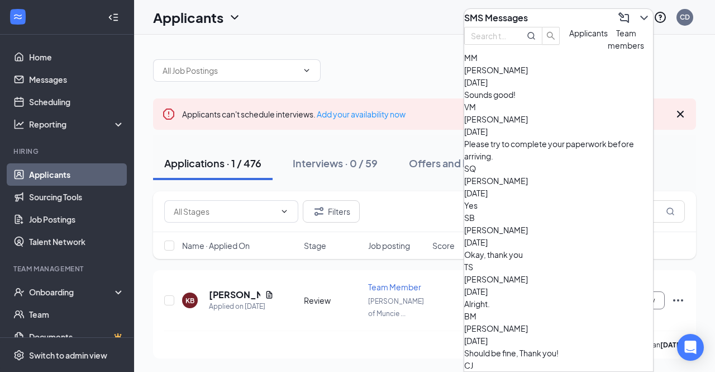
click at [570, 38] on span "Applicants" at bounding box center [589, 33] width 39 height 10
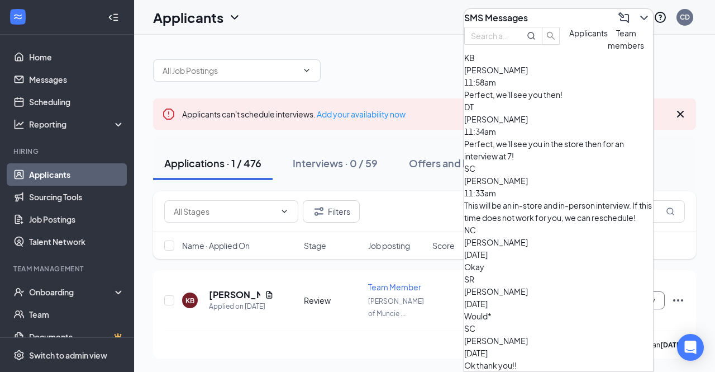
click at [418, 78] on div at bounding box center [424, 65] width 543 height 34
click at [640, 17] on icon "ChevronDown" at bounding box center [644, 17] width 13 height 13
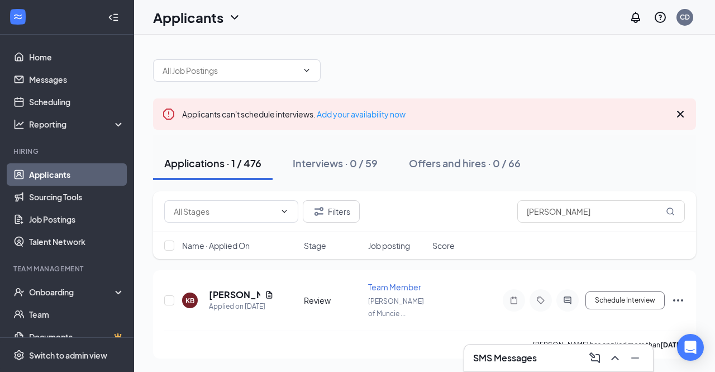
click at [585, 224] on div "Filters krystal" at bounding box center [424, 211] width 543 height 41
click at [554, 214] on input "krystal" at bounding box center [602, 211] width 168 height 22
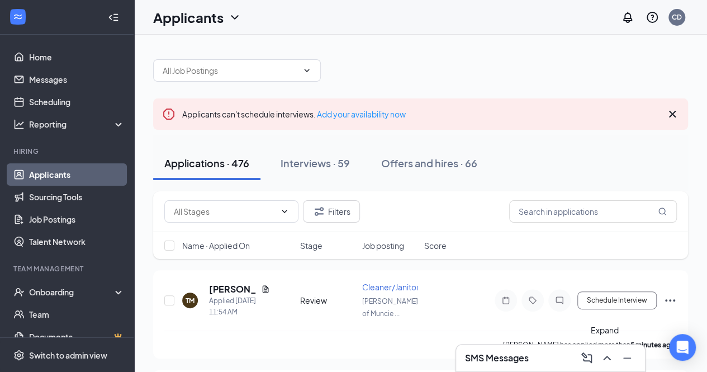
click at [606, 357] on icon "ChevronUp" at bounding box center [606, 357] width 7 height 4
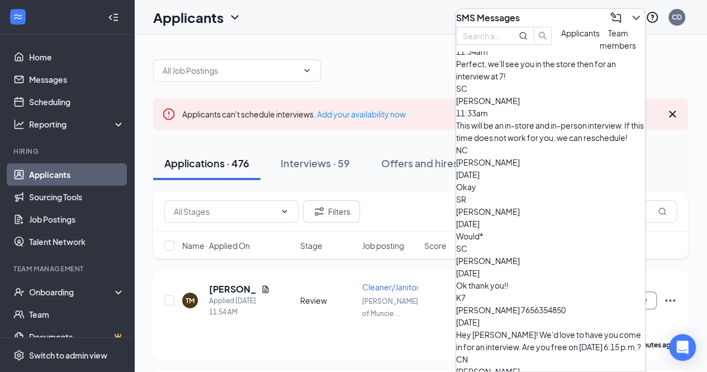
scroll to position [79, 0]
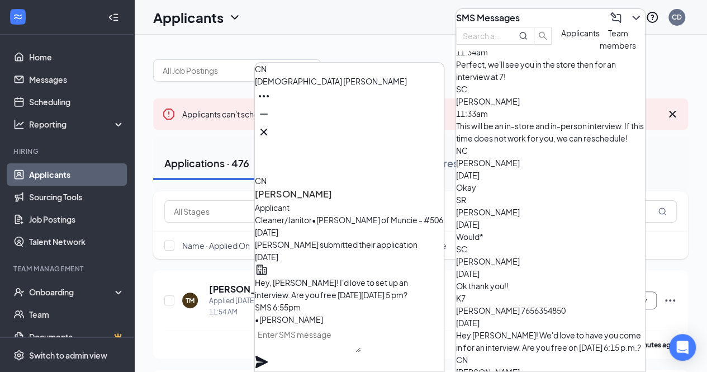
scroll to position [0, 0]
click at [271, 129] on icon "Cross" at bounding box center [263, 131] width 13 height 13
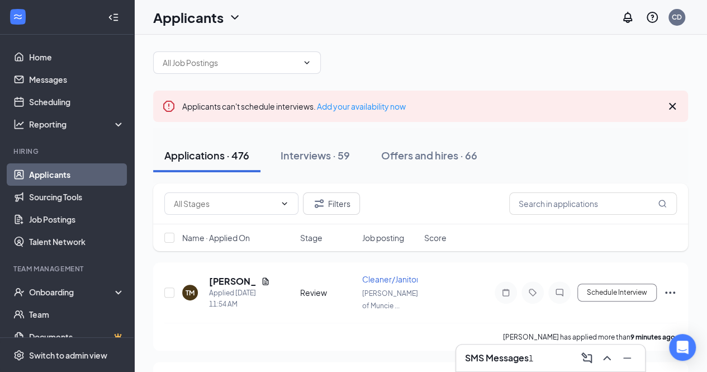
scroll to position [4, 0]
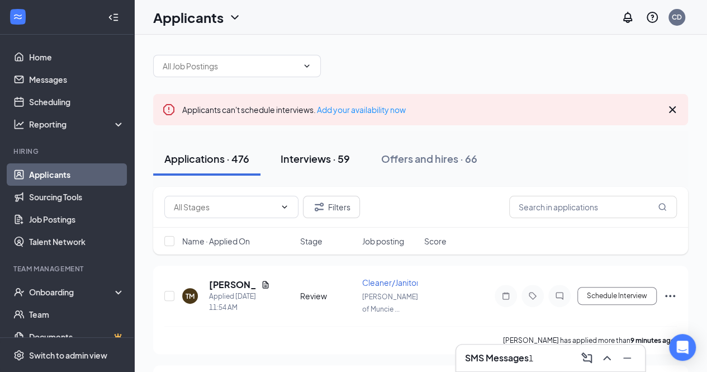
click at [294, 165] on button "Interviews · 59" at bounding box center [315, 159] width 92 height 34
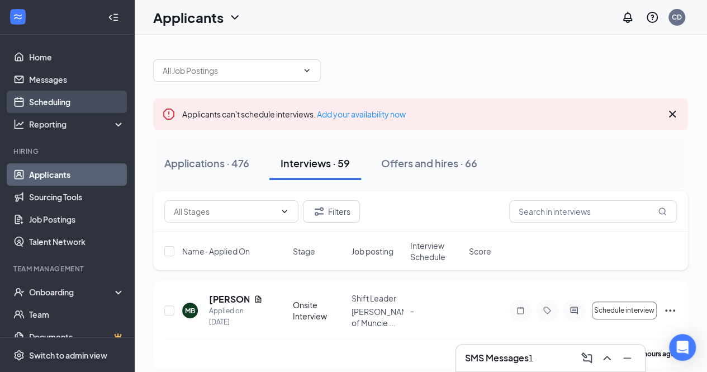
click at [29, 99] on link "Scheduling" at bounding box center [77, 102] width 96 height 22
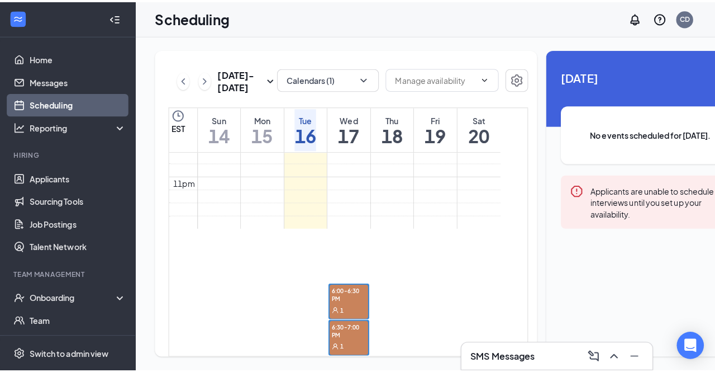
scroll to position [1252, 0]
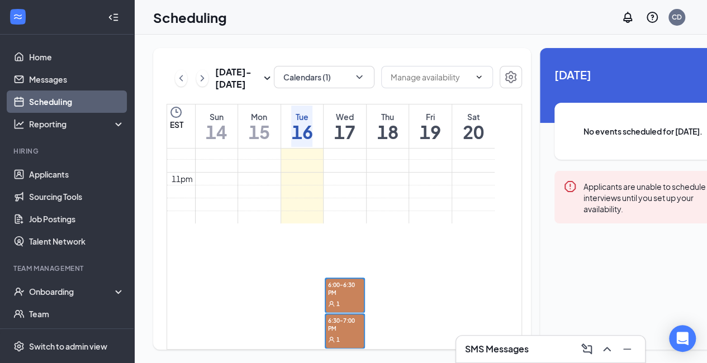
click at [345, 334] on div "1" at bounding box center [345, 339] width 38 height 11
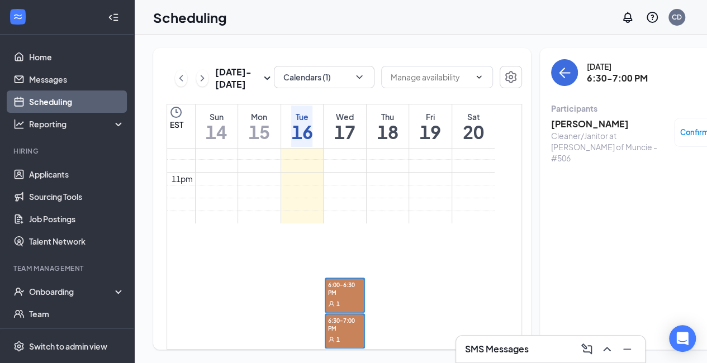
click at [614, 129] on h3 "[PERSON_NAME]" at bounding box center [609, 124] width 117 height 12
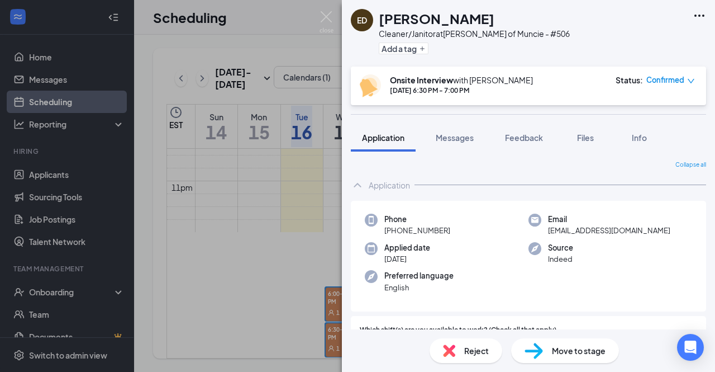
click at [677, 72] on div "Onsite Interview with Cody Dixon Sep 17, 6:30 PM - 7:00 PM Status : Confirmed" at bounding box center [528, 86] width 355 height 39
click at [671, 77] on span "Confirmed" at bounding box center [666, 79] width 38 height 11
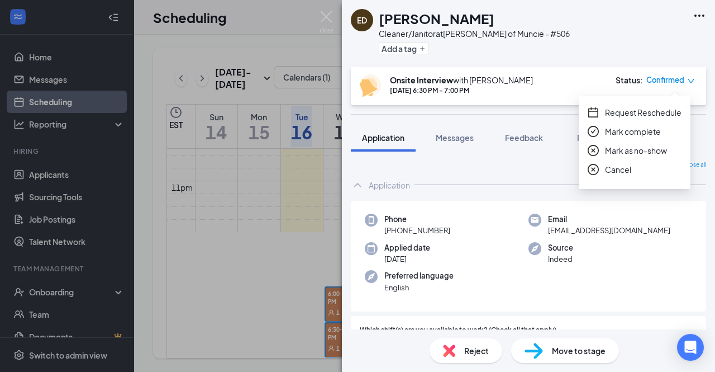
click at [483, 176] on div "Application" at bounding box center [528, 185] width 355 height 22
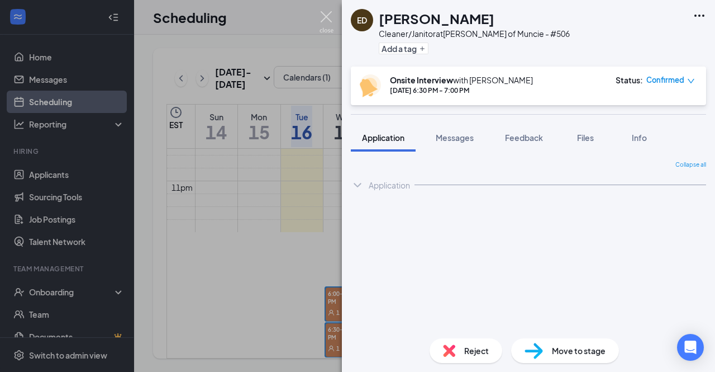
click at [326, 16] on img at bounding box center [327, 22] width 14 height 22
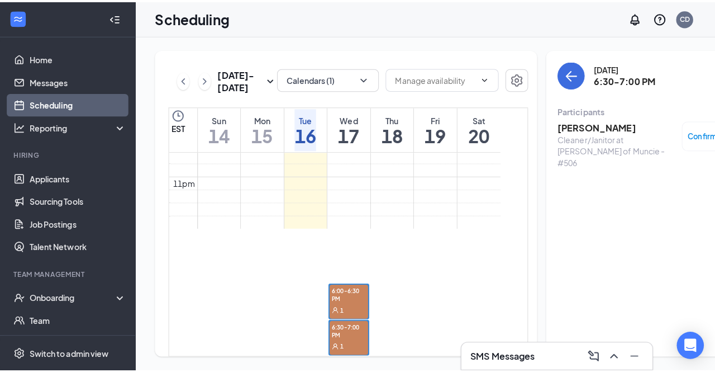
scroll to position [1271, 0]
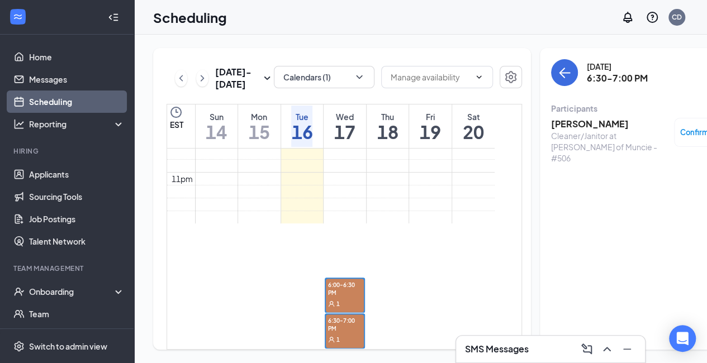
click at [339, 298] on div "1" at bounding box center [345, 303] width 38 height 11
click at [340, 298] on div "1" at bounding box center [345, 303] width 38 height 11
click at [340, 315] on span "6:30-7:00 PM" at bounding box center [345, 324] width 38 height 19
click at [343, 298] on div "1" at bounding box center [345, 303] width 38 height 11
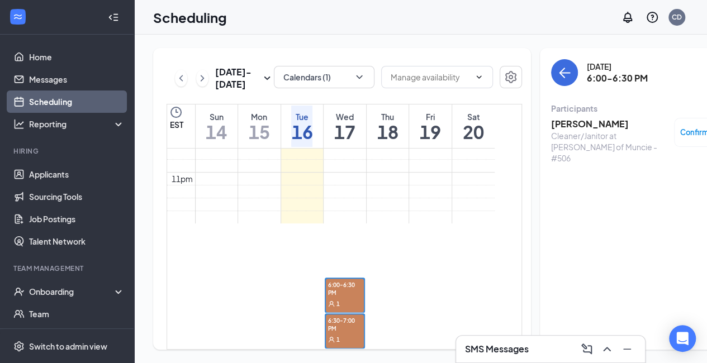
click at [566, 127] on h3 "[PERSON_NAME]" at bounding box center [609, 124] width 117 height 12
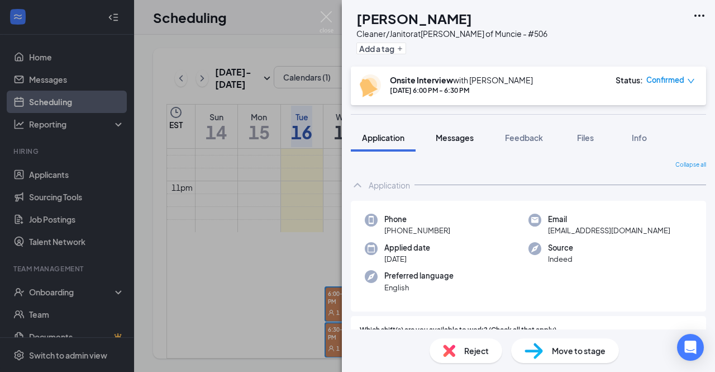
click at [453, 143] on div "Messages" at bounding box center [455, 137] width 38 height 11
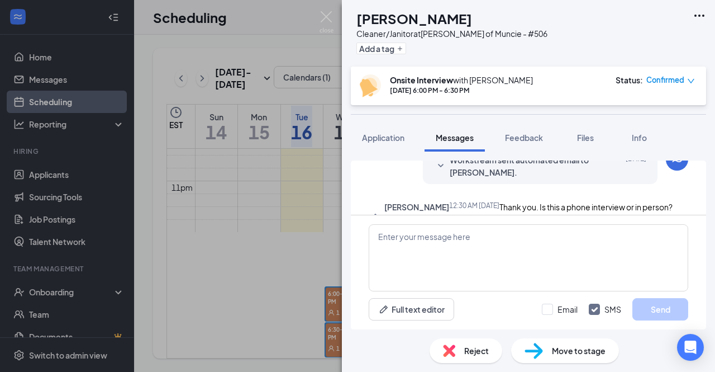
scroll to position [169, 0]
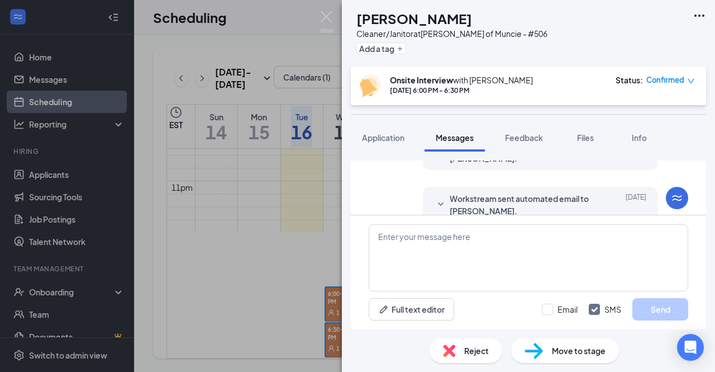
click at [440, 198] on div "Workstream sent automated email to Sarah Caldwell. Sep 15" at bounding box center [540, 204] width 212 height 25
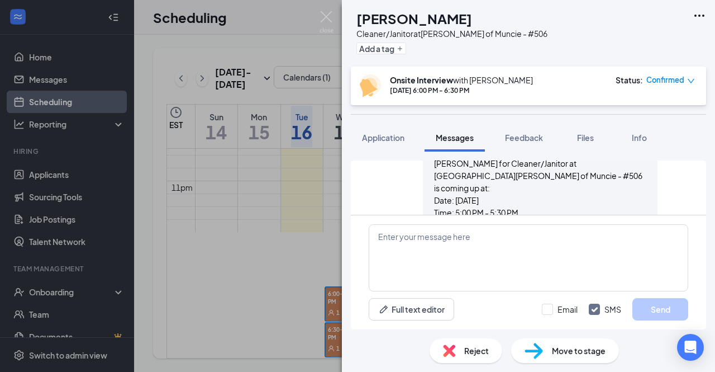
scroll to position [279, 0]
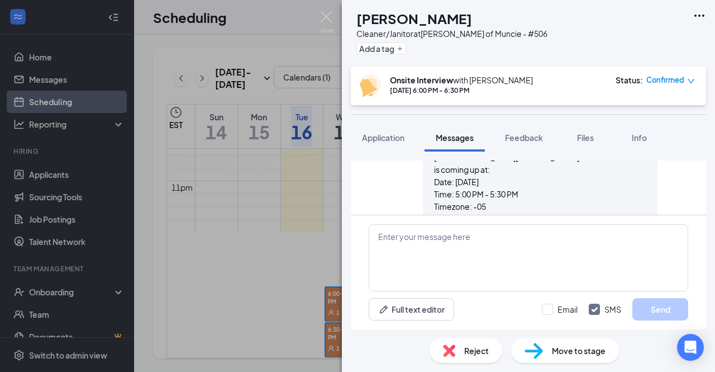
click at [434, 175] on p "Date: [DATE] Time: 5:00 PM - 5:30 PM Timezone: -05" at bounding box center [540, 193] width 212 height 37
drag, startPoint x: 425, startPoint y: 167, endPoint x: 489, endPoint y: 199, distance: 71.5
click at [489, 199] on p "Date: [DATE] Time: 5:00 PM - 5:30 PM Timezone: -05" at bounding box center [540, 193] width 212 height 37
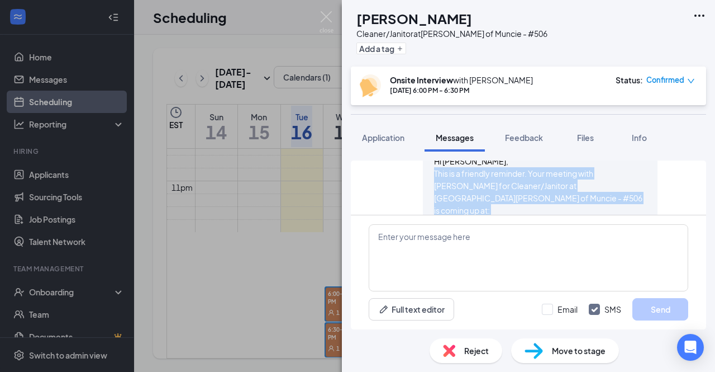
scroll to position [234, 0]
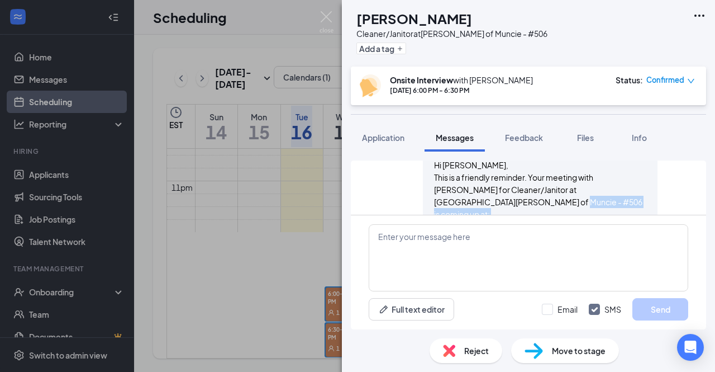
drag, startPoint x: 489, startPoint y: 199, endPoint x: 430, endPoint y: 206, distance: 59.1
click at [434, 206] on span "Hi [PERSON_NAME], This is a friendly reminder. Your meeting with [PERSON_NAME] …" at bounding box center [540, 245] width 212 height 172
click at [434, 206] on p "This is a friendly reminder. Your meeting with [PERSON_NAME] for Cleaner/Janito…" at bounding box center [540, 195] width 212 height 49
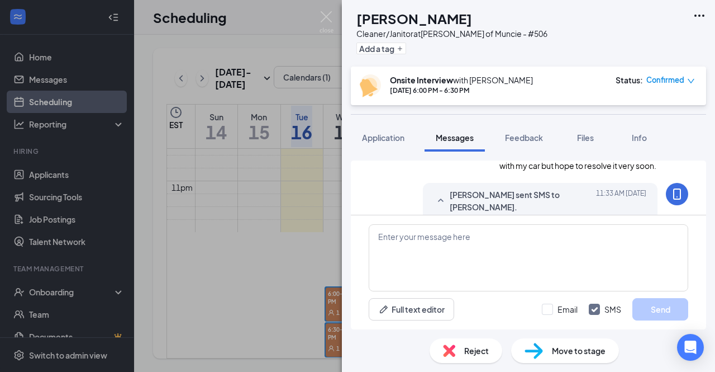
scroll to position [523, 0]
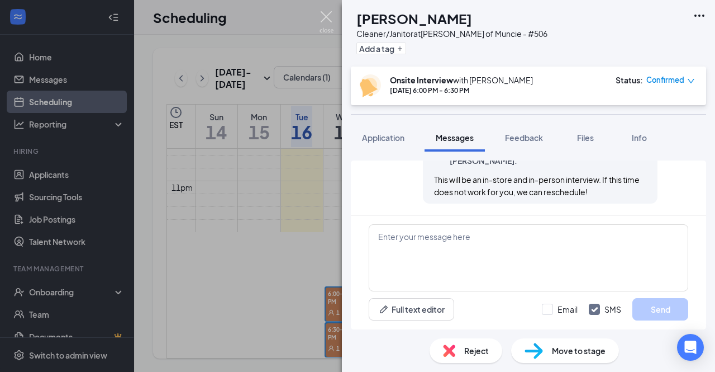
click at [329, 25] on img at bounding box center [327, 22] width 14 height 22
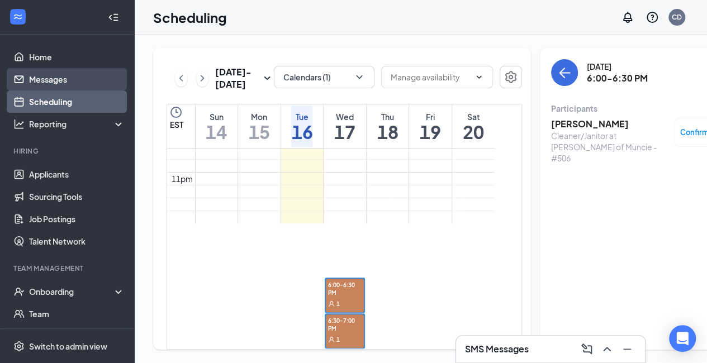
click at [51, 82] on link "Messages" at bounding box center [77, 79] width 96 height 22
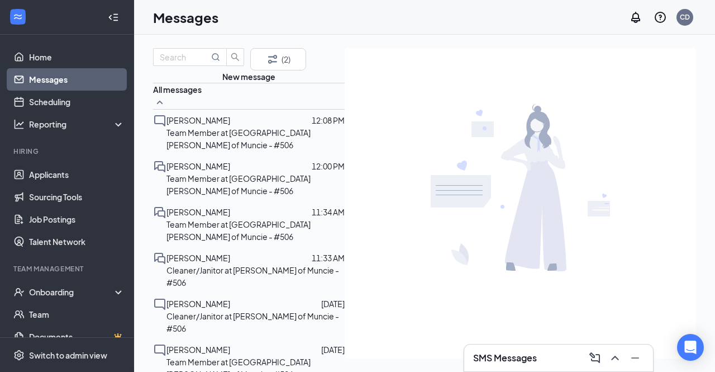
click at [220, 151] on p "Team Member at [GEOGRAPHIC_DATA][PERSON_NAME] of Muncie - #506" at bounding box center [256, 138] width 178 height 25
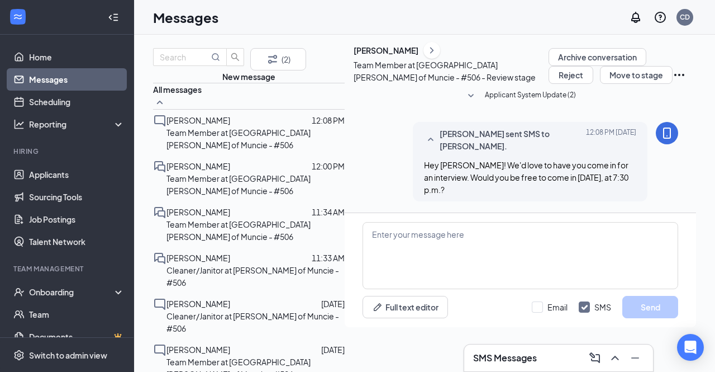
scroll to position [34, 0]
click at [211, 192] on p "Team Member at [GEOGRAPHIC_DATA][PERSON_NAME] of Muncie - #506" at bounding box center [256, 184] width 178 height 25
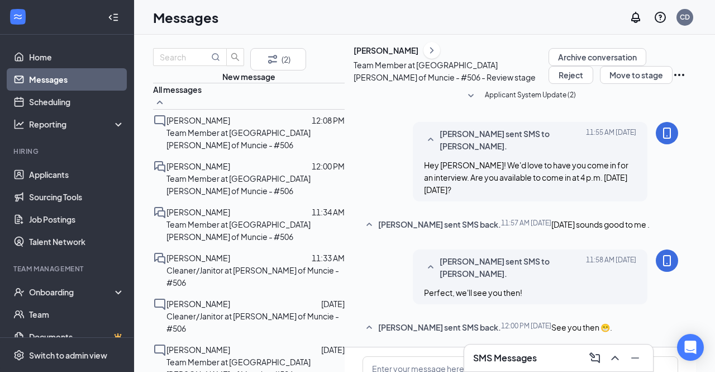
scroll to position [133, 0]
click at [200, 217] on span "[PERSON_NAME]" at bounding box center [199, 212] width 64 height 10
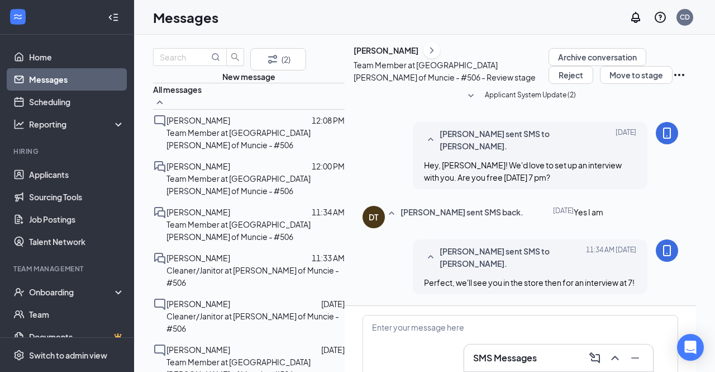
click at [466, 160] on span "Hey, [PERSON_NAME]! We'd love to set up an interview with you. Are you free [DA…" at bounding box center [523, 171] width 198 height 22
drag, startPoint x: 466, startPoint y: 156, endPoint x: 518, endPoint y: 136, distance: 55.2
click at [518, 160] on span "Hey, [PERSON_NAME]! We'd love to set up an interview with you. Are you free [DA…" at bounding box center [523, 171] width 198 height 22
drag, startPoint x: 518, startPoint y: 136, endPoint x: 449, endPoint y: 156, distance: 71.1
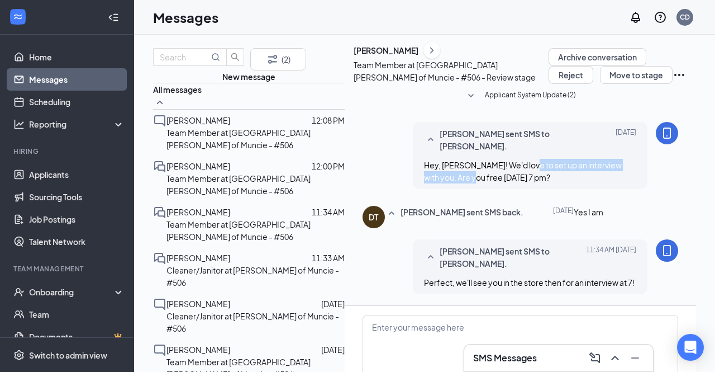
click at [449, 160] on span "Hey, [PERSON_NAME]! We'd love to set up an interview with you. Are you free [DA…" at bounding box center [523, 171] width 198 height 22
click at [228, 264] on p "Cleaner/Janitor at [PERSON_NAME] of Muncie - #506" at bounding box center [256, 276] width 178 height 25
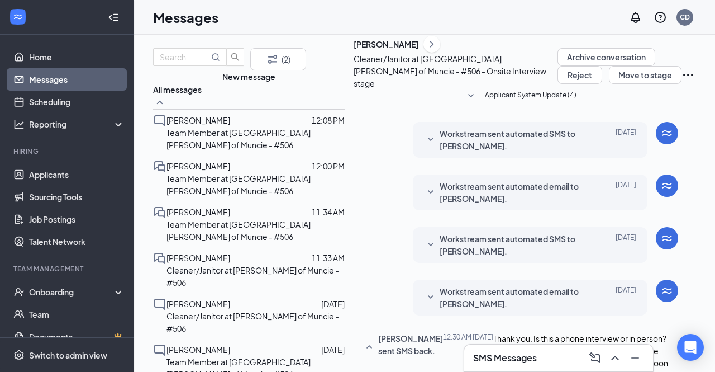
scroll to position [246, 0]
drag, startPoint x: 345, startPoint y: 197, endPoint x: 425, endPoint y: 220, distance: 82.6
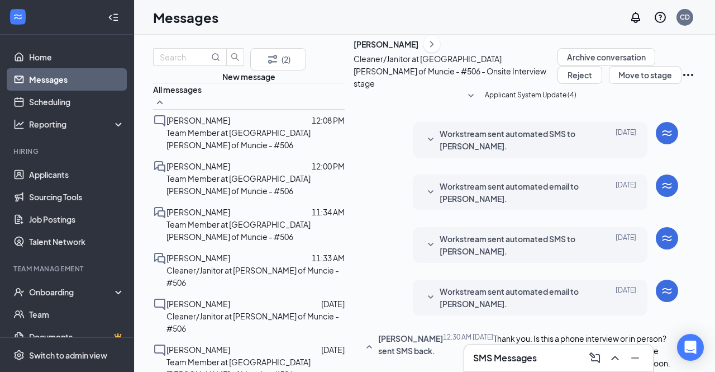
drag, startPoint x: 425, startPoint y: 220, endPoint x: 522, endPoint y: 194, distance: 100.7
click at [221, 298] on span "[PERSON_NAME]" at bounding box center [199, 303] width 64 height 10
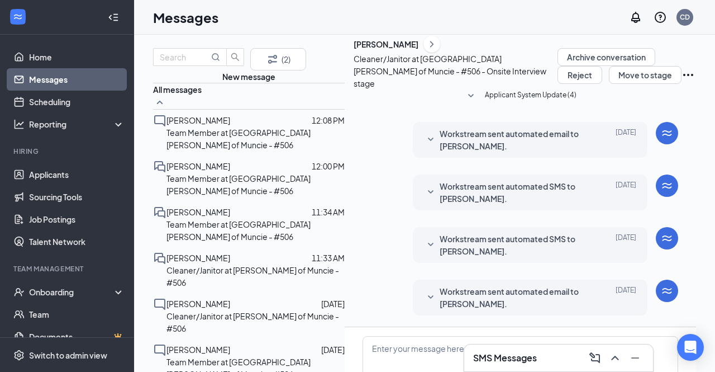
scroll to position [36, 0]
click at [440, 285] on span "Workstream sent automated email to [PERSON_NAME]." at bounding box center [513, 297] width 146 height 25
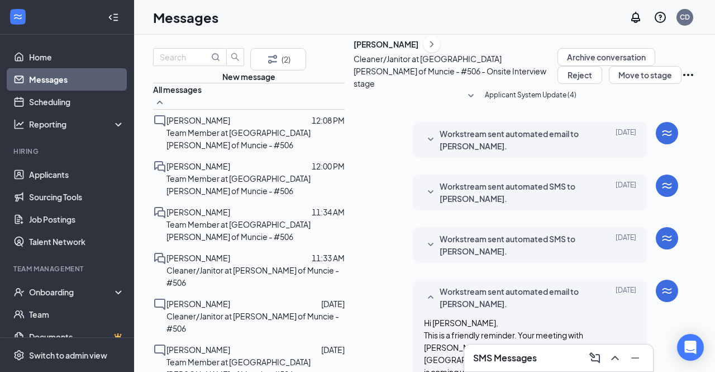
scroll to position [244, 0]
drag, startPoint x: 526, startPoint y: 121, endPoint x: 442, endPoint y: 163, distance: 94.5
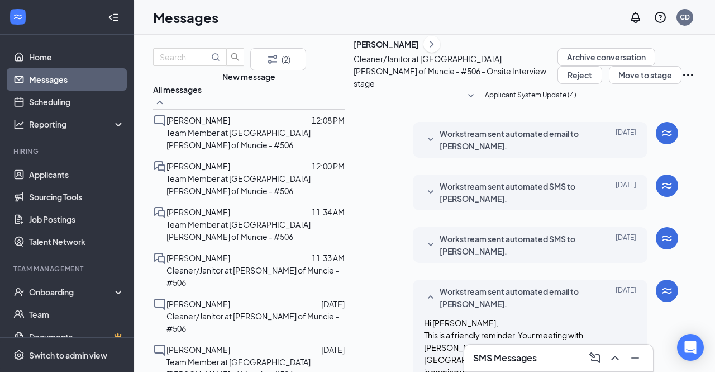
drag, startPoint x: 442, startPoint y: 163, endPoint x: 501, endPoint y: 145, distance: 61.9
drag, startPoint x: 501, startPoint y: 145, endPoint x: 445, endPoint y: 167, distance: 60.2
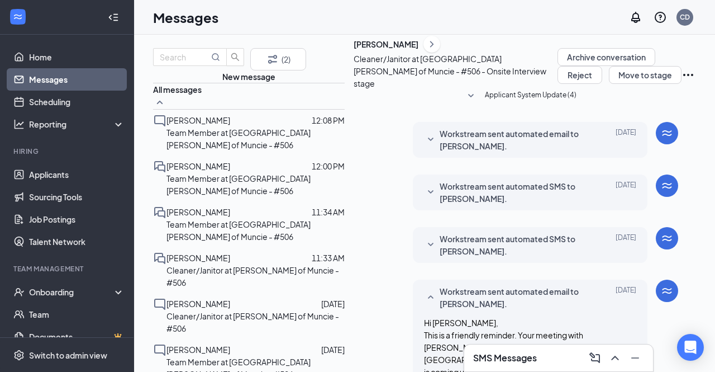
drag, startPoint x: 443, startPoint y: 167, endPoint x: 431, endPoint y: 173, distance: 13.0
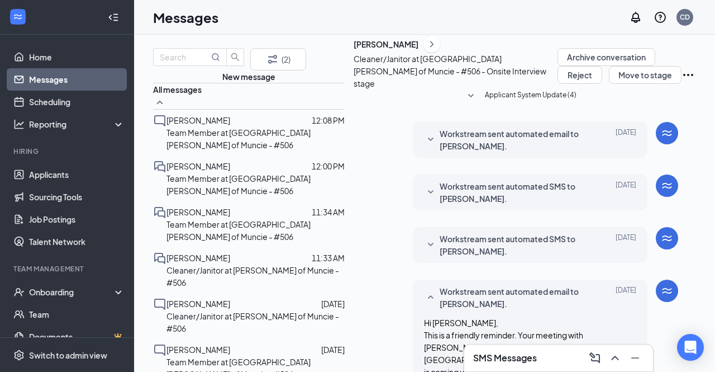
drag, startPoint x: 431, startPoint y: 173, endPoint x: 489, endPoint y: 160, distance: 59.0
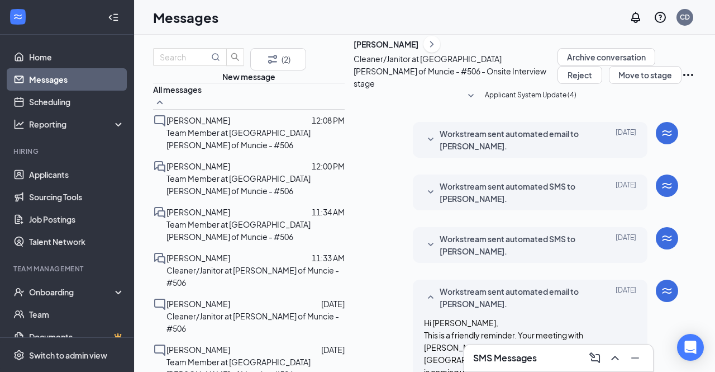
click at [197, 355] on p "Team Member at [GEOGRAPHIC_DATA][PERSON_NAME] of Muncie - #506" at bounding box center [256, 367] width 178 height 25
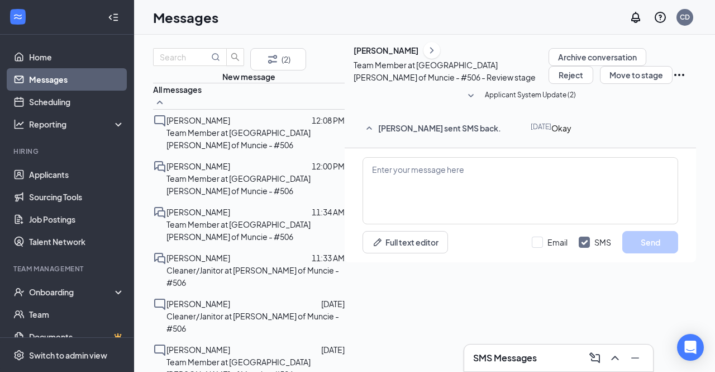
scroll to position [36, 0]
click at [377, 142] on div "NC Nicole Cook sent SMS back. Sep 15 Okay" at bounding box center [521, 132] width 316 height 20
click at [209, 155] on div "Nigel Leiterman 12:08 PM Team Member at Culver's of Muncie - #506" at bounding box center [249, 133] width 192 height 46
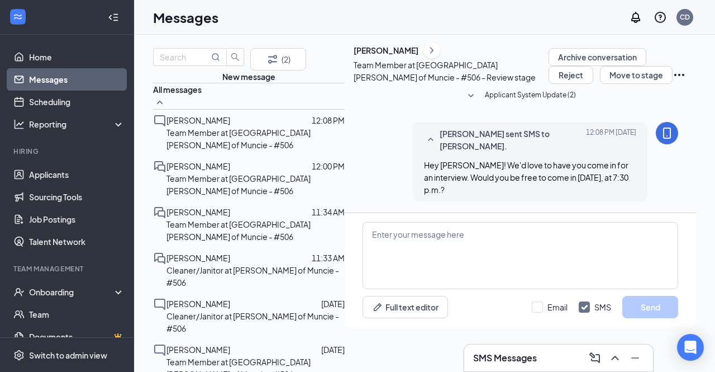
drag, startPoint x: 458, startPoint y: 197, endPoint x: 472, endPoint y: 146, distance: 53.1
click at [472, 146] on div "Applicant System Update (2) Cody Dixon sent SMS to Nigel Leiterman. Today 12:08…" at bounding box center [521, 148] width 316 height 129
click at [472, 160] on span "Hey [PERSON_NAME]! We'd love to have you come in for an interview. Would you be…" at bounding box center [526, 177] width 205 height 35
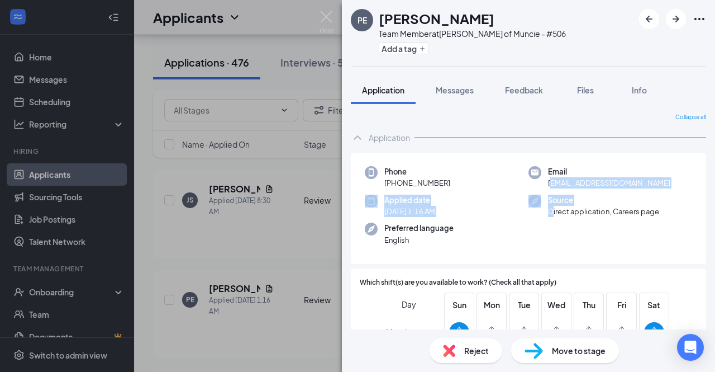
scroll to position [37, 0]
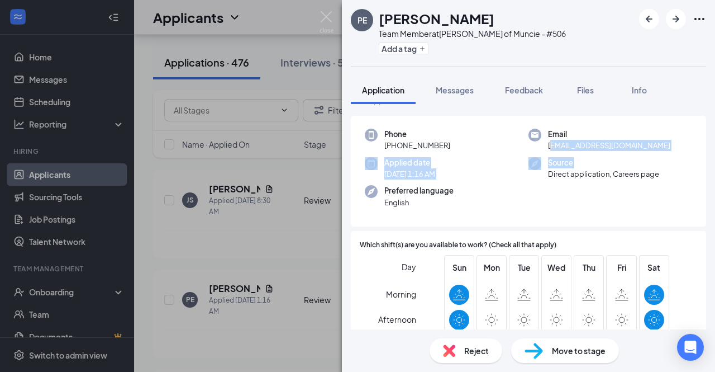
click at [544, 182] on div "Phone +1 (574) 341-3964 Email peightonme@gmail.com Applied date Today 1:16 AM S…" at bounding box center [528, 171] width 355 height 111
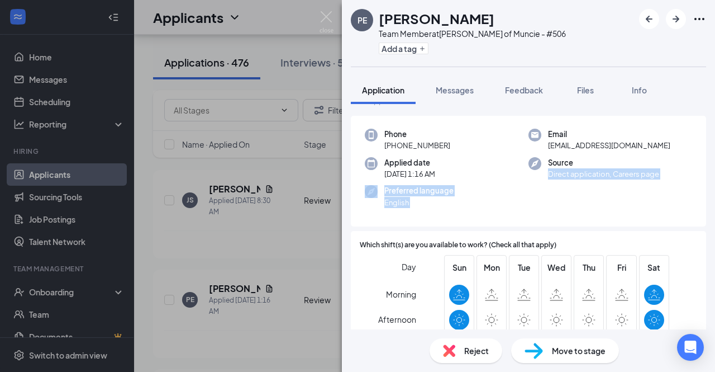
drag, startPoint x: 544, startPoint y: 182, endPoint x: 424, endPoint y: 202, distance: 121.7
click at [424, 202] on div "Phone +1 (574) 341-3964 Email peightonme@gmail.com Applied date Today 1:16 AM S…" at bounding box center [528, 171] width 355 height 111
click at [424, 202] on span "English" at bounding box center [419, 202] width 69 height 11
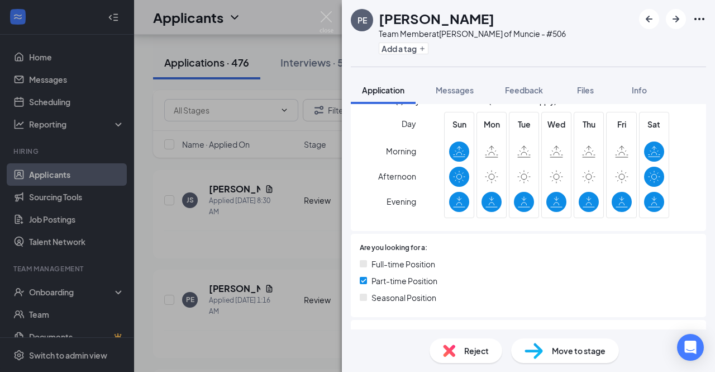
scroll to position [348, 0]
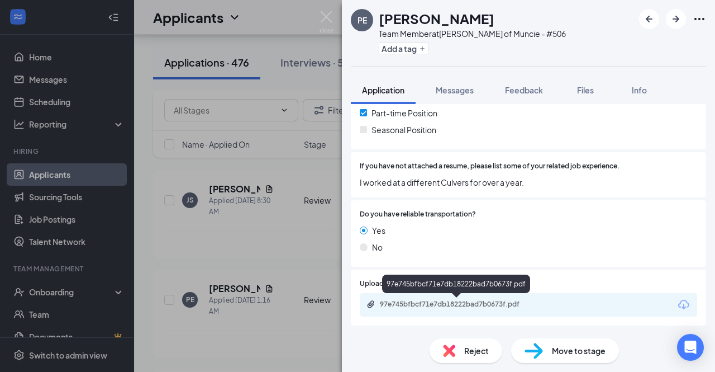
click at [408, 306] on div "97e745bfbcf71e7db18222bad7b0673f.pdf" at bounding box center [458, 304] width 156 height 9
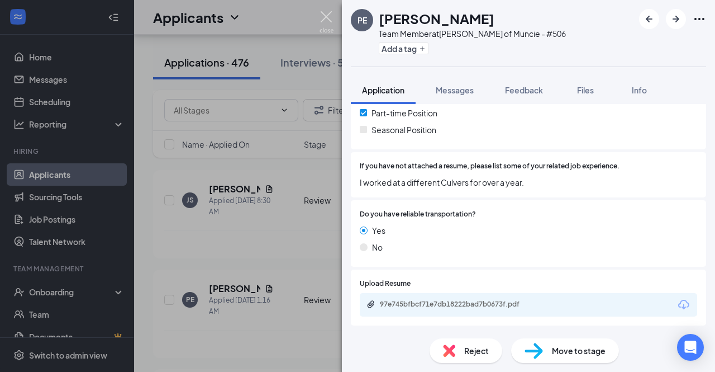
click at [328, 18] on img at bounding box center [327, 22] width 14 height 22
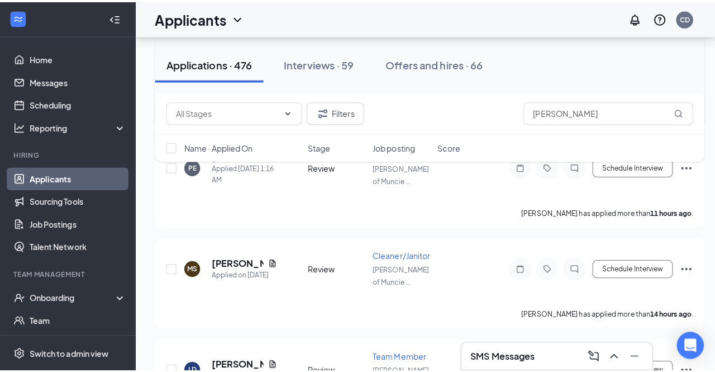
scroll to position [336, 0]
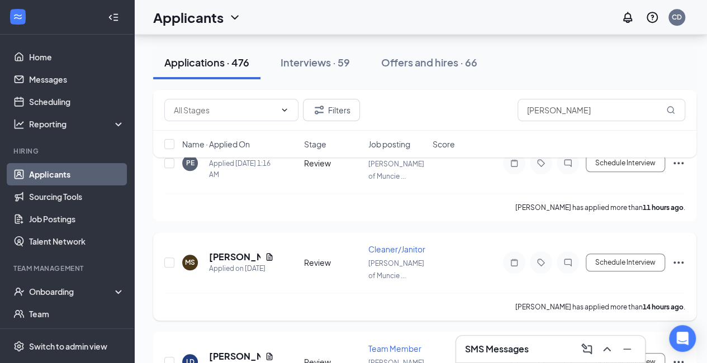
click at [210, 251] on h5 "Morgan Said" at bounding box center [234, 257] width 51 height 12
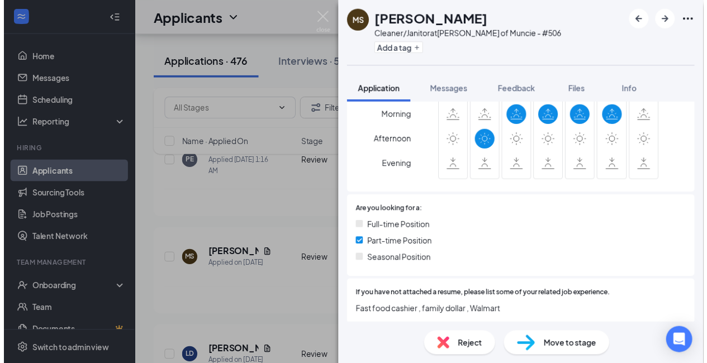
scroll to position [221, 0]
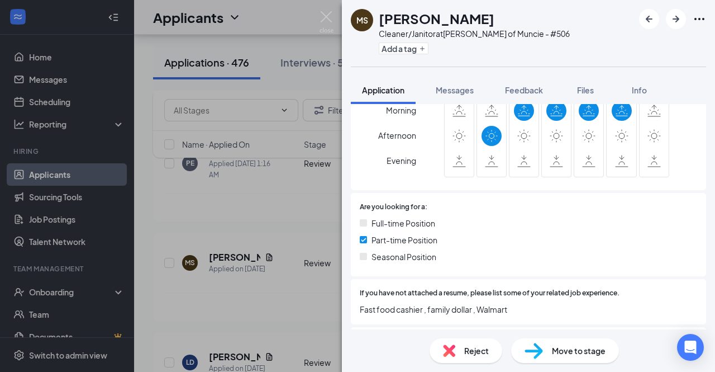
click at [336, 22] on div "MS Morgan Said Cleaner/Janitor at Culver's of Muncie - #506 Add a tag Applicati…" at bounding box center [357, 186] width 715 height 372
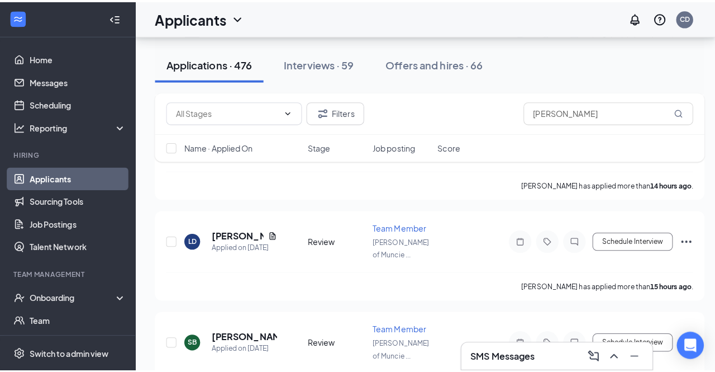
scroll to position [466, 0]
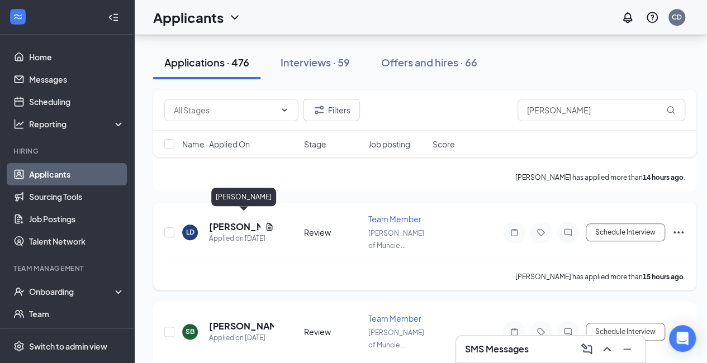
click at [229, 221] on h5 "Lilly Dailey" at bounding box center [234, 227] width 51 height 12
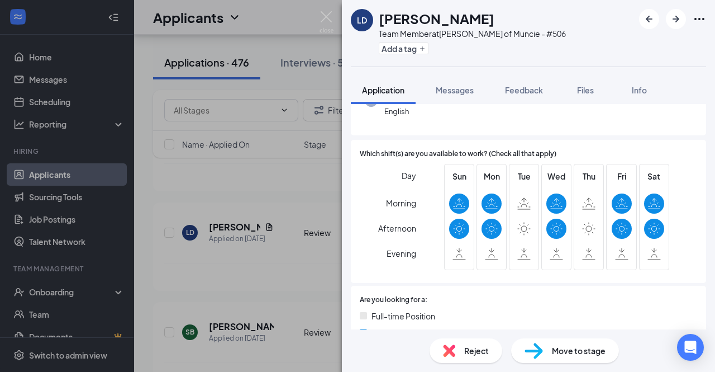
scroll to position [161, 0]
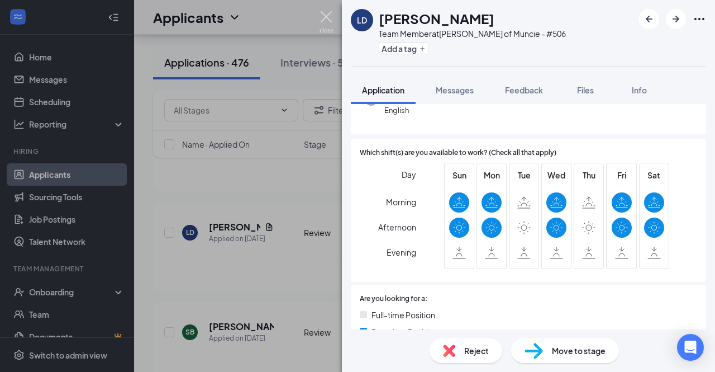
click at [324, 13] on img at bounding box center [327, 22] width 14 height 22
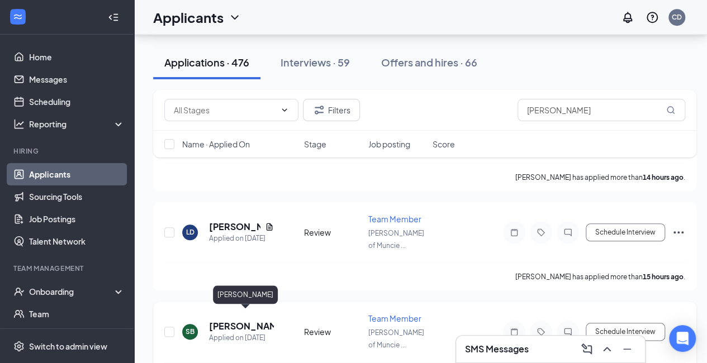
click at [221, 320] on h5 "[PERSON_NAME]" at bounding box center [241, 326] width 65 height 12
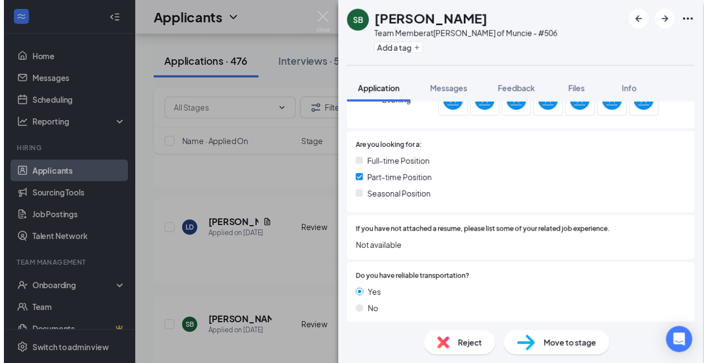
scroll to position [287, 0]
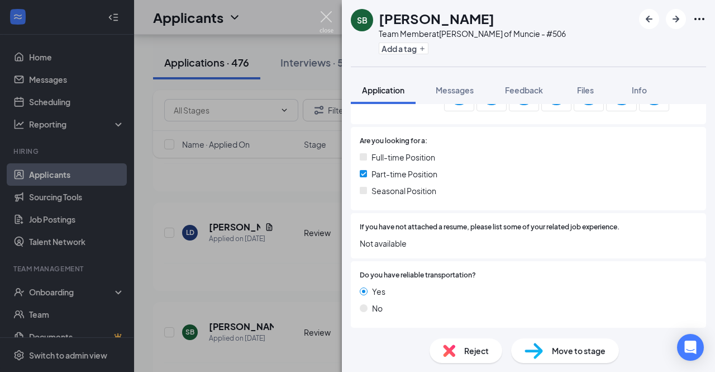
click at [324, 29] on img at bounding box center [327, 22] width 14 height 22
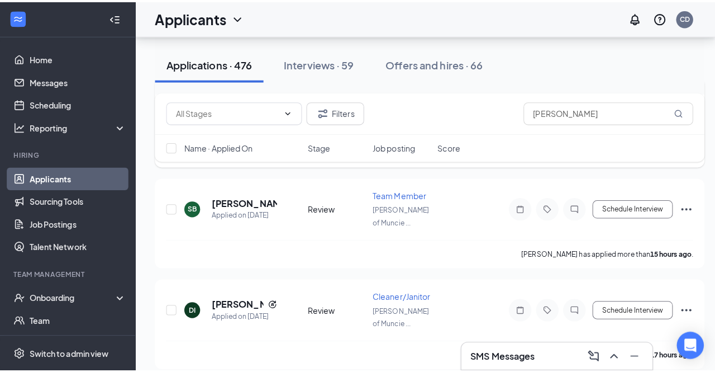
scroll to position [688, 0]
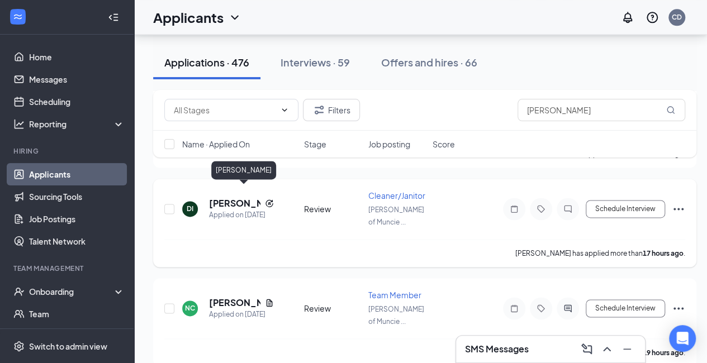
click at [221, 197] on h5 "[PERSON_NAME]" at bounding box center [234, 203] width 51 height 12
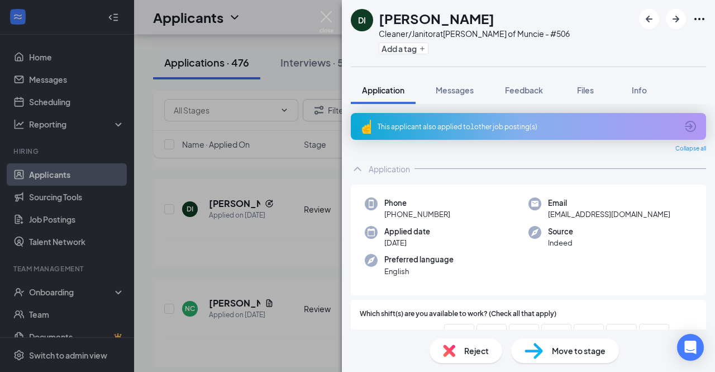
click at [465, 127] on div "This applicant also applied to 1 other job posting(s)" at bounding box center [528, 127] width 300 height 10
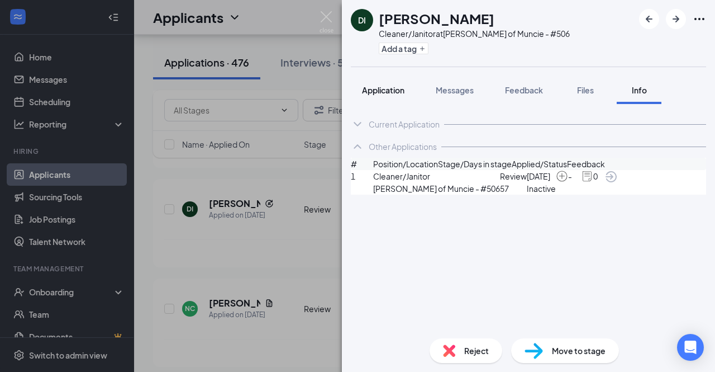
click at [378, 89] on span "Application" at bounding box center [383, 90] width 42 height 10
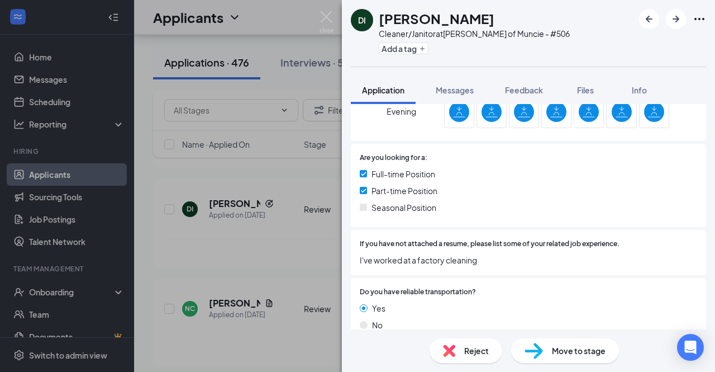
scroll to position [319, 0]
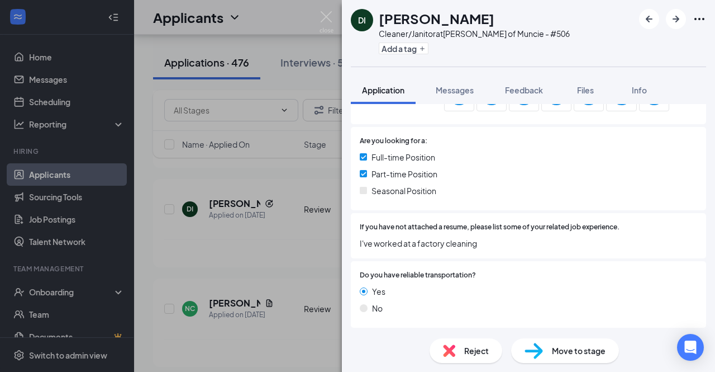
click at [509, 203] on div "Are you looking for a: Full-time Position Part-time Position Seasonal Position" at bounding box center [528, 168] width 355 height 83
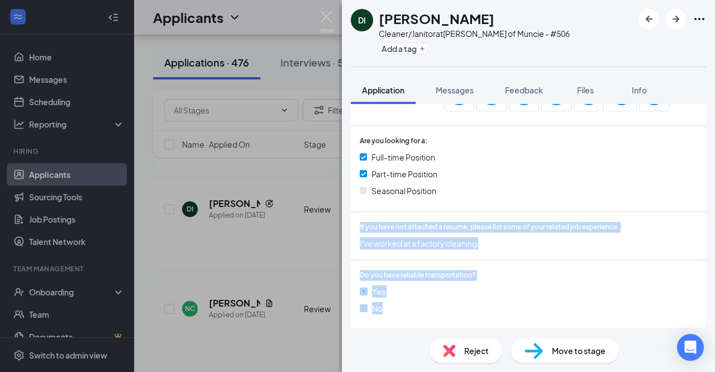
drag, startPoint x: 509, startPoint y: 203, endPoint x: 380, endPoint y: 299, distance: 160.5
click at [380, 299] on div "Which shift(s) are you available to work? (Check all that apply) Day Morning Af…" at bounding box center [528, 155] width 355 height 349
click at [380, 299] on div "Yes No" at bounding box center [529, 302] width 338 height 34
drag, startPoint x: 380, startPoint y: 299, endPoint x: 444, endPoint y: 224, distance: 98.3
click at [444, 224] on div "Which shift(s) are you available to work? (Check all that apply) Day Morning Af…" at bounding box center [528, 155] width 355 height 349
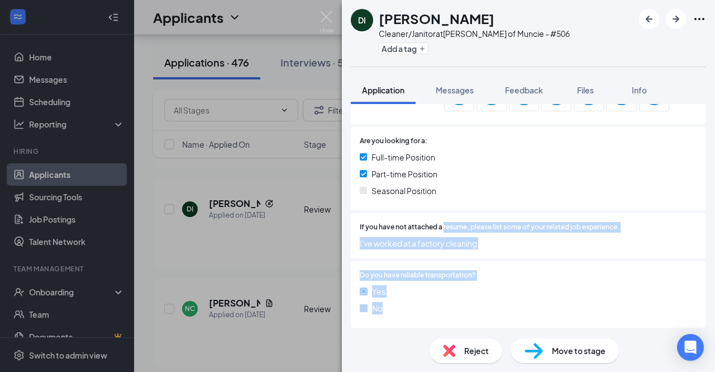
click at [444, 224] on span "If you have not attached a resume, please list some of your related job experie…" at bounding box center [490, 227] width 260 height 11
drag, startPoint x: 444, startPoint y: 224, endPoint x: 399, endPoint y: 270, distance: 64.0
click at [399, 270] on div "Which shift(s) are you available to work? (Check all that apply) Day Morning Af…" at bounding box center [528, 155] width 355 height 349
click at [399, 270] on span "Do you have reliable transportation?" at bounding box center [418, 275] width 116 height 11
drag, startPoint x: 399, startPoint y: 270, endPoint x: 480, endPoint y: 222, distance: 93.9
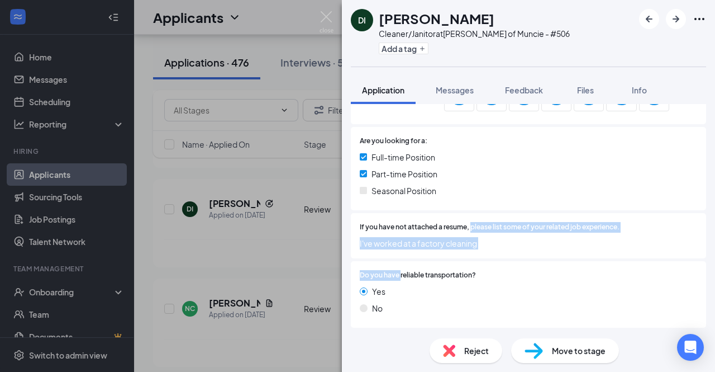
click at [480, 222] on div "Which shift(s) are you available to work? (Check all that apply) Day Morning Af…" at bounding box center [528, 155] width 355 height 349
click at [480, 222] on span "If you have not attached a resume, please list some of your related job experie…" at bounding box center [490, 227] width 260 height 11
drag, startPoint x: 480, startPoint y: 222, endPoint x: 389, endPoint y: 271, distance: 103.3
click at [389, 271] on div "Which shift(s) are you available to work? (Check all that apply) Day Morning Af…" at bounding box center [528, 155] width 355 height 349
click at [389, 271] on span "Do you have reliable transportation?" at bounding box center [418, 275] width 116 height 11
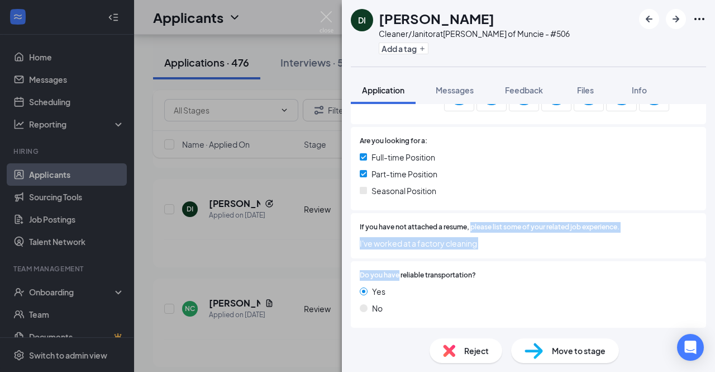
drag, startPoint x: 389, startPoint y: 271, endPoint x: 477, endPoint y: 222, distance: 100.8
click at [477, 222] on div "Which shift(s) are you available to work? (Check all that apply) Day Morning Af…" at bounding box center [528, 155] width 355 height 349
click at [477, 222] on span "If you have not attached a resume, please list some of your related job experie…" at bounding box center [490, 227] width 260 height 11
drag, startPoint x: 477, startPoint y: 222, endPoint x: 400, endPoint y: 244, distance: 80.7
click at [400, 244] on div "If you have not attached a resume, please list some of your related job experie…" at bounding box center [529, 235] width 338 height 27
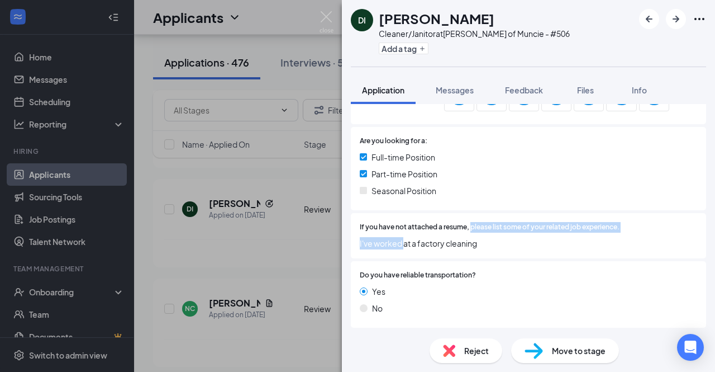
click at [400, 244] on span "I've worked at a factory cleaning" at bounding box center [529, 243] width 338 height 12
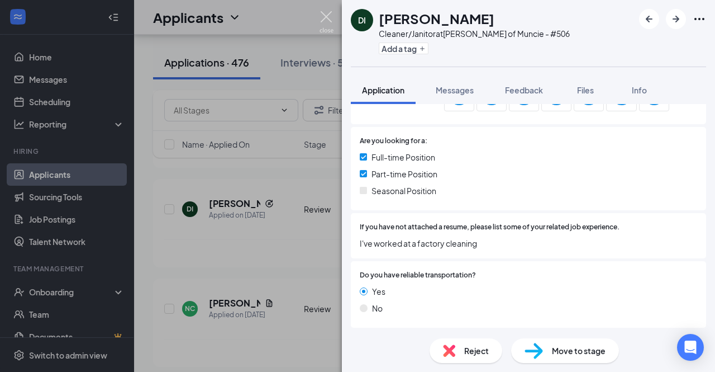
drag, startPoint x: 322, startPoint y: 16, endPoint x: 314, endPoint y: 97, distance: 80.9
click at [322, 16] on img at bounding box center [327, 22] width 14 height 22
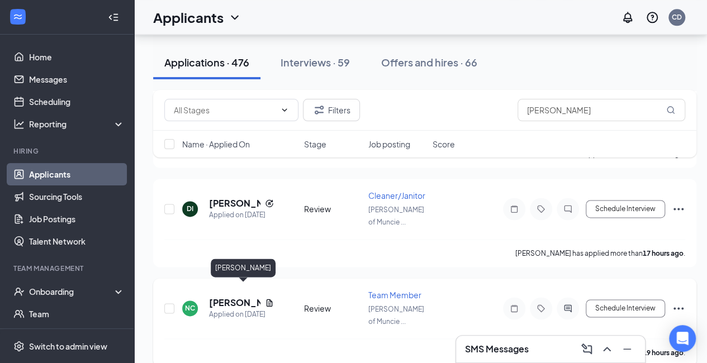
click at [224, 297] on h5 "[PERSON_NAME]" at bounding box center [234, 303] width 51 height 12
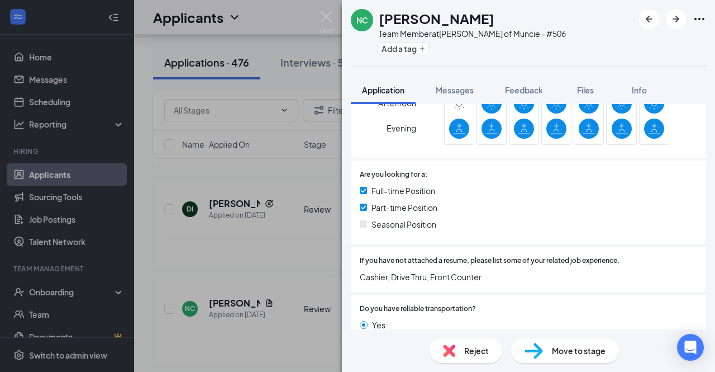
scroll to position [254, 0]
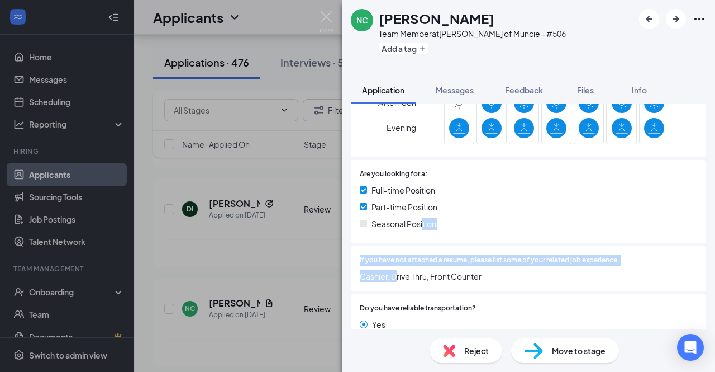
drag, startPoint x: 423, startPoint y: 236, endPoint x: 396, endPoint y: 275, distance: 47.0
click at [396, 275] on div "Which shift(s) are you available to work? (Check all that apply) Day Morning Af…" at bounding box center [528, 188] width 355 height 349
click at [396, 275] on span "Cashier, Drive Thru, Front Counter" at bounding box center [529, 276] width 338 height 12
drag, startPoint x: 396, startPoint y: 275, endPoint x: 442, endPoint y: 256, distance: 49.1
click at [442, 256] on div "If you have not attached a resume, please list some of your related job experie…" at bounding box center [529, 268] width 338 height 27
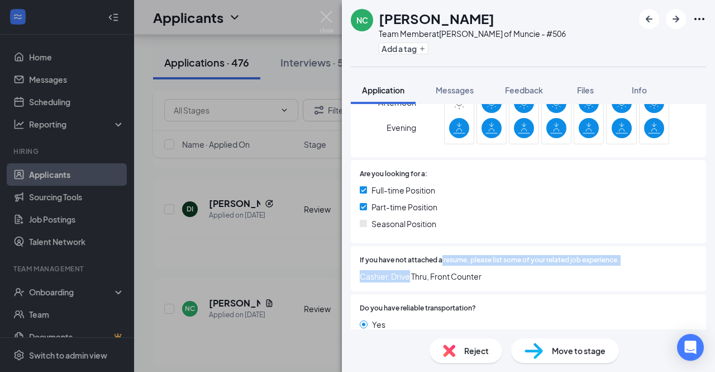
click at [442, 256] on span "If you have not attached a resume, please list some of your related job experie…" at bounding box center [490, 260] width 260 height 11
drag, startPoint x: 442, startPoint y: 256, endPoint x: 381, endPoint y: 279, distance: 65.1
click at [381, 279] on div "If you have not attached a resume, please list some of your related job experie…" at bounding box center [529, 268] width 338 height 27
click at [381, 279] on span "Cashier, Drive Thru, Front Counter" at bounding box center [529, 276] width 338 height 12
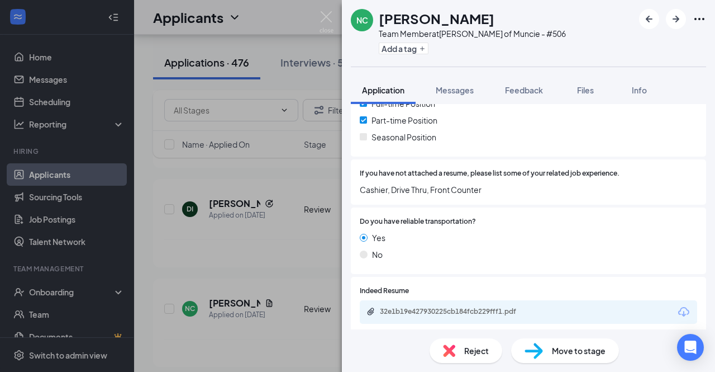
scroll to position [348, 0]
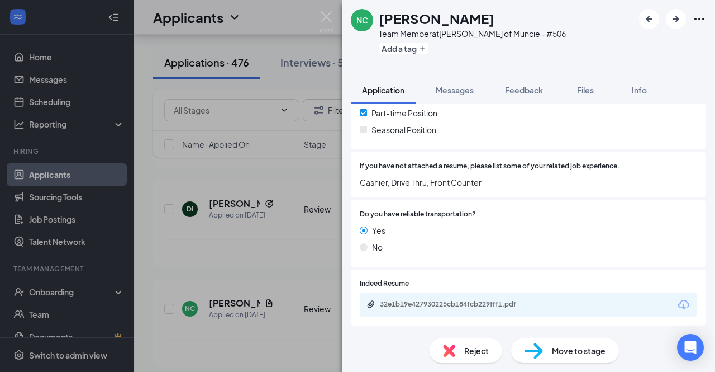
click at [383, 314] on div "32e1b19e427930225cb184fcb229fff1.pdf" at bounding box center [529, 304] width 338 height 23
click at [420, 298] on div "32e1b19e427930225cb184fcb229fff1.pdf" at bounding box center [529, 304] width 338 height 23
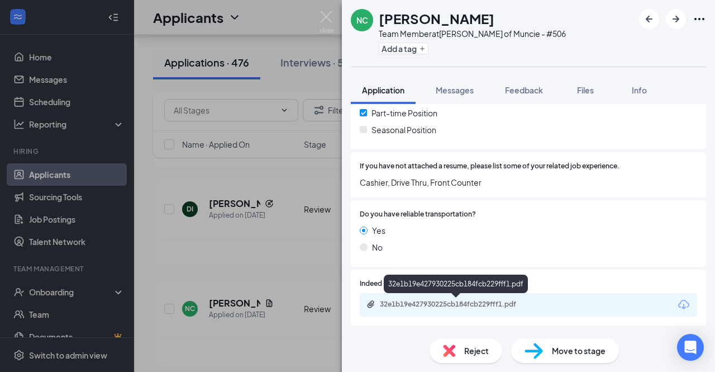
click at [424, 306] on div "32e1b19e427930225cb184fcb229fff1.pdf" at bounding box center [458, 304] width 156 height 9
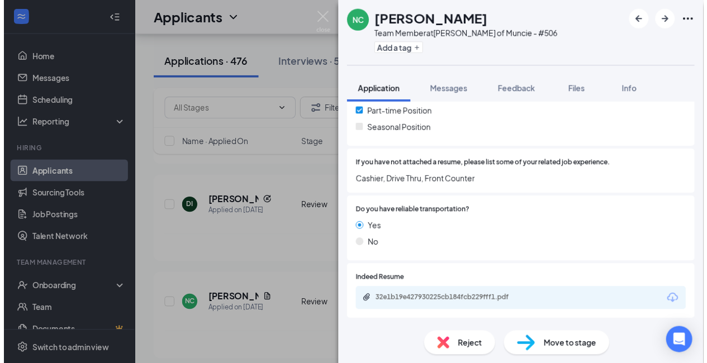
scroll to position [344, 0]
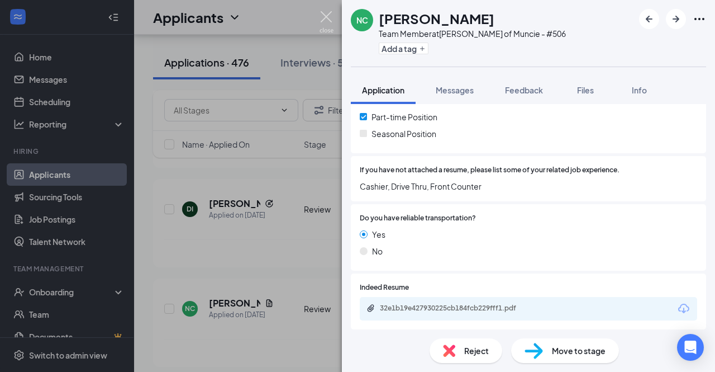
click at [321, 23] on img at bounding box center [327, 22] width 14 height 22
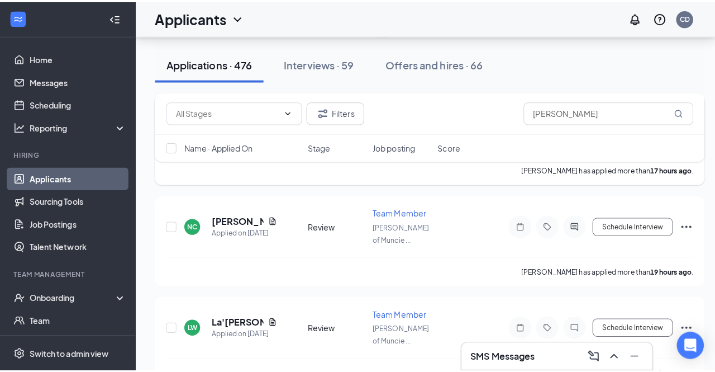
scroll to position [795, 0]
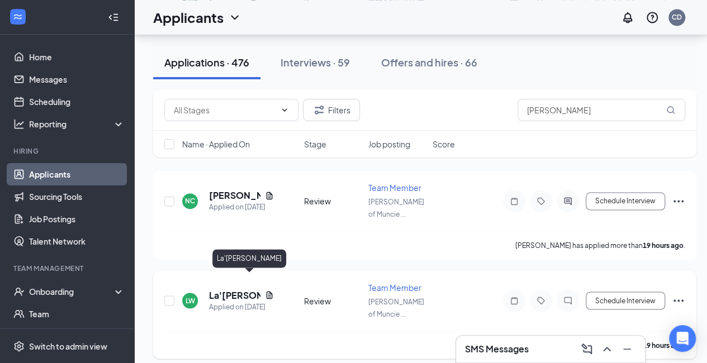
click at [226, 289] on h5 "La'[PERSON_NAME]" at bounding box center [234, 295] width 51 height 12
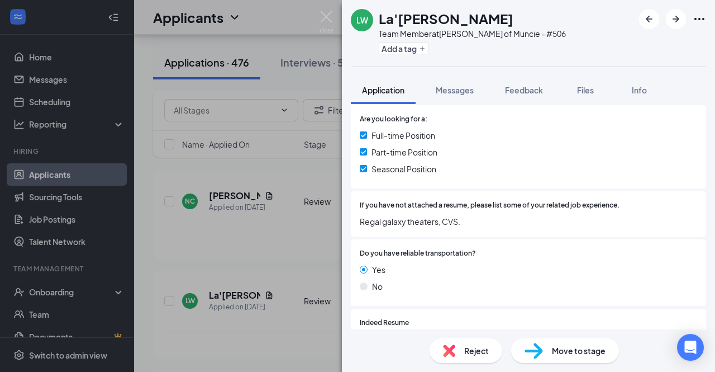
scroll to position [341, 0]
drag, startPoint x: 632, startPoint y: 203, endPoint x: 520, endPoint y: 229, distance: 115.1
click at [520, 229] on div "If you have not attached a resume, please list some of your related job experie…" at bounding box center [528, 213] width 355 height 45
drag, startPoint x: 520, startPoint y: 229, endPoint x: 552, endPoint y: 205, distance: 40.0
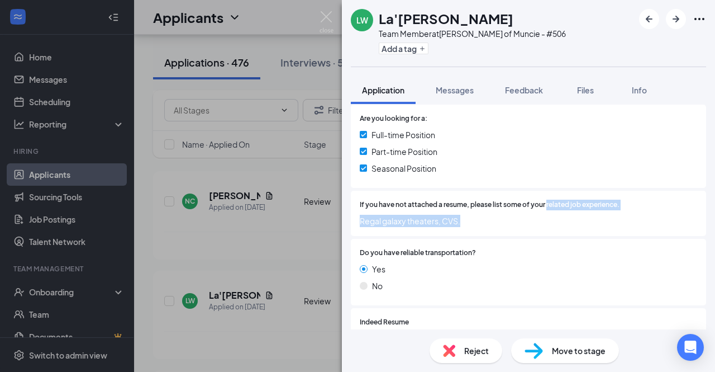
click at [552, 205] on div "If you have not attached a resume, please list some of your related job experie…" at bounding box center [528, 213] width 355 height 45
click at [552, 205] on span "If you have not attached a resume, please list some of your related job experie…" at bounding box center [490, 205] width 260 height 11
drag, startPoint x: 552, startPoint y: 205, endPoint x: 401, endPoint y: 230, distance: 153.5
click at [401, 230] on div "If you have not attached a resume, please list some of your related job experie…" at bounding box center [528, 213] width 355 height 45
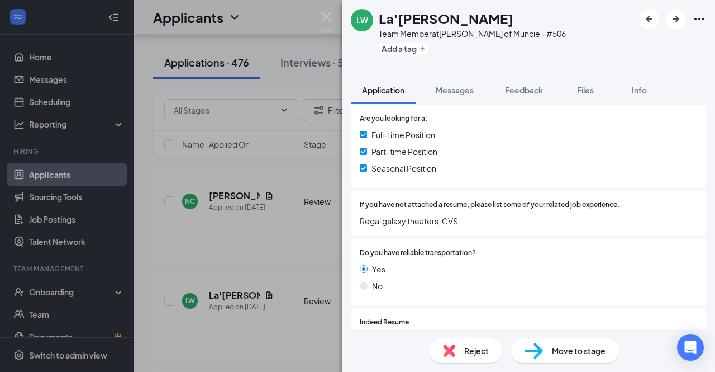
scroll to position [379, 0]
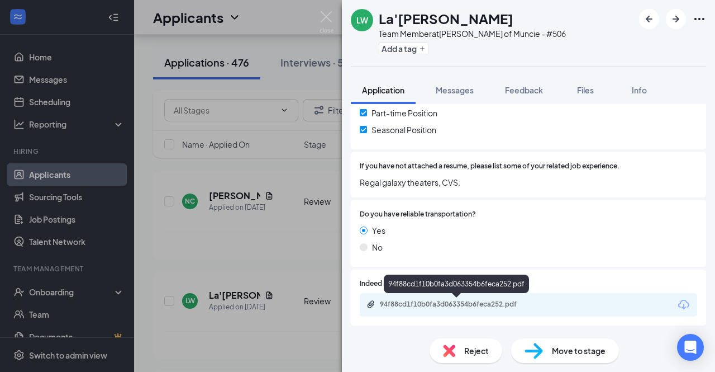
click at [409, 302] on div "94f88cd1f10b0fa3d063354b6feca252.pdf" at bounding box center [458, 304] width 156 height 9
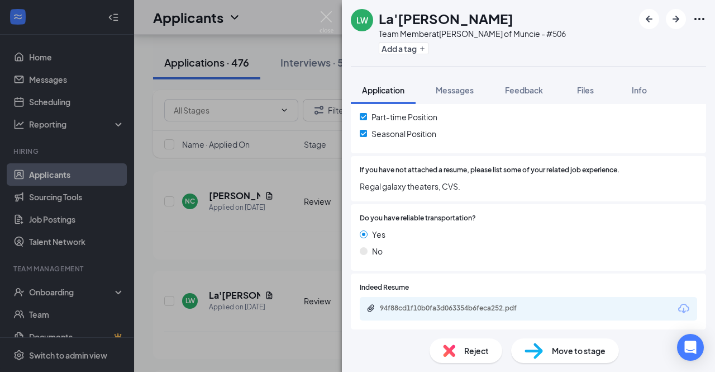
click at [542, 207] on div "Do you have reliable transportation? Yes No" at bounding box center [528, 237] width 355 height 67
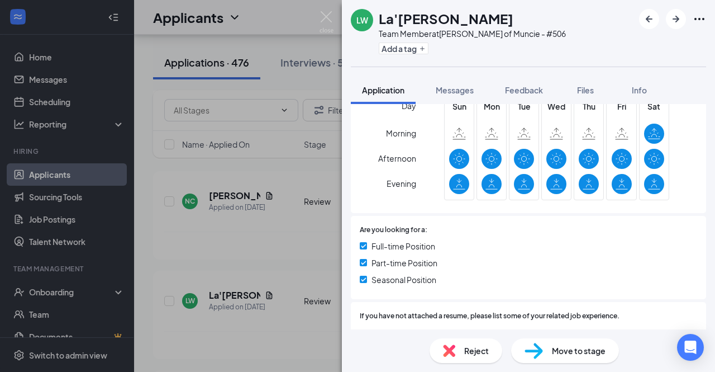
scroll to position [190, 0]
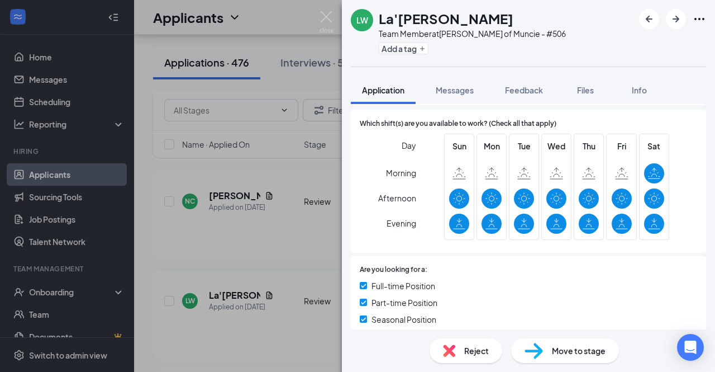
click at [547, 207] on label at bounding box center [557, 198] width 20 height 20
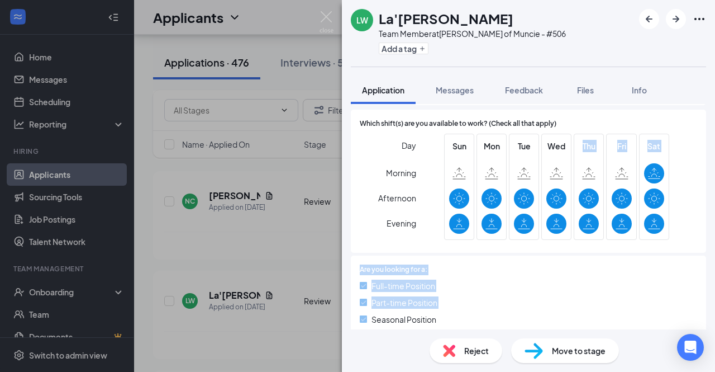
drag, startPoint x: 542, startPoint y: 207, endPoint x: 514, endPoint y: 307, distance: 103.3
click at [514, 307] on div "Which shift(s) are you available to work? (Check all that apply) Day Morning Af…" at bounding box center [528, 284] width 355 height 349
click at [514, 307] on div "Part-time Position" at bounding box center [529, 302] width 338 height 12
drag, startPoint x: 514, startPoint y: 307, endPoint x: 597, endPoint y: 162, distance: 167.5
click at [597, 162] on div "Which shift(s) are you available to work? (Check all that apply) Day Morning Af…" at bounding box center [528, 284] width 355 height 349
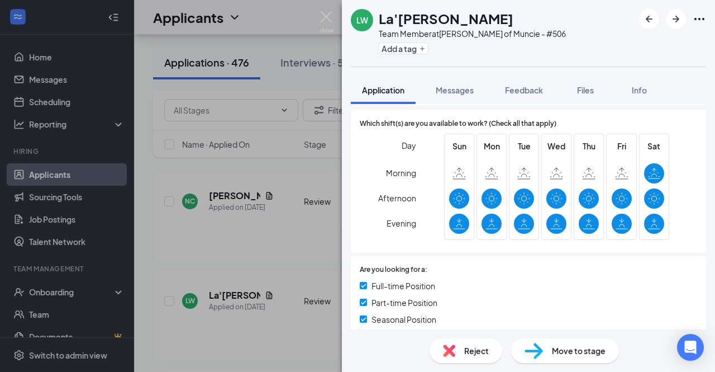
click at [597, 162] on div "Thu" at bounding box center [589, 187] width 30 height 106
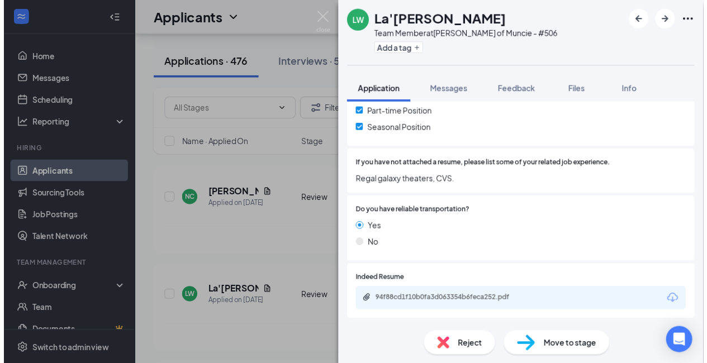
scroll to position [0, 0]
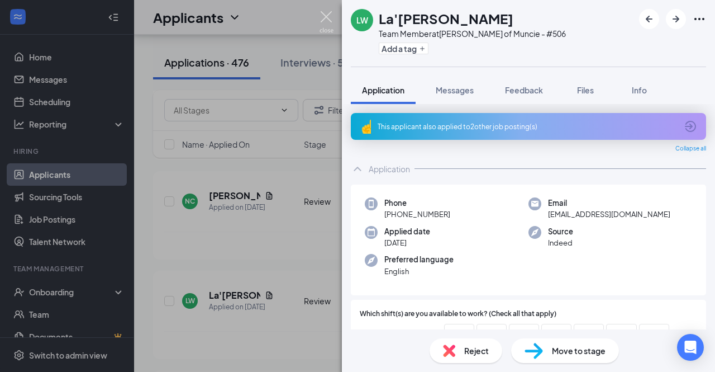
click at [333, 17] on img at bounding box center [327, 22] width 14 height 22
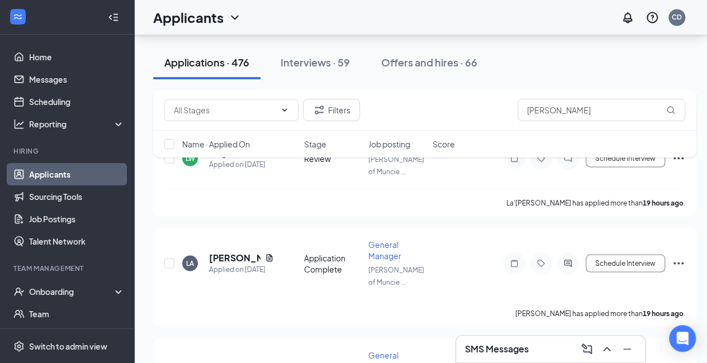
scroll to position [938, 0]
click at [226, 251] on h5 "[PERSON_NAME]" at bounding box center [234, 257] width 51 height 12
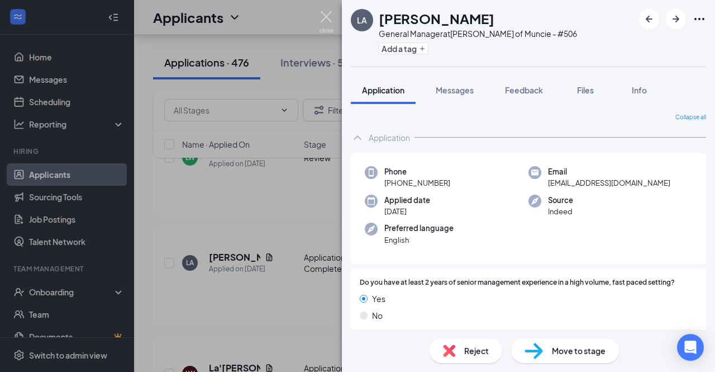
click at [322, 17] on img at bounding box center [327, 22] width 14 height 22
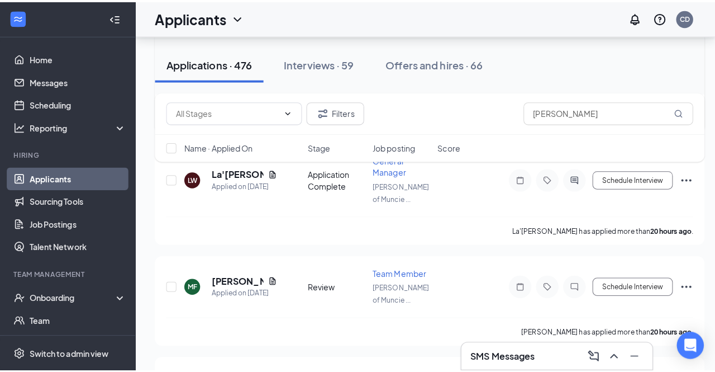
scroll to position [1154, 0]
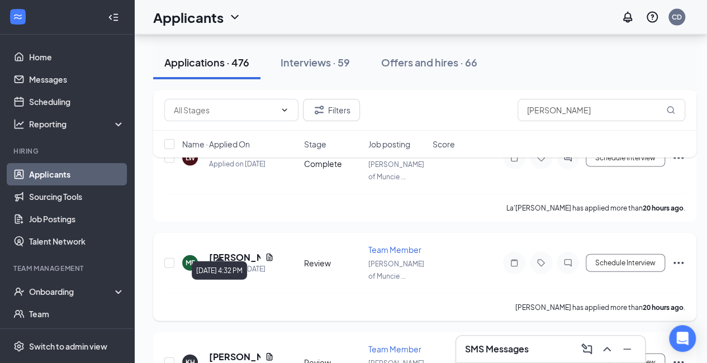
click at [226, 252] on h5 "[PERSON_NAME]" at bounding box center [234, 258] width 51 height 12
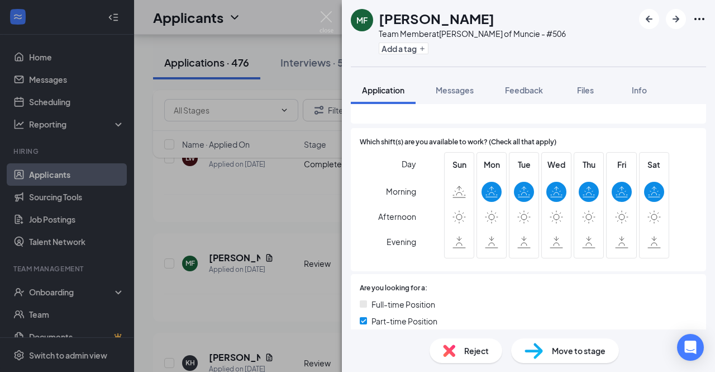
scroll to position [348, 0]
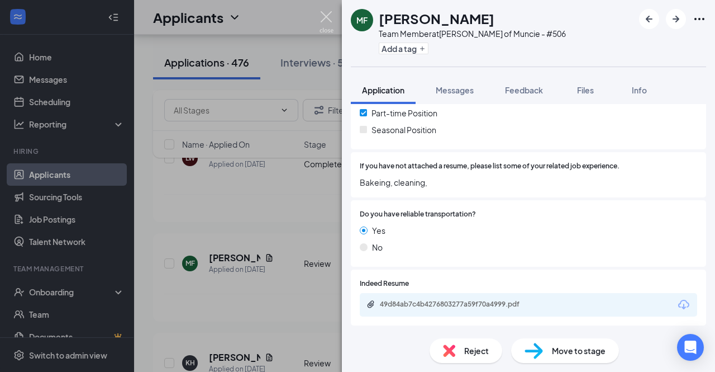
click at [324, 20] on img at bounding box center [327, 22] width 14 height 22
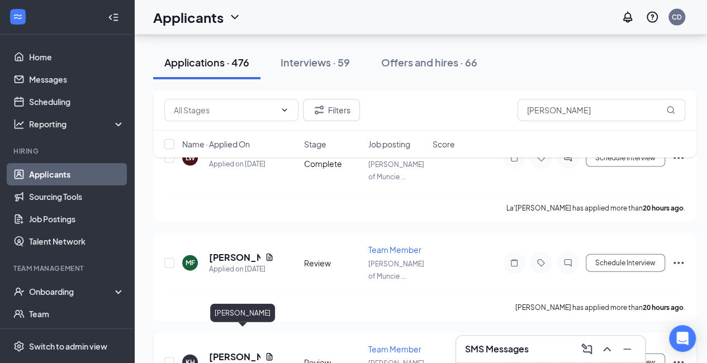
click at [216, 351] on h5 "[PERSON_NAME]" at bounding box center [234, 357] width 51 height 12
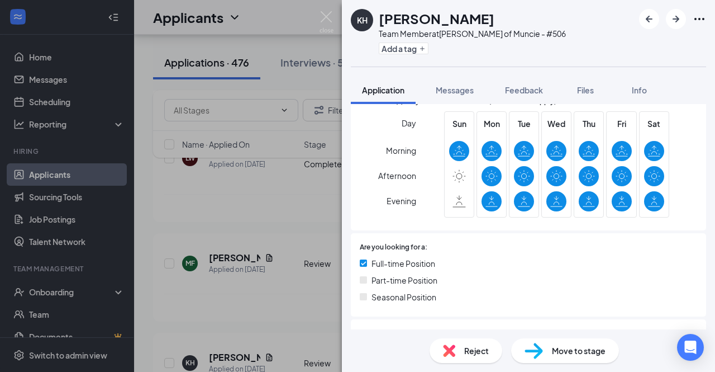
scroll to position [379, 0]
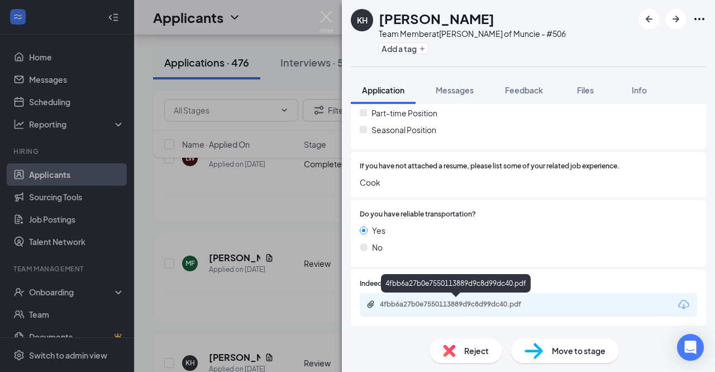
click at [458, 302] on div "4fbb6a27b0e7550113889d9c8d99dc40.pdf" at bounding box center [458, 304] width 156 height 9
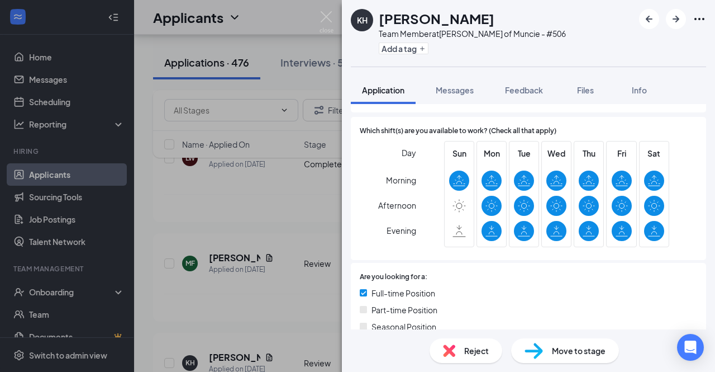
scroll to position [184, 0]
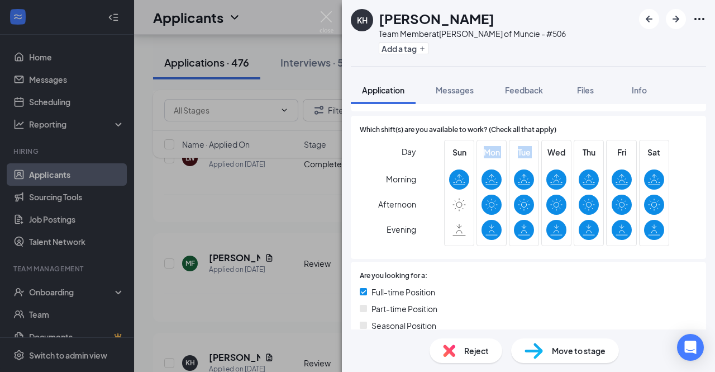
drag, startPoint x: 506, startPoint y: 255, endPoint x: 447, endPoint y: 157, distance: 114.3
click at [447, 157] on div "Which shift(s) are you available to work? (Check all that apply) Day Morning Af…" at bounding box center [528, 187] width 355 height 143
click at [574, 214] on div "Thu" at bounding box center [589, 193] width 30 height 106
drag, startPoint x: 571, startPoint y: 214, endPoint x: 538, endPoint y: 173, distance: 53.2
click at [538, 173] on div "Sun Mon Tue Wed Thu Fri Sat" at bounding box center [556, 193] width 225 height 106
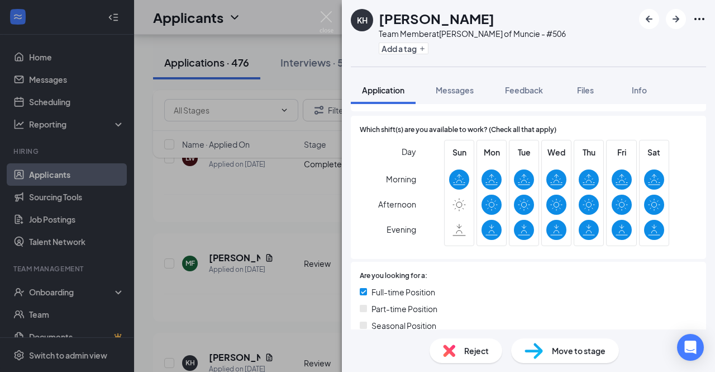
click at [542, 173] on div "Wed" at bounding box center [557, 193] width 30 height 106
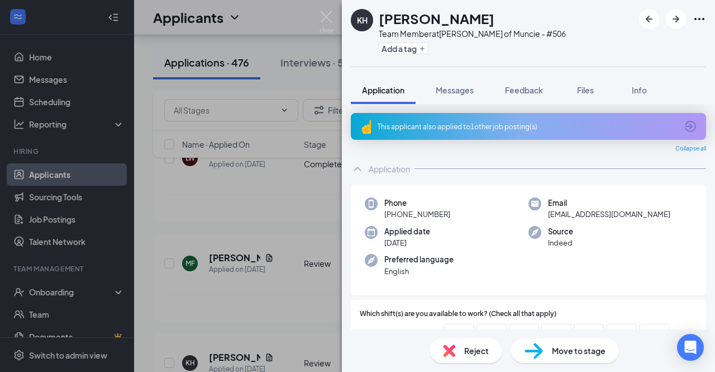
scroll to position [379, 0]
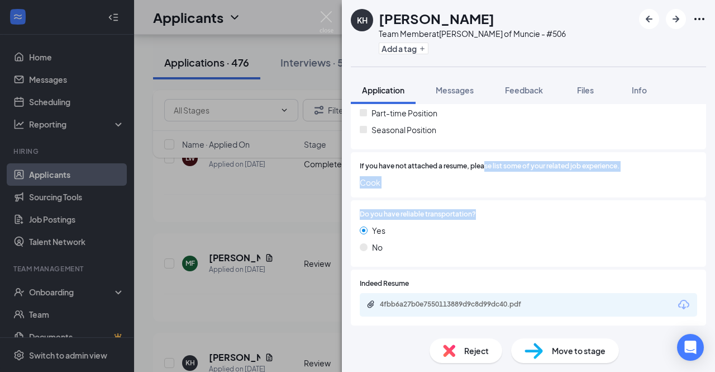
drag, startPoint x: 498, startPoint y: 200, endPoint x: 487, endPoint y: 169, distance: 32.7
click at [487, 169] on div "Which shift(s) are you available to work? (Check all that apply) Day Morning Af…" at bounding box center [528, 94] width 355 height 349
click at [487, 169] on span "If you have not attached a resume, please list some of your related job experie…" at bounding box center [490, 166] width 260 height 11
drag, startPoint x: 487, startPoint y: 169, endPoint x: 376, endPoint y: 229, distance: 126.0
click at [376, 229] on div "Which shift(s) are you available to work? (Check all that apply) Day Morning Af…" at bounding box center [528, 94] width 355 height 349
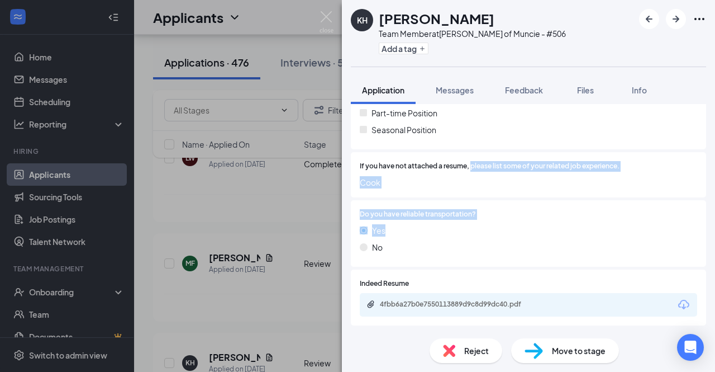
click at [376, 229] on span "Yes" at bounding box center [378, 230] width 13 height 12
drag, startPoint x: 376, startPoint y: 229, endPoint x: 513, endPoint y: 167, distance: 150.6
click at [513, 167] on div "Which shift(s) are you available to work? (Check all that apply) Day Morning Af…" at bounding box center [528, 94] width 355 height 349
click at [513, 167] on span "If you have not attached a resume, please list some of your related job experie…" at bounding box center [490, 166] width 260 height 11
drag, startPoint x: 513, startPoint y: 167, endPoint x: 366, endPoint y: 246, distance: 167.5
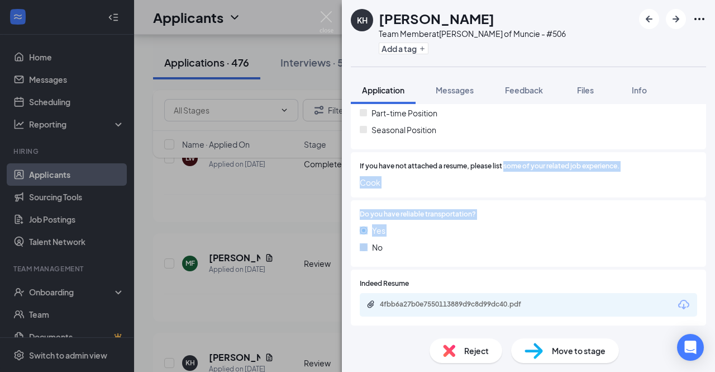
click at [366, 246] on div "Which shift(s) are you available to work? (Check all that apply) Day Morning Af…" at bounding box center [528, 94] width 355 height 349
click at [366, 246] on img at bounding box center [364, 247] width 8 height 8
drag, startPoint x: 366, startPoint y: 246, endPoint x: 523, endPoint y: 161, distance: 179.3
click at [523, 161] on div "Which shift(s) are you available to work? (Check all that apply) Day Morning Af…" at bounding box center [528, 94] width 355 height 349
click at [523, 161] on span "If you have not attached a resume, please list some of your related job experie…" at bounding box center [490, 166] width 260 height 11
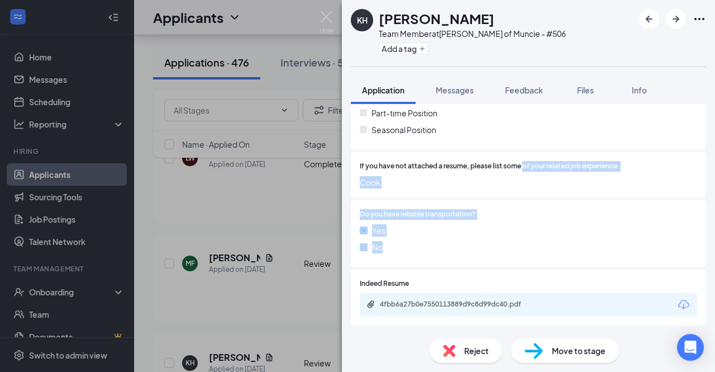
drag, startPoint x: 523, startPoint y: 161, endPoint x: 359, endPoint y: 240, distance: 182.5
click at [359, 240] on div "Which shift(s) are you available to work? (Check all that apply) Day Morning Af…" at bounding box center [528, 94] width 355 height 349
click at [359, 240] on div "Do you have reliable transportation? Yes No" at bounding box center [528, 233] width 355 height 67
drag, startPoint x: 359, startPoint y: 240, endPoint x: 513, endPoint y: 169, distance: 169.5
click at [513, 169] on div "Which shift(s) are you available to work? (Check all that apply) Day Morning Af…" at bounding box center [528, 94] width 355 height 349
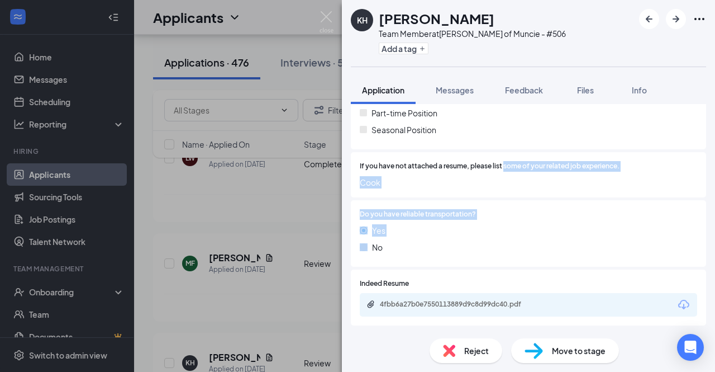
click at [513, 169] on span "If you have not attached a resume, please list some of your related job experie…" at bounding box center [490, 166] width 260 height 11
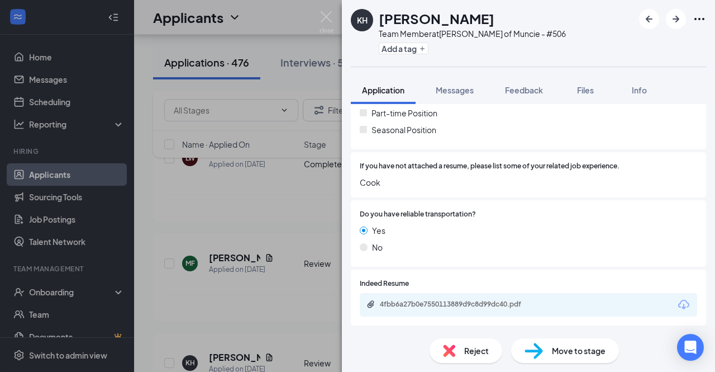
scroll to position [255, 0]
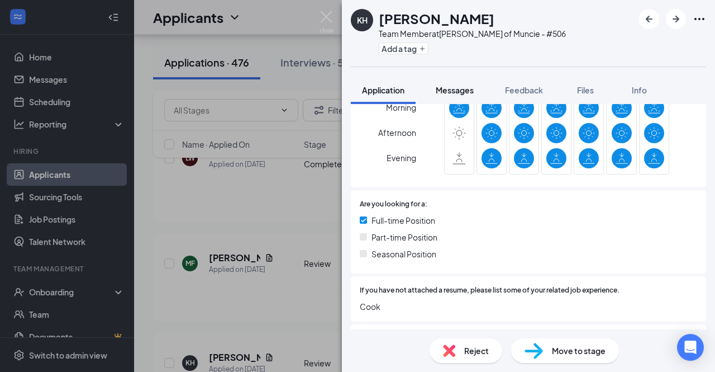
click at [454, 93] on span "Messages" at bounding box center [455, 90] width 38 height 10
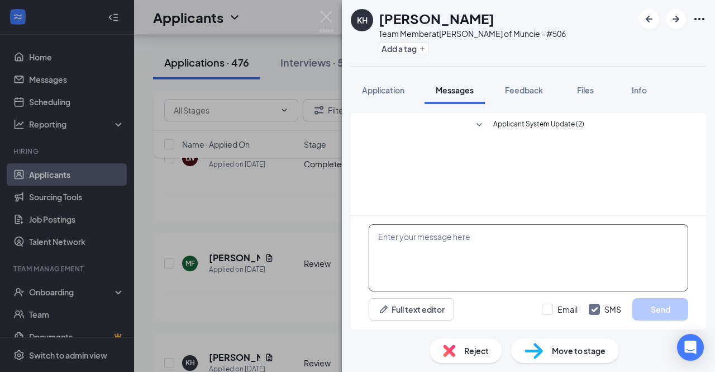
click at [440, 236] on textarea at bounding box center [529, 257] width 320 height 67
click at [407, 253] on textarea at bounding box center [529, 257] width 320 height 67
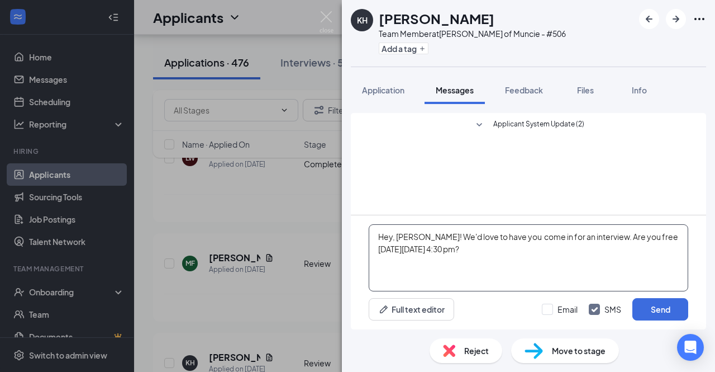
click at [471, 248] on textarea "Hey, Keith! We'd love to have you come in for an interview. Are you free on Sun…" at bounding box center [529, 257] width 320 height 67
click at [657, 236] on textarea "Hey, Keith! We'd love to have you come in for an interview. Are you free on Sun…" at bounding box center [529, 257] width 320 height 67
click at [472, 252] on textarea "Hey, Keith! We'd love to have you come in for an interview. Are you free on Sun…" at bounding box center [529, 257] width 320 height 67
click at [502, 263] on textarea "Hey, Keith! We'd love to have you come in for an interview. Are you free on Sun…" at bounding box center [529, 257] width 320 height 67
drag, startPoint x: 471, startPoint y: 236, endPoint x: 482, endPoint y: 240, distance: 11.3
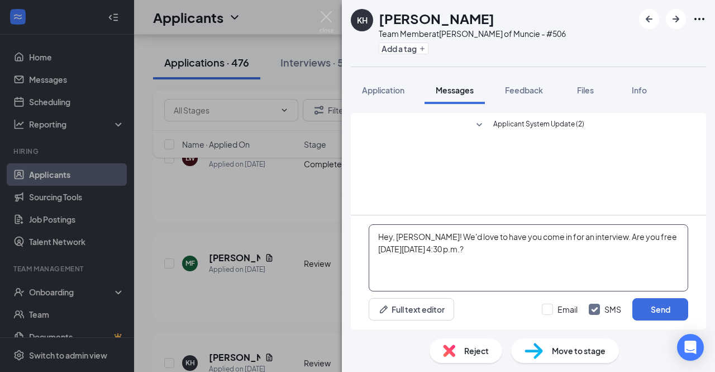
click at [471, 236] on textarea "Hey, Keith! We'd love to have you come in for an interview. Are you free on Sun…" at bounding box center [529, 257] width 320 height 67
click at [519, 257] on textarea "Hey, Keith! We'd love to have you come in for an interview. Are you free on Sun…" at bounding box center [529, 257] width 320 height 67
type textarea "Hey, Keith! We'd love to have you come in for an interview. Are you free on Sun…"
click at [662, 309] on button "Send" at bounding box center [661, 309] width 56 height 22
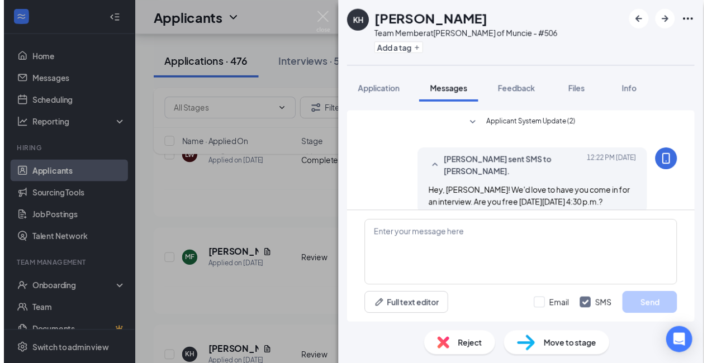
scroll to position [2, 0]
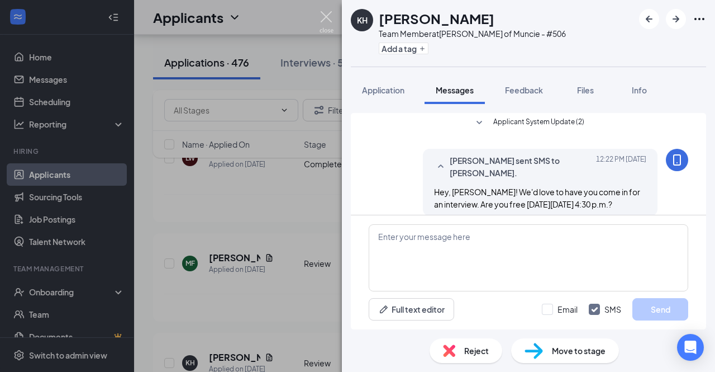
click at [321, 15] on img at bounding box center [327, 22] width 14 height 22
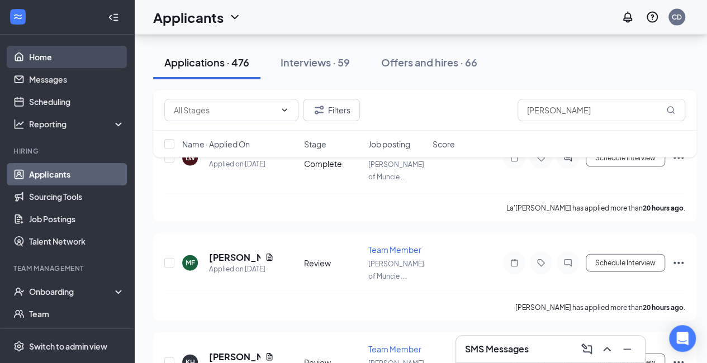
click at [63, 54] on link "Home" at bounding box center [77, 57] width 96 height 22
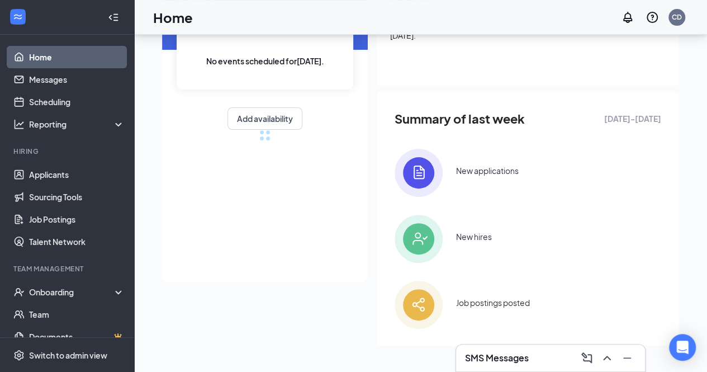
scroll to position [251, 0]
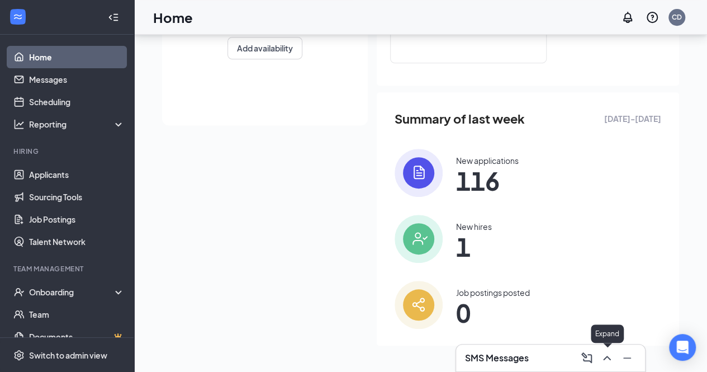
click at [613, 360] on icon "ChevronUp" at bounding box center [606, 357] width 13 height 13
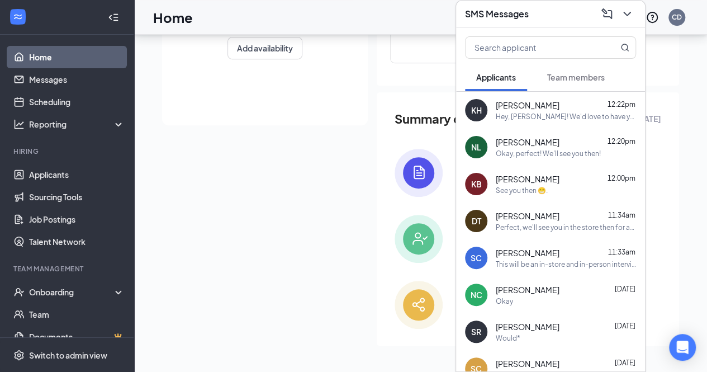
click at [326, 199] on div "Today No events scheduled for today . Applicants are unable to schedule intervi…" at bounding box center [420, 88] width 517 height 540
click at [504, 108] on span "[PERSON_NAME]" at bounding box center [528, 104] width 65 height 11
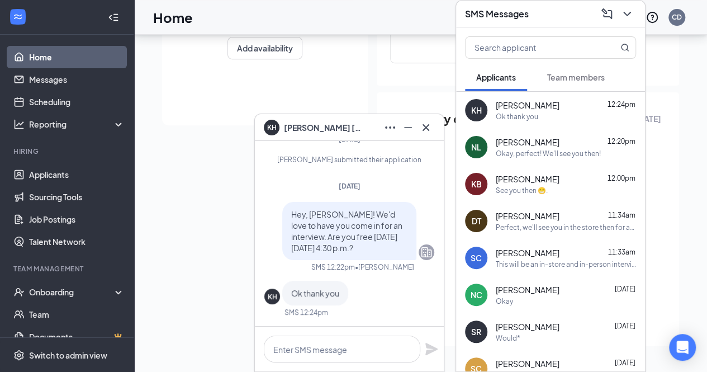
click at [349, 247] on span "Hey, Keith! We'd love to have you come in for an interview. Are you free on Sun…" at bounding box center [346, 231] width 111 height 44
drag, startPoint x: 349, startPoint y: 247, endPoint x: 320, endPoint y: 291, distance: 52.7
click at [320, 291] on div "Hey, Keith! We'd love to have you come in for an interview. Are you free on Sun…" at bounding box center [349, 264] width 170 height 124
click at [320, 291] on span "Ok thank you" at bounding box center [315, 293] width 48 height 10
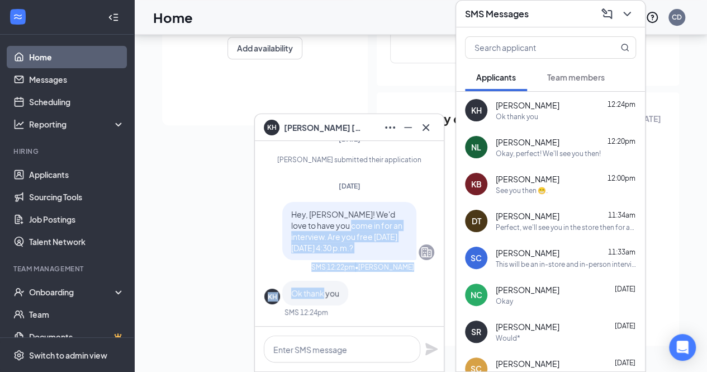
drag, startPoint x: 320, startPoint y: 291, endPoint x: 335, endPoint y: 222, distance: 70.4
click at [335, 222] on div "Hey, Keith! We'd love to have you come in for an interview. Are you free on Sun…" at bounding box center [349, 264] width 170 height 124
click at [335, 222] on span "Hey, Keith! We'd love to have you come in for an interview. Are you free on Sun…" at bounding box center [346, 231] width 111 height 44
drag, startPoint x: 335, startPoint y: 222, endPoint x: 304, endPoint y: 295, distance: 79.4
click at [304, 295] on div "Hey, Keith! We'd love to have you come in for an interview. Are you free on Sun…" at bounding box center [349, 264] width 170 height 124
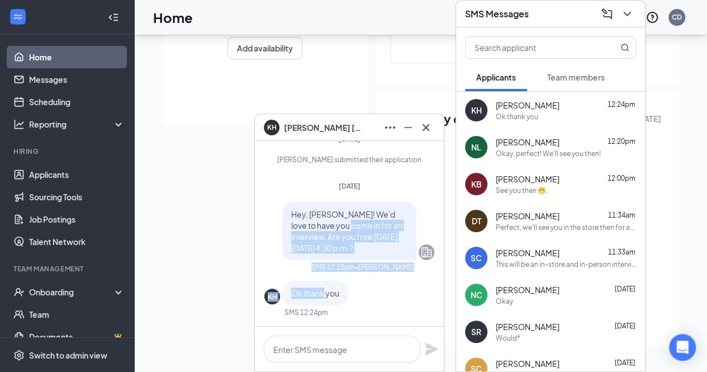
click at [304, 295] on span "Ok thank you" at bounding box center [315, 293] width 48 height 10
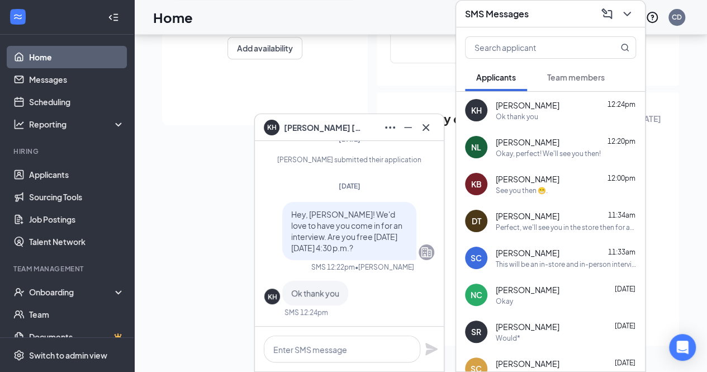
click at [269, 296] on div "KH" at bounding box center [273, 297] width 10 height 10
click at [301, 127] on span "Keith Hussey" at bounding box center [323, 127] width 78 height 12
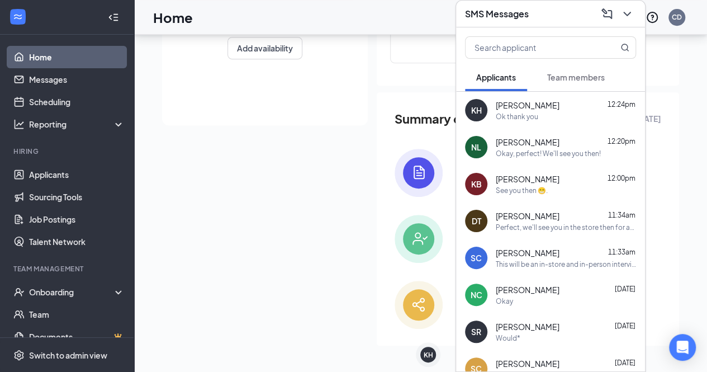
click at [506, 108] on span "[PERSON_NAME]" at bounding box center [528, 104] width 64 height 11
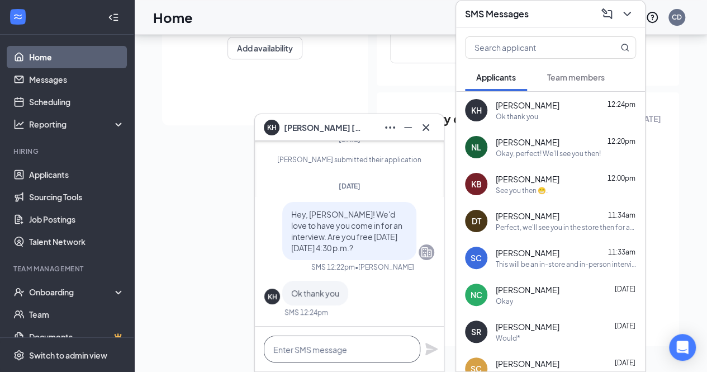
click at [317, 342] on textarea at bounding box center [342, 348] width 156 height 27
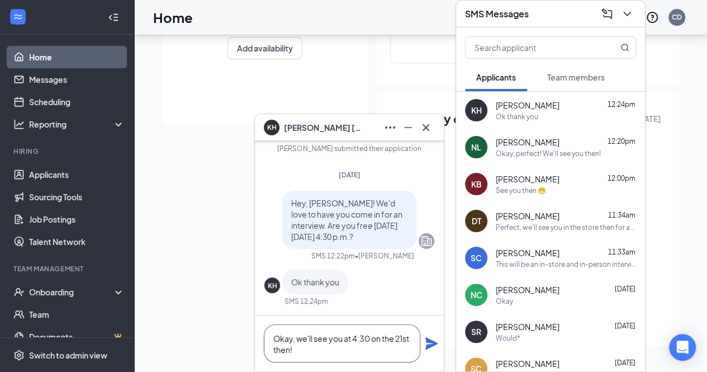
click at [292, 340] on textarea "Okay, we'll see you at 4:30 on the 21st then!" at bounding box center [342, 343] width 156 height 38
click at [334, 351] on textarea "Great, we'll see you at 4:30 on the 21st then!" at bounding box center [342, 343] width 156 height 38
type textarea "Great! So, we'll see you at 4:30 on the 21st!"
click at [429, 339] on icon "Plane" at bounding box center [431, 343] width 12 height 12
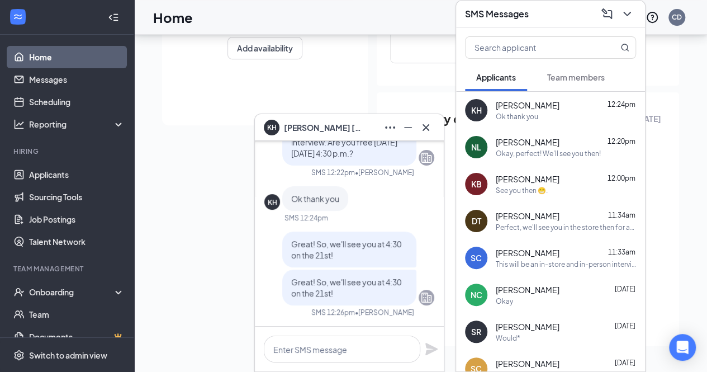
click at [374, 262] on div "Great! So, we'll see you at 4:30 on the 21st!" at bounding box center [349, 249] width 134 height 36
click at [425, 130] on icon "Cross" at bounding box center [425, 127] width 13 height 13
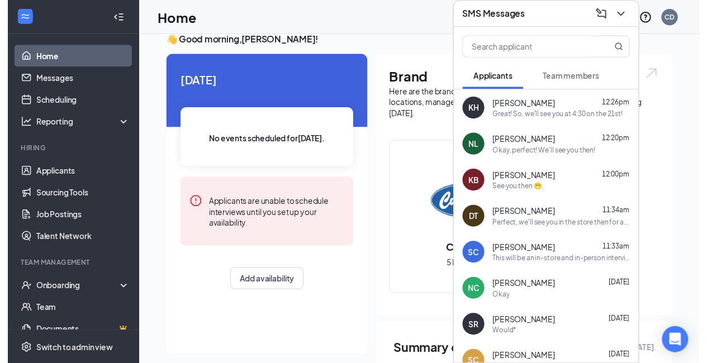
scroll to position [0, 0]
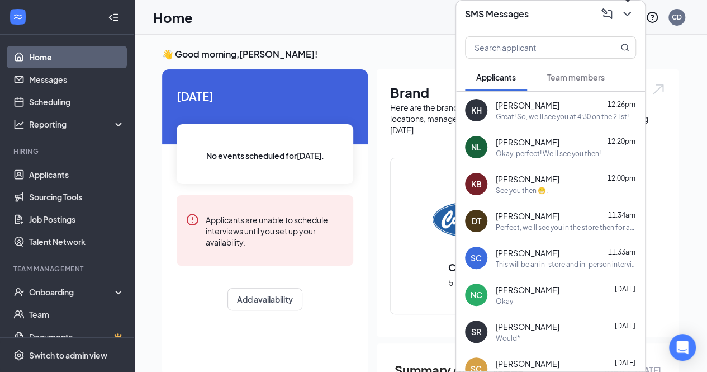
click at [633, 10] on icon "ChevronDown" at bounding box center [626, 13] width 13 height 13
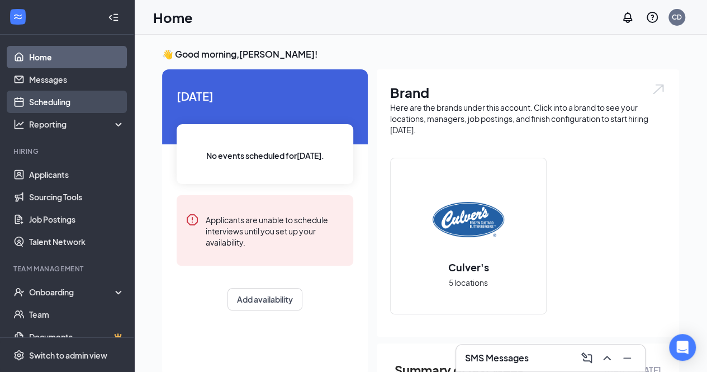
click at [60, 101] on link "Scheduling" at bounding box center [77, 102] width 96 height 22
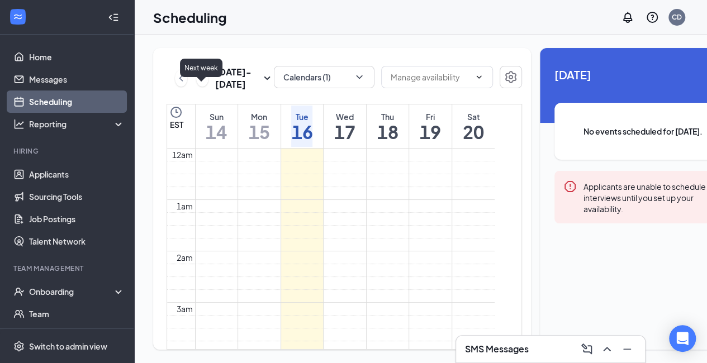
click at [201, 81] on icon "ChevronRight" at bounding box center [202, 78] width 3 height 6
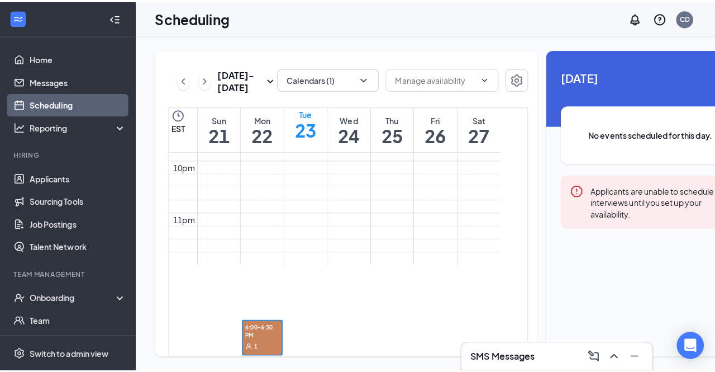
scroll to position [1259, 0]
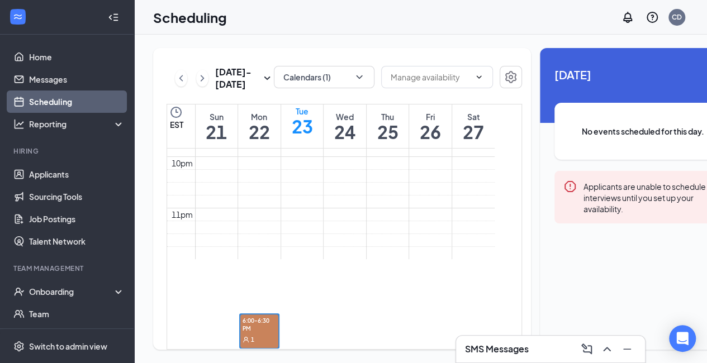
click at [263, 334] on div "1" at bounding box center [259, 339] width 38 height 11
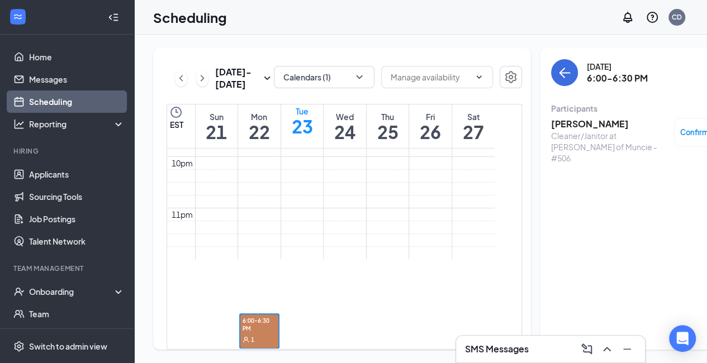
click at [623, 138] on div "Cleaner/Janitor at [PERSON_NAME] of Muncie - #506" at bounding box center [609, 147] width 117 height 34
drag, startPoint x: 623, startPoint y: 138, endPoint x: 548, endPoint y: 148, distance: 74.9
click at [551, 148] on div "Cleaner/Janitor at [PERSON_NAME] of Muncie - #506" at bounding box center [609, 147] width 117 height 34
click at [29, 77] on link "Messages" at bounding box center [77, 79] width 96 height 22
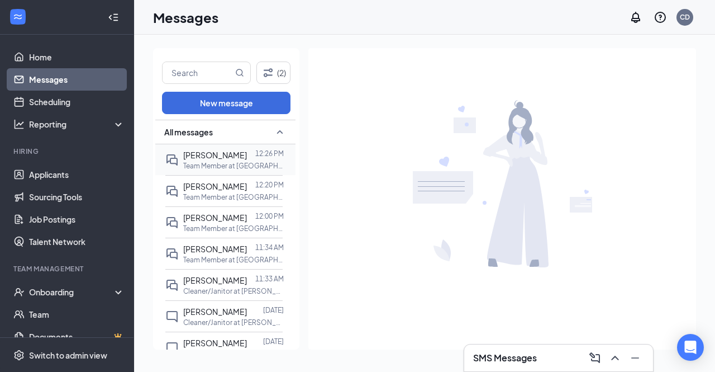
click at [188, 162] on p "Team Member at [GEOGRAPHIC_DATA][PERSON_NAME] of Muncie - #506" at bounding box center [233, 166] width 101 height 10
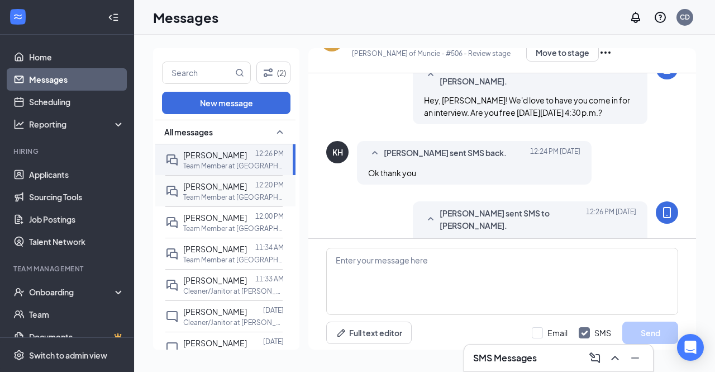
scroll to position [36, 0]
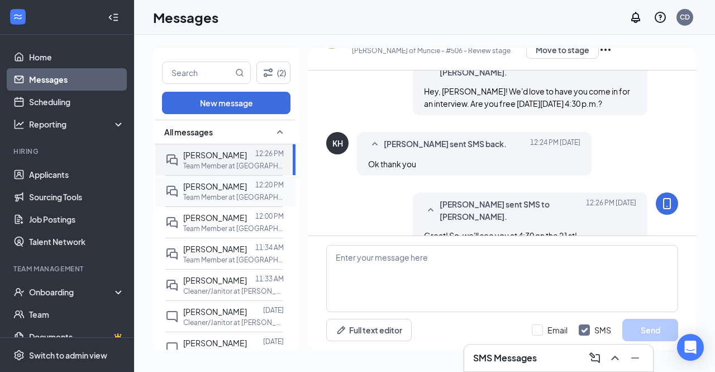
click at [198, 196] on p "Team Member at [GEOGRAPHIC_DATA][PERSON_NAME] of Muncie - #506" at bounding box center [233, 197] width 101 height 10
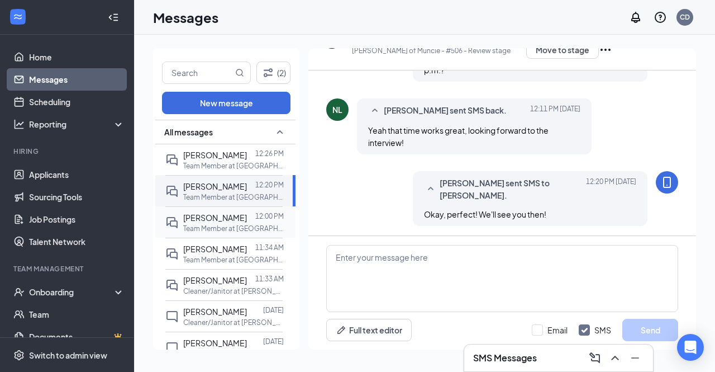
scroll to position [107, 0]
click at [222, 210] on div "Krystal Bryan 12:00 PM Team Member at Culver's of Muncie - #506" at bounding box center [223, 221] width 117 height 31
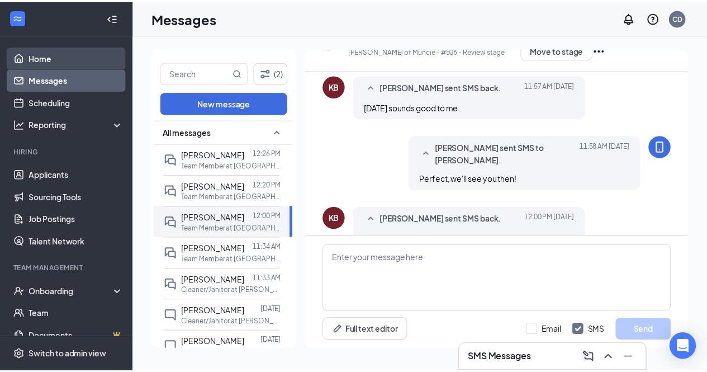
scroll to position [133, 0]
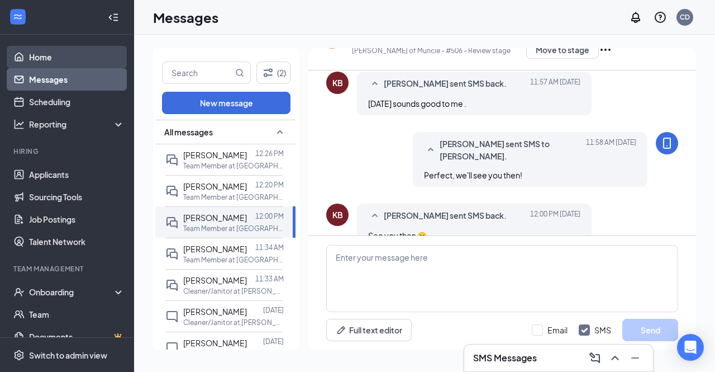
click at [41, 60] on link "Home" at bounding box center [77, 57] width 96 height 22
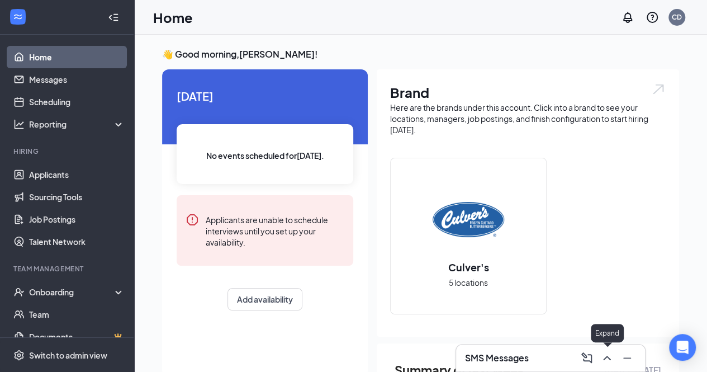
click at [608, 357] on icon "ChevronUp" at bounding box center [606, 357] width 13 height 13
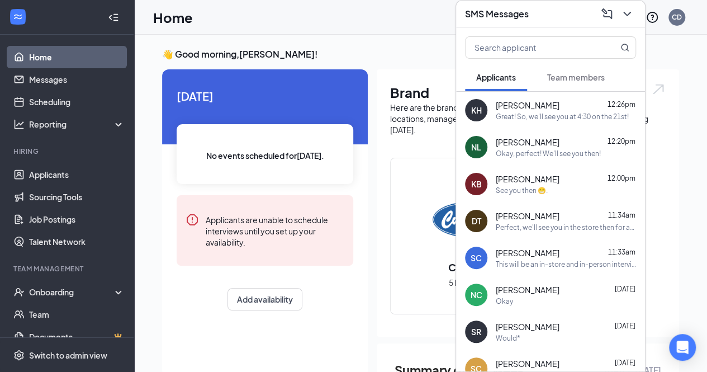
click at [401, 48] on h3 "👋 Good morning, Cody Dixon !" at bounding box center [420, 54] width 517 height 12
click at [624, 16] on icon "ChevronDown" at bounding box center [626, 13] width 13 height 13
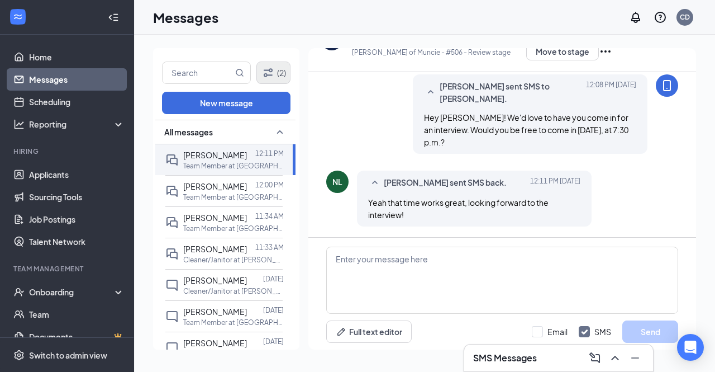
scroll to position [36, 0]
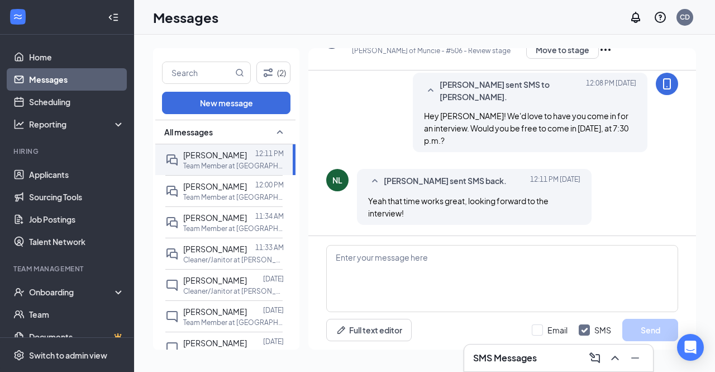
click at [466, 149] on div "[PERSON_NAME] sent SMS to [PERSON_NAME]. [DATE] 12:08 PM Hey [PERSON_NAME]! We'…" at bounding box center [530, 112] width 235 height 79
drag, startPoint x: 466, startPoint y: 149, endPoint x: 404, endPoint y: 211, distance: 87.7
click at [404, 211] on div "Applicant System Update (2) [PERSON_NAME] sent SMS to [PERSON_NAME]. [DATE] 12:…" at bounding box center [502, 135] width 352 height 201
click at [404, 211] on span "Yeah that time works great, looking forward to the interview!" at bounding box center [458, 207] width 181 height 22
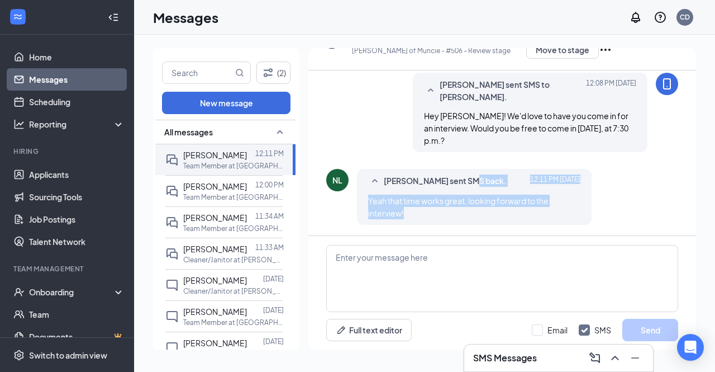
drag, startPoint x: 404, startPoint y: 211, endPoint x: 463, endPoint y: 183, distance: 65.8
click at [463, 183] on div "[PERSON_NAME] sent SMS back. [DATE] 12:11 PM Yeah that time works great, lookin…" at bounding box center [474, 197] width 235 height 56
click at [603, 200] on div "NL [PERSON_NAME] sent SMS back. [DATE] 12:11 PM Yeah that time works great, loo…" at bounding box center [502, 199] width 352 height 61
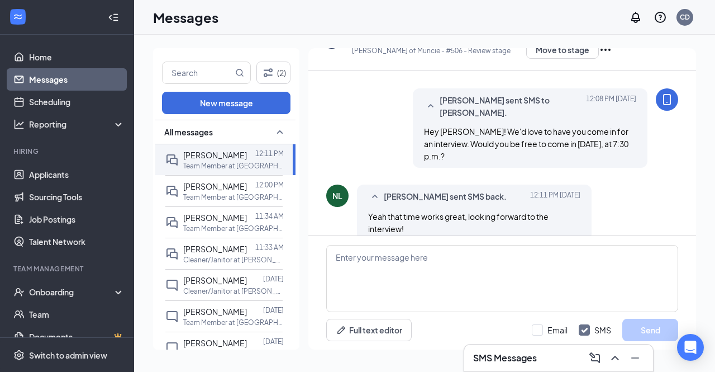
scroll to position [36, 0]
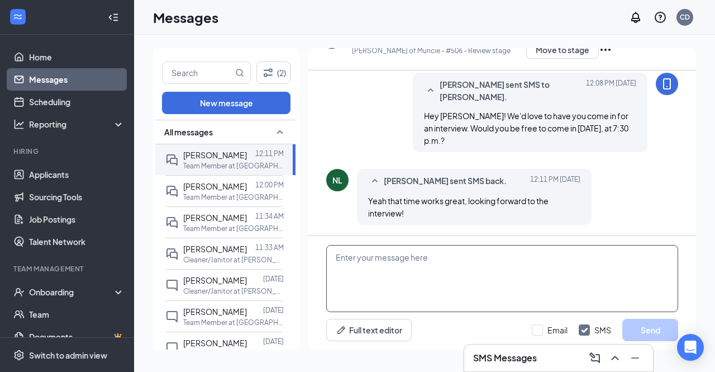
click at [443, 272] on textarea at bounding box center [502, 278] width 352 height 67
type textarea "Okay, perfect! We'll see you then!"
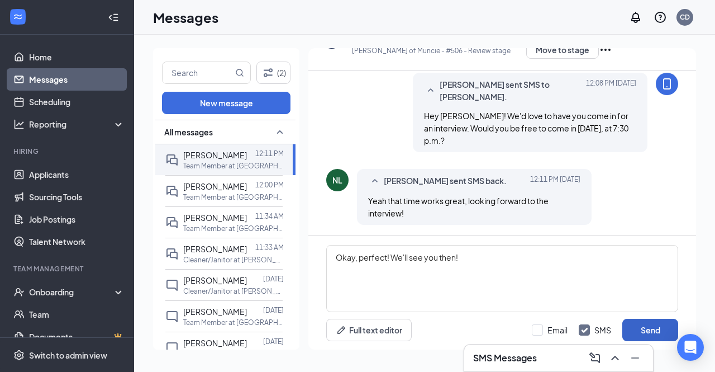
click at [651, 331] on button "Send" at bounding box center [651, 330] width 56 height 22
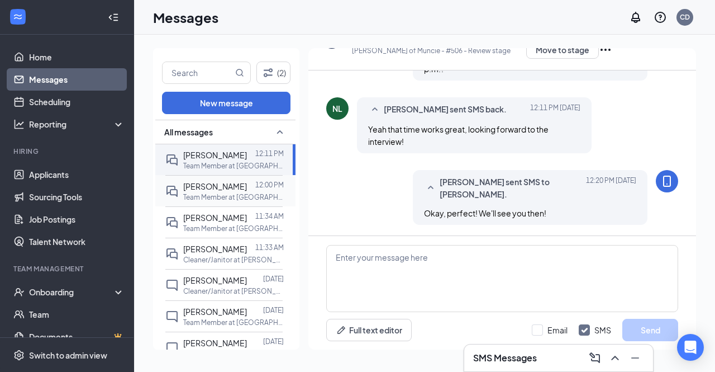
click at [196, 190] on span "[PERSON_NAME]" at bounding box center [215, 186] width 64 height 10
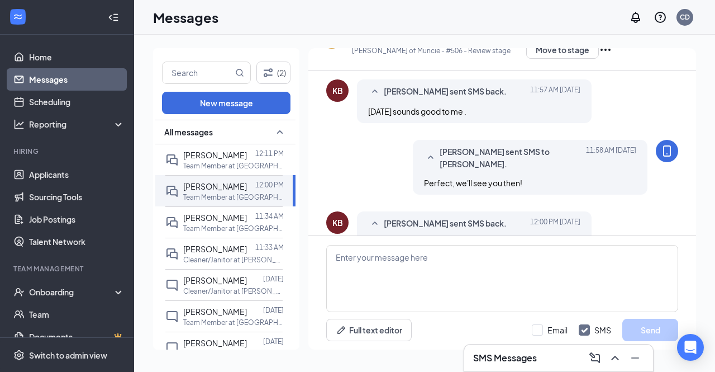
scroll to position [133, 0]
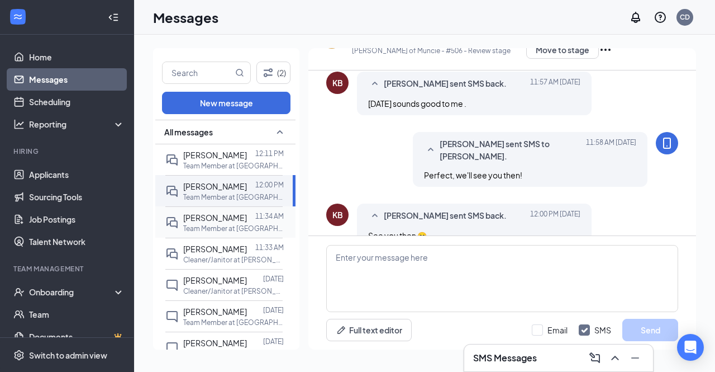
click at [202, 222] on div "[PERSON_NAME]" at bounding box center [215, 217] width 64 height 12
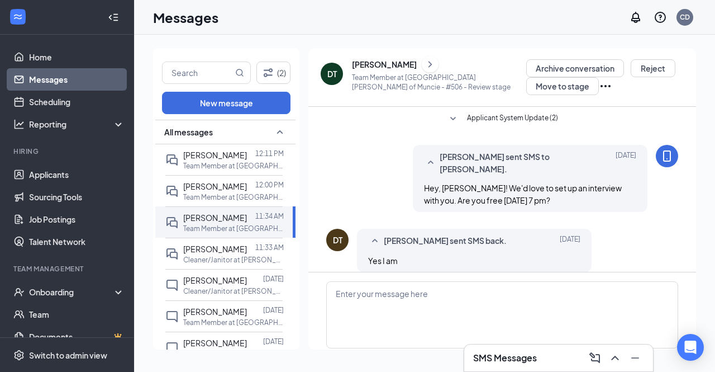
scroll to position [36, 0]
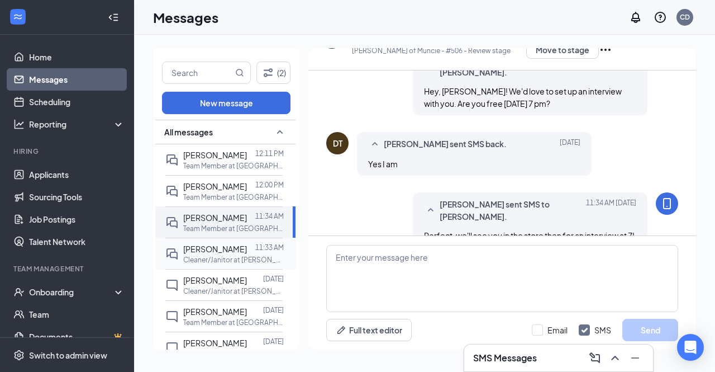
click at [200, 258] on p "Cleaner/Janitor at [PERSON_NAME] of Muncie - #506" at bounding box center [233, 260] width 101 height 10
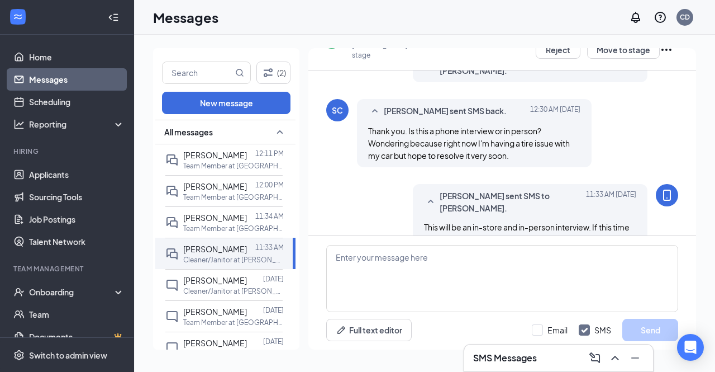
scroll to position [246, 0]
